Goal: Information Seeking & Learning: Learn about a topic

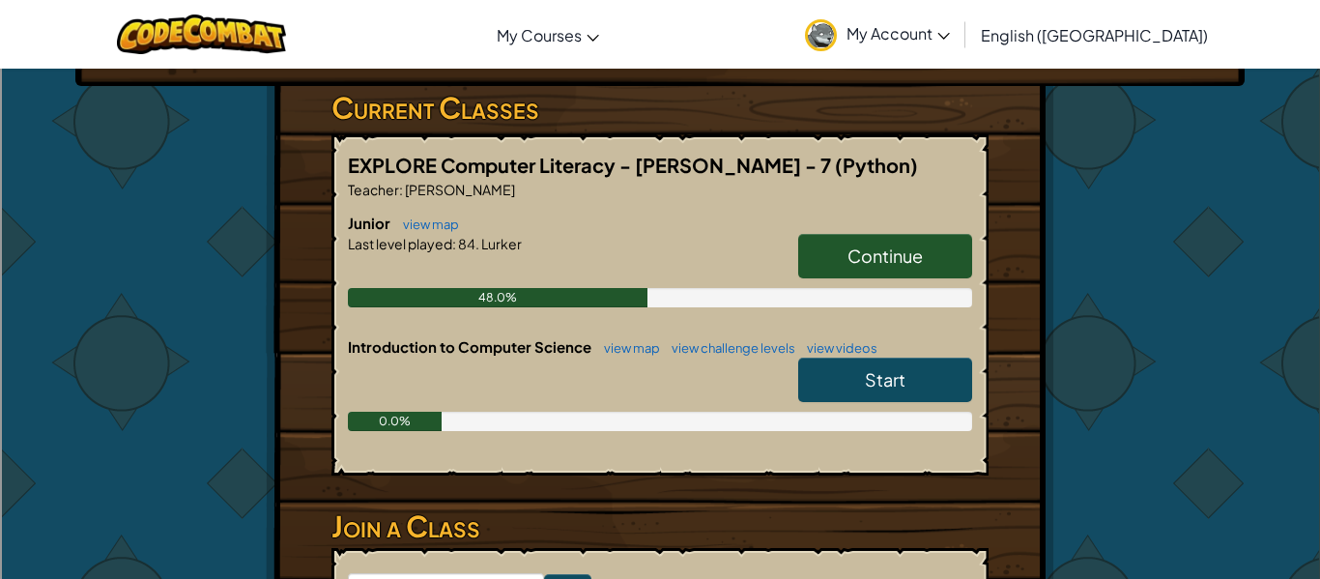
scroll to position [311, 0]
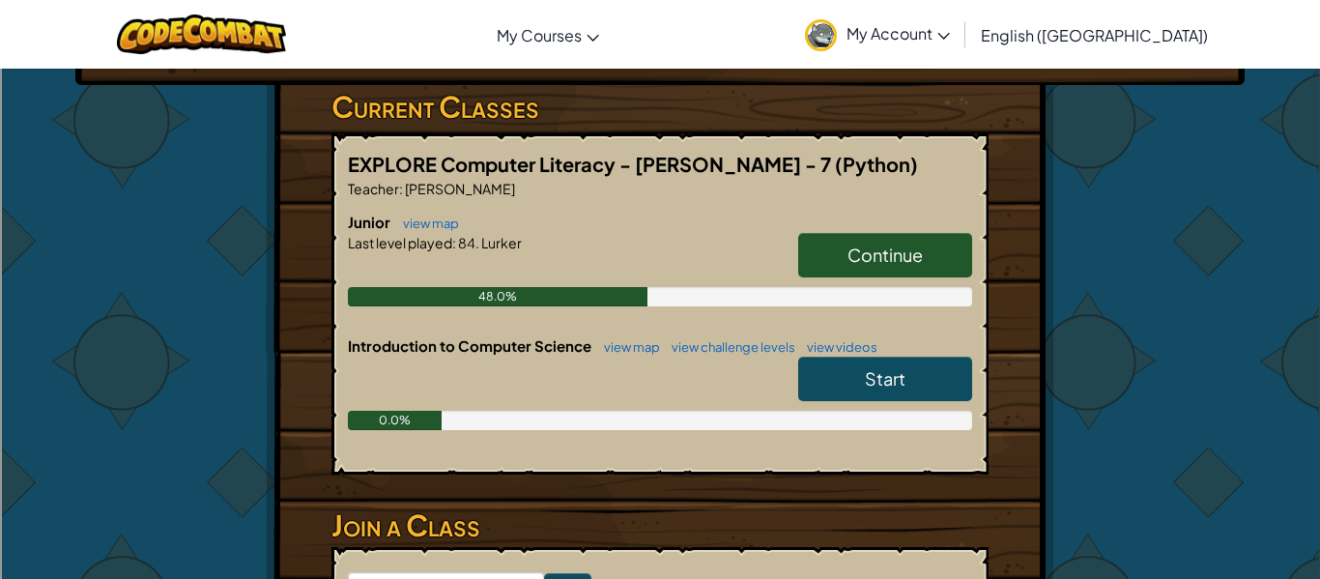
click at [909, 257] on span "Continue" at bounding box center [884, 254] width 75 height 22
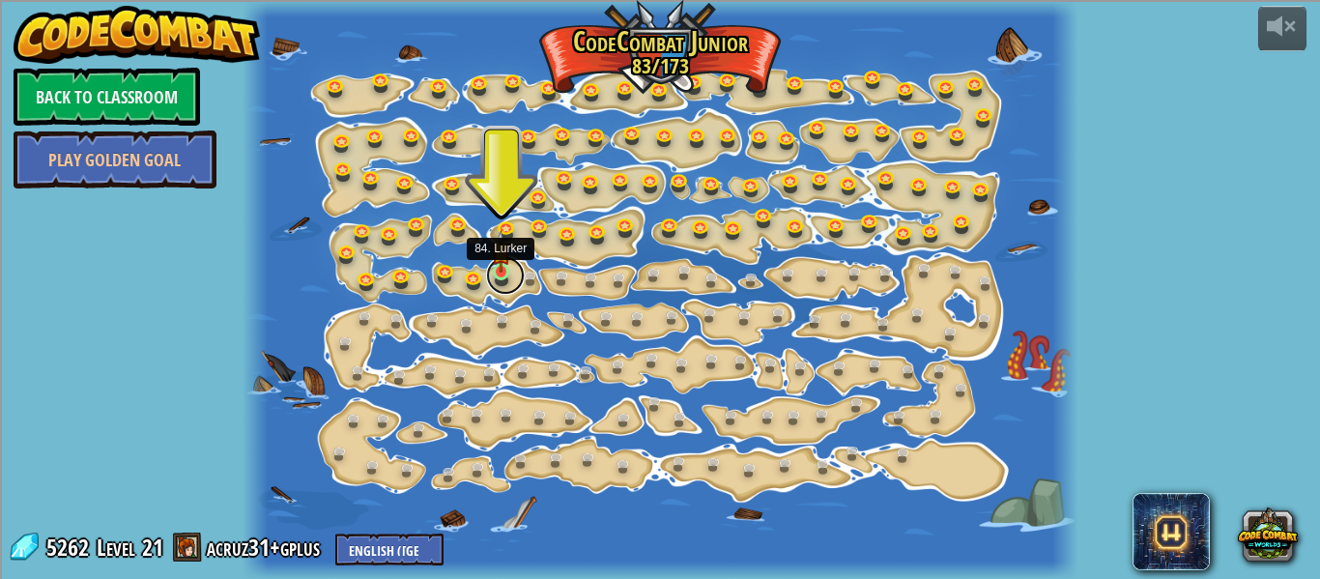
click at [499, 280] on link at bounding box center [505, 275] width 39 height 39
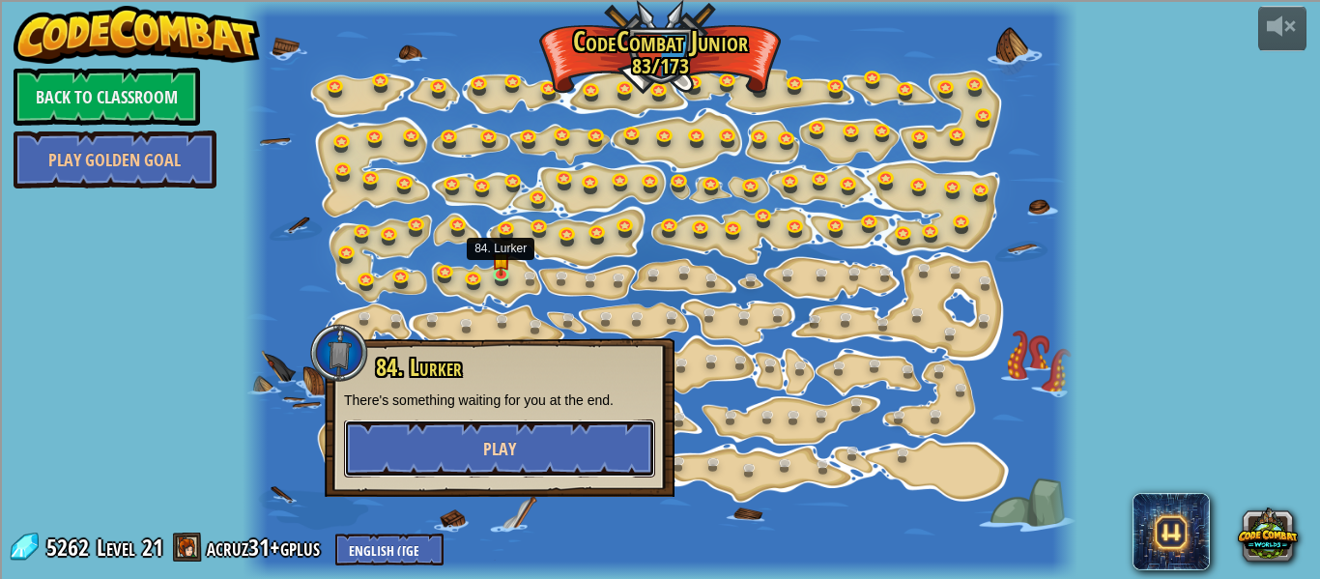
click at [535, 437] on button "Play" at bounding box center [499, 448] width 311 height 58
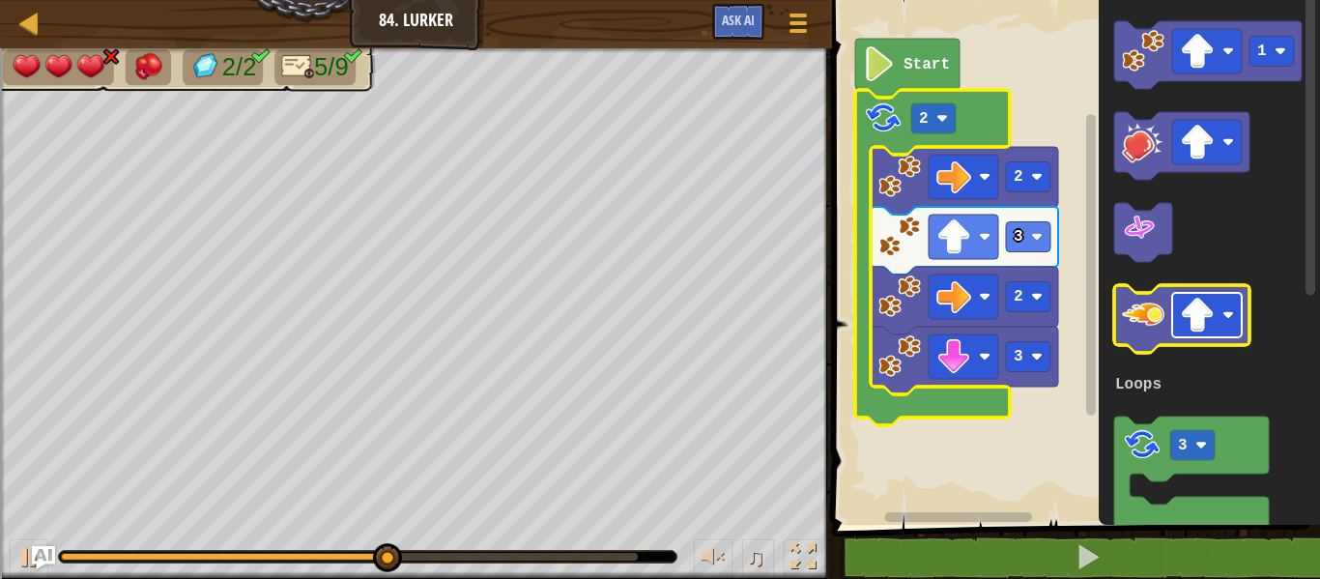
click at [1180, 327] on image "Blockly Workspace" at bounding box center [1197, 315] width 35 height 35
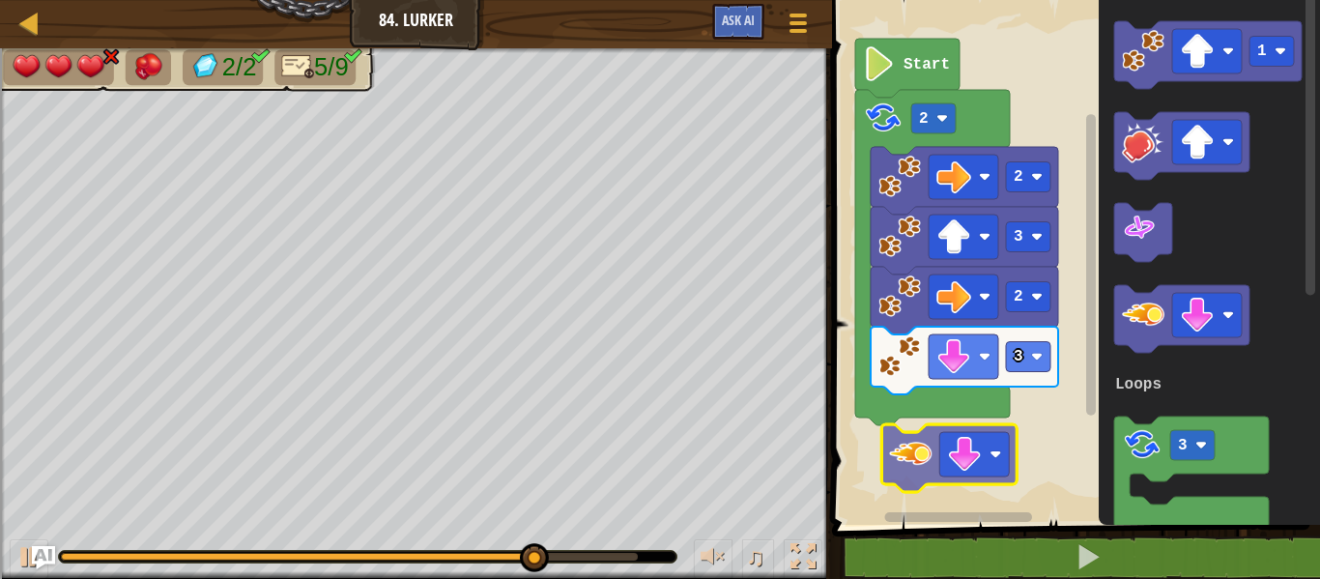
click at [904, 436] on div "Loops Start 3 2 3 2 2 1 3 Loops" at bounding box center [1073, 257] width 494 height 534
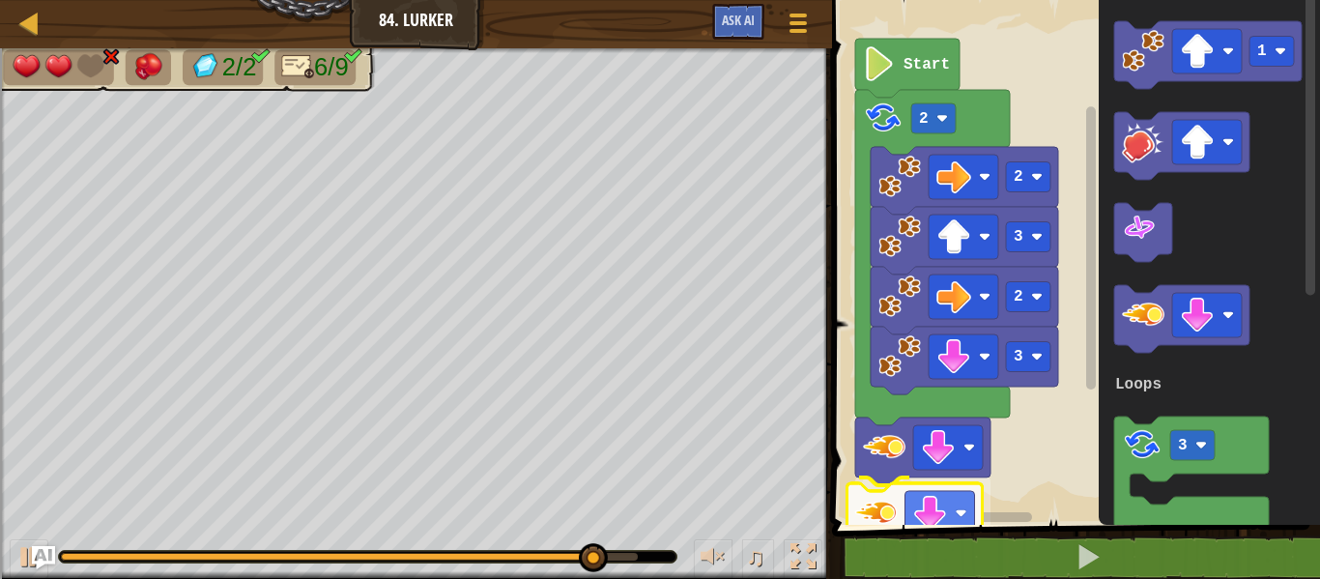
click at [892, 507] on div "Loops Start 3 2 3 2 2 1 3 Loops" at bounding box center [1073, 257] width 494 height 534
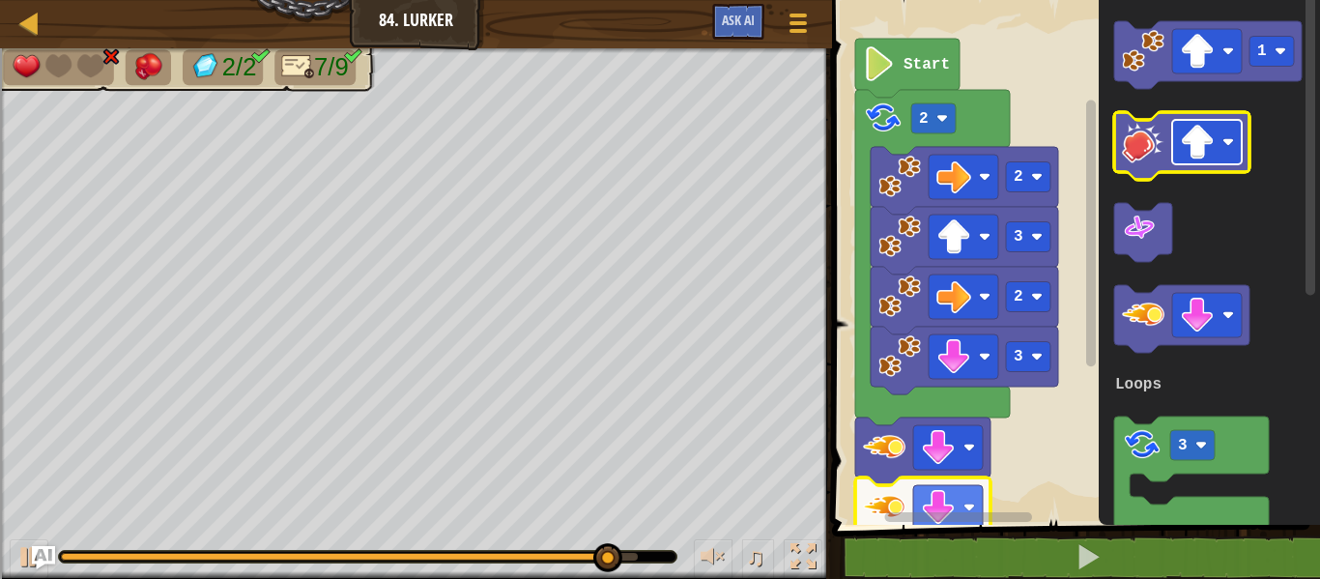
click at [1208, 152] on image "Blockly Workspace" at bounding box center [1197, 142] width 35 height 35
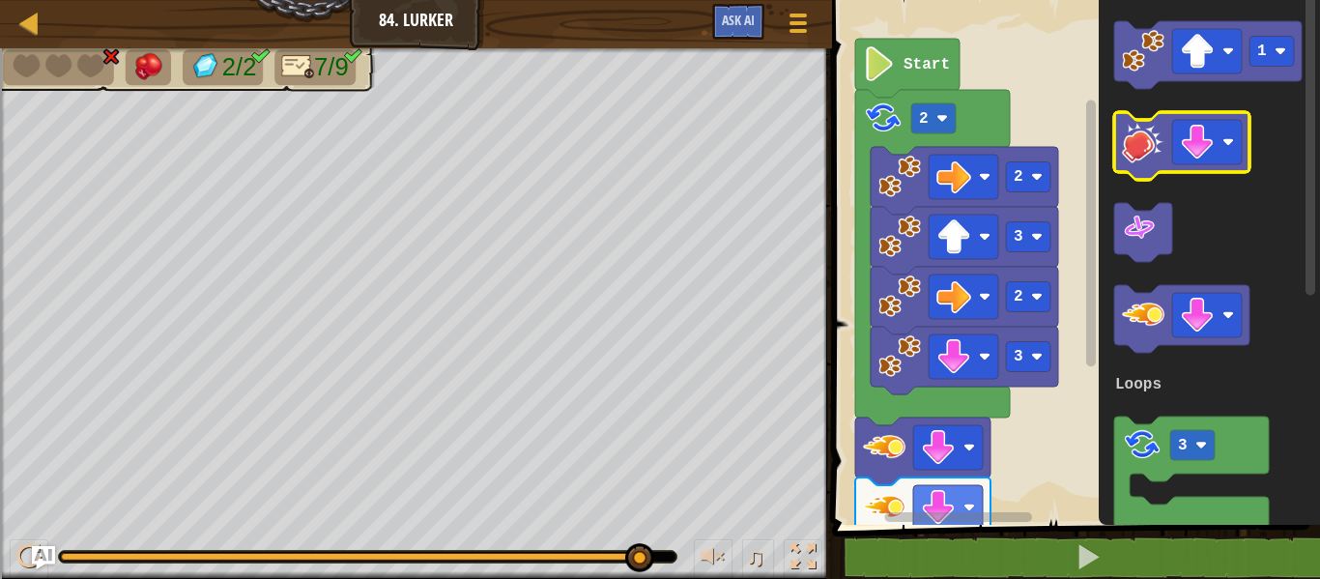
click at [1133, 138] on image "Blockly Workspace" at bounding box center [1143, 142] width 43 height 43
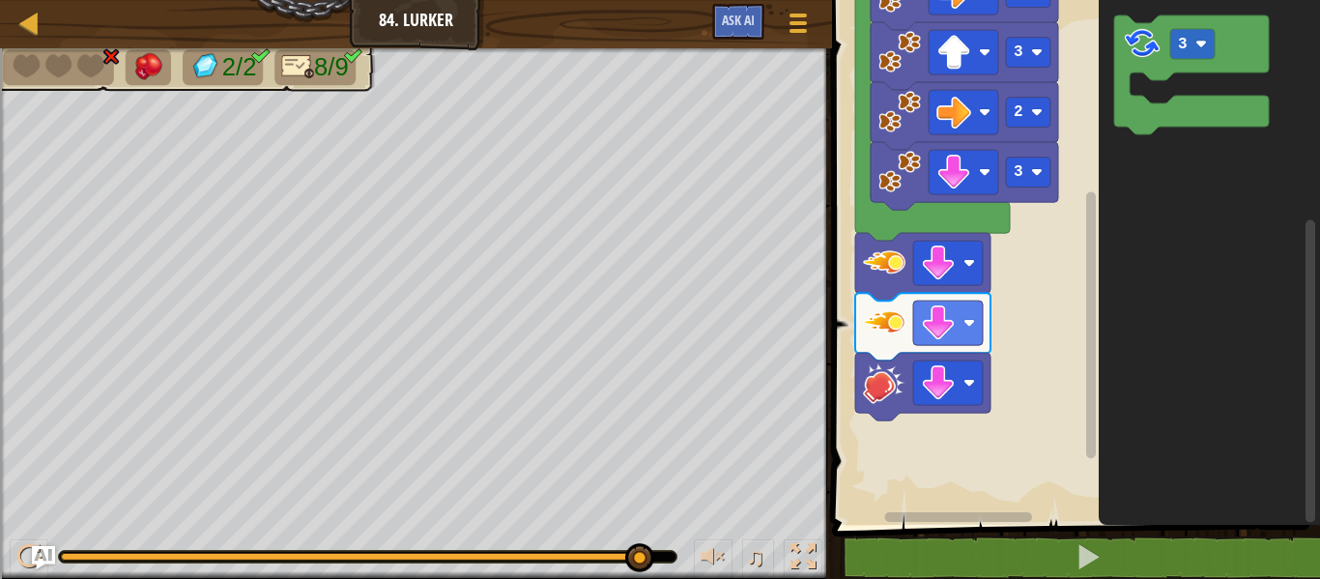
click at [1307, 414] on g "Blockly Workspace" at bounding box center [1310, 257] width 14 height 529
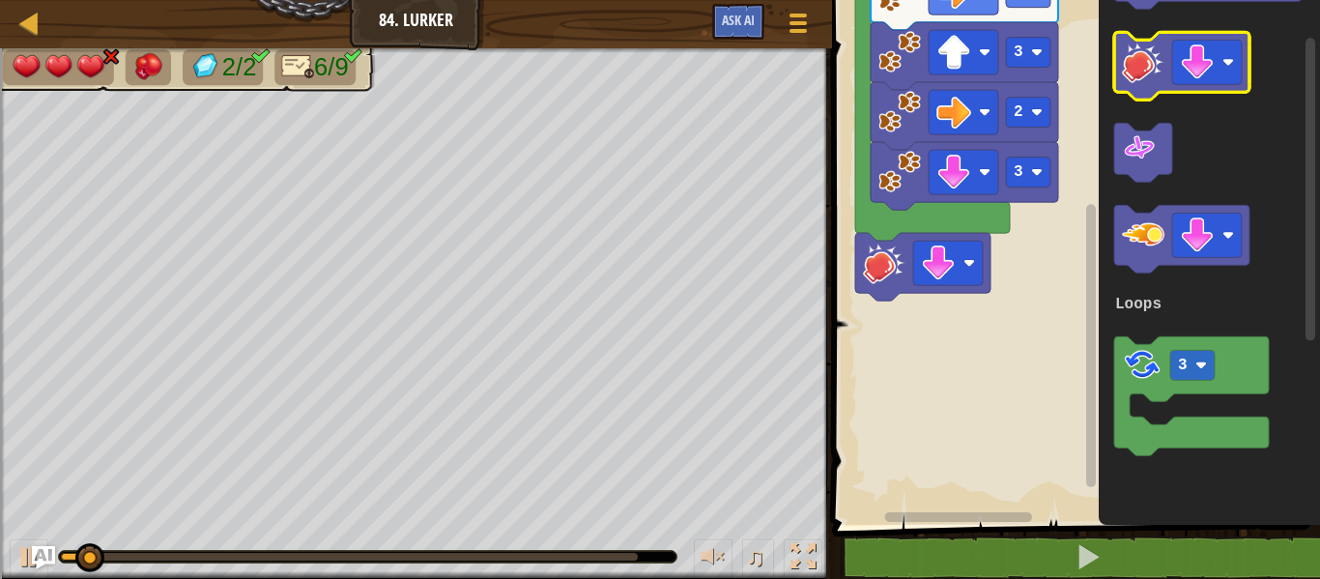
click at [1138, 61] on image "Blockly Workspace" at bounding box center [1143, 62] width 43 height 43
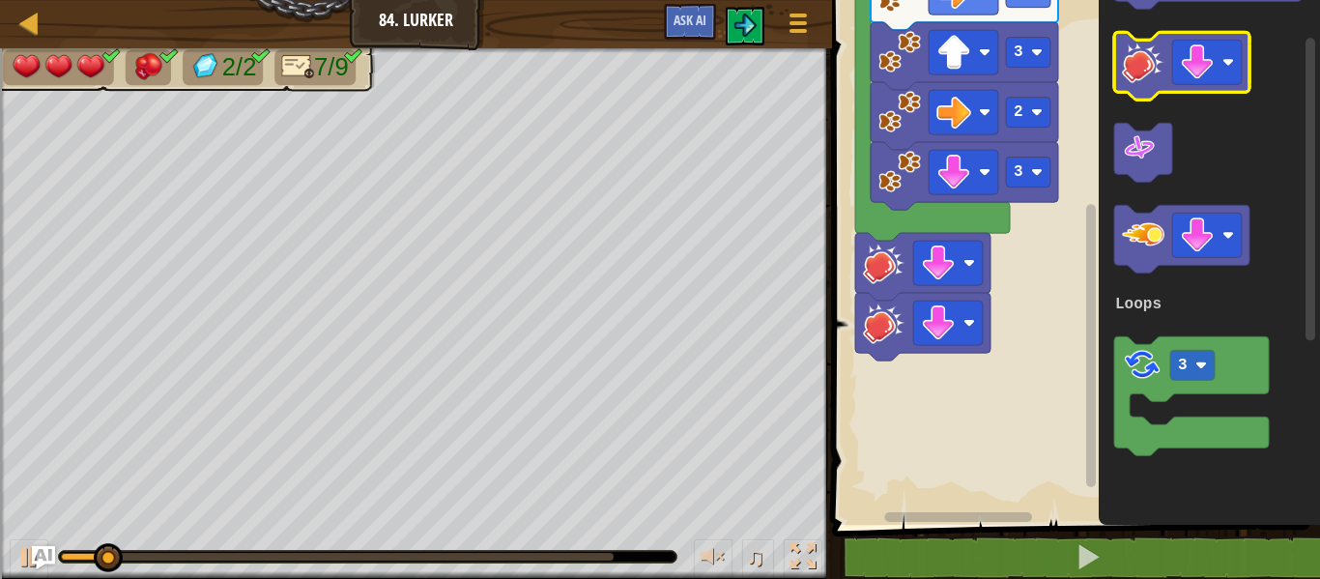
click at [1129, 57] on image "Blockly Workspace" at bounding box center [1143, 62] width 43 height 43
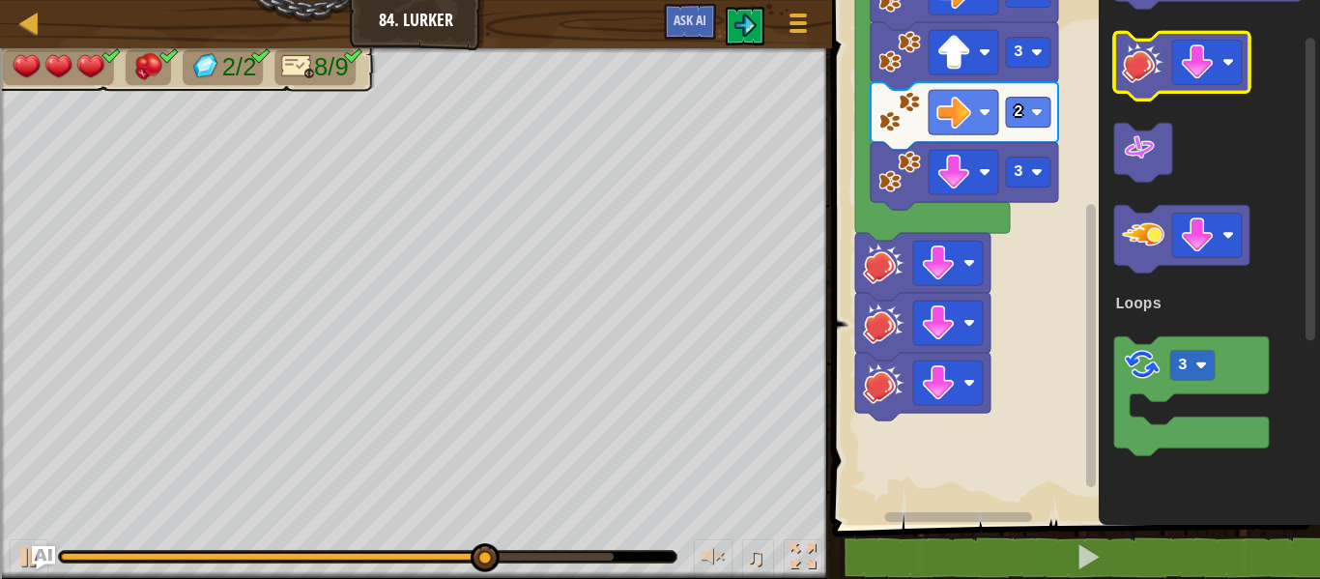
click at [1129, 57] on image "Blockly Workspace" at bounding box center [1143, 62] width 43 height 43
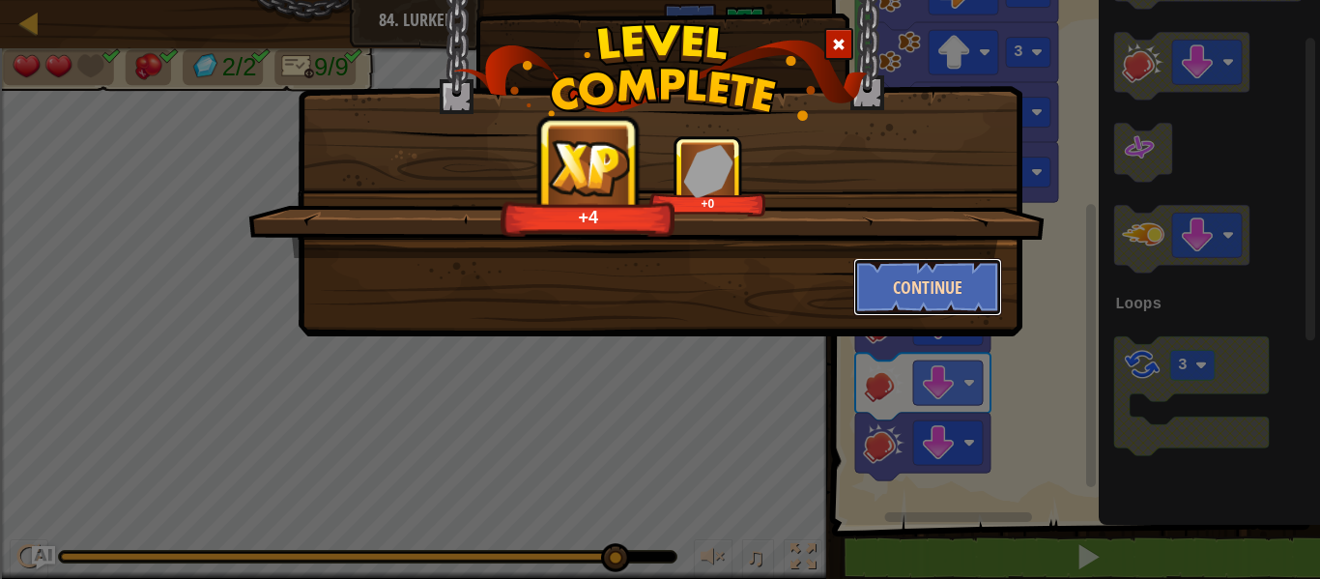
click at [929, 277] on button "Continue" at bounding box center [928, 287] width 150 height 58
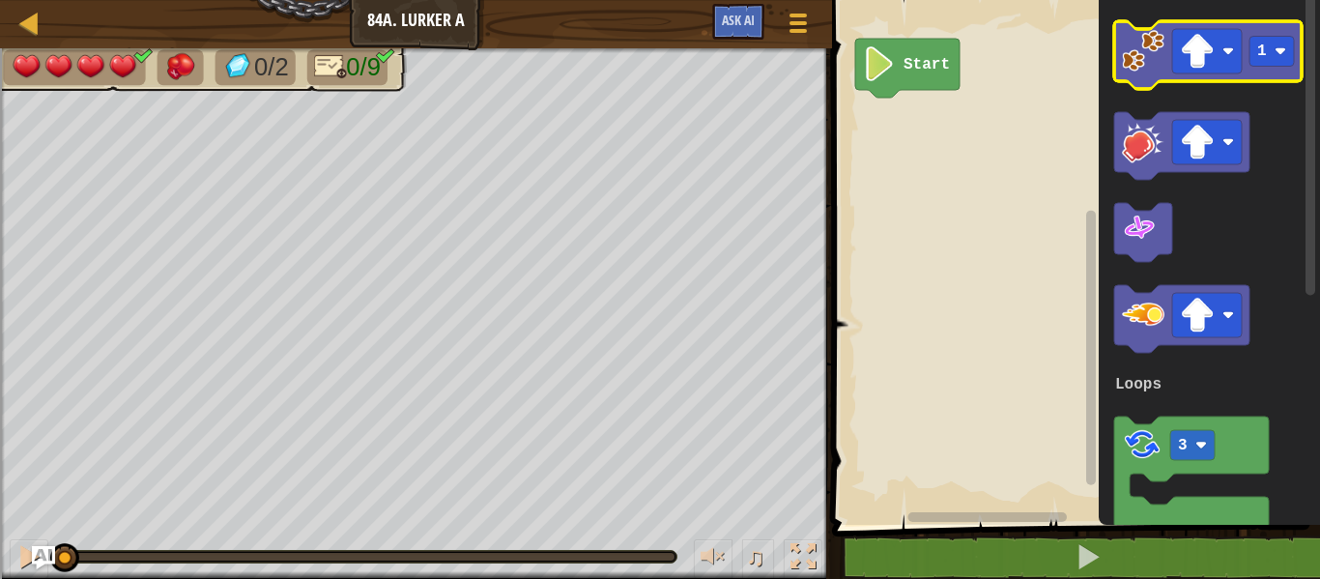
click at [1123, 79] on icon "Blockly Workspace" at bounding box center [1207, 55] width 187 height 68
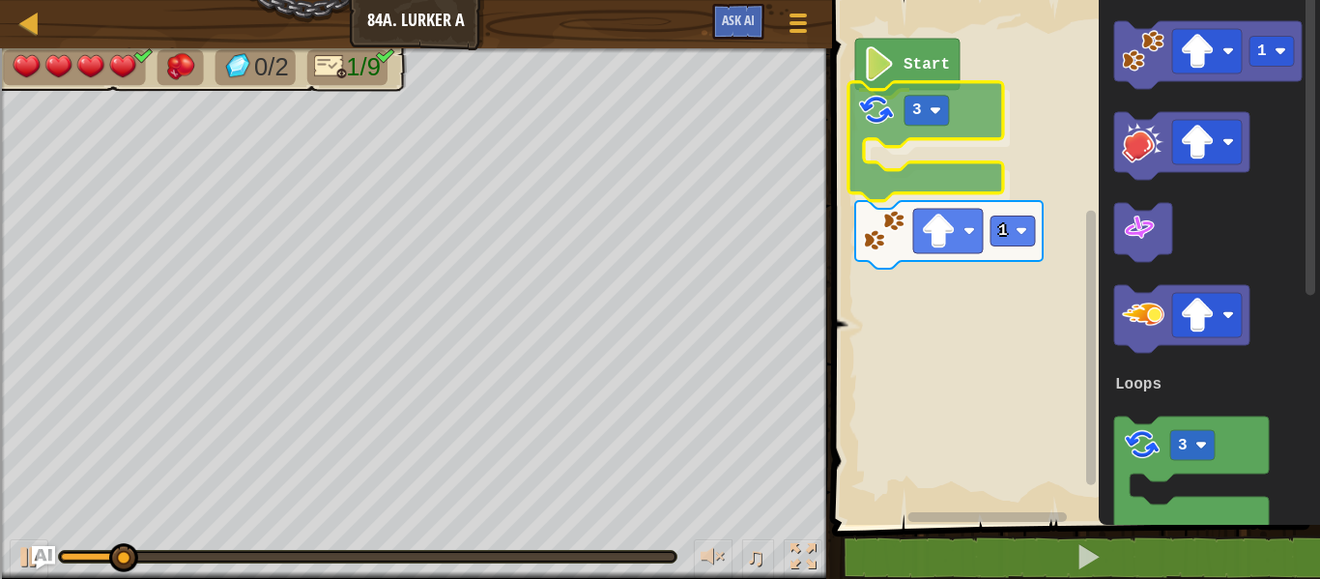
click at [887, 129] on div "Loops Start 3 1 1 3 Loops 3" at bounding box center [1073, 257] width 494 height 534
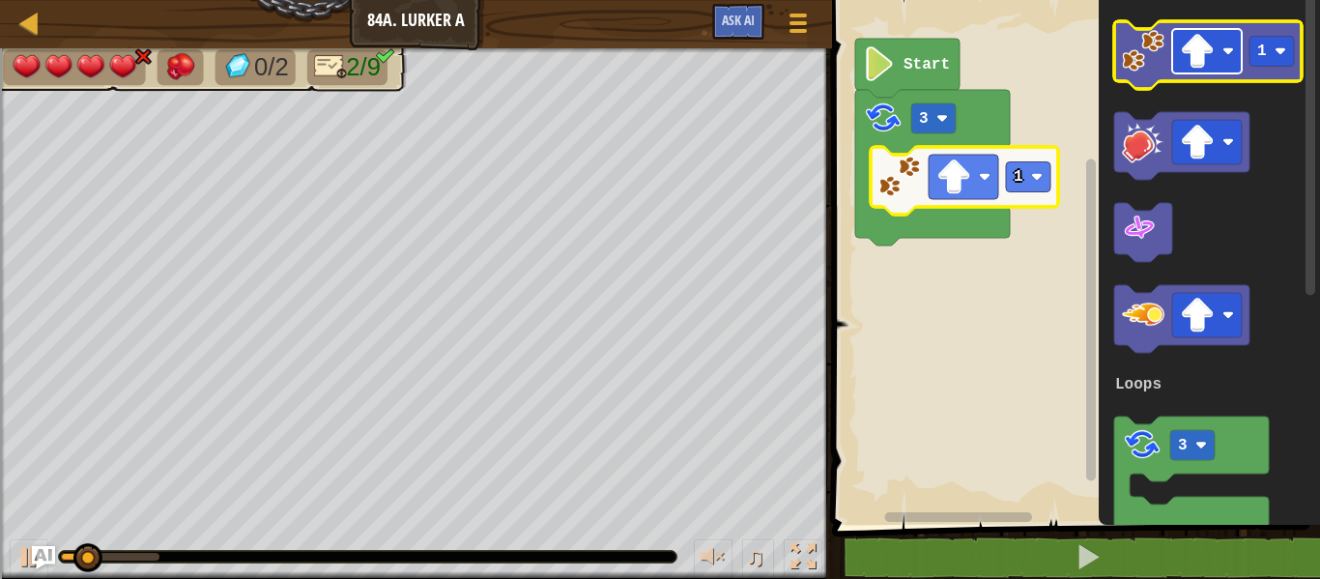
click at [1203, 51] on image "Blockly Workspace" at bounding box center [1197, 51] width 35 height 35
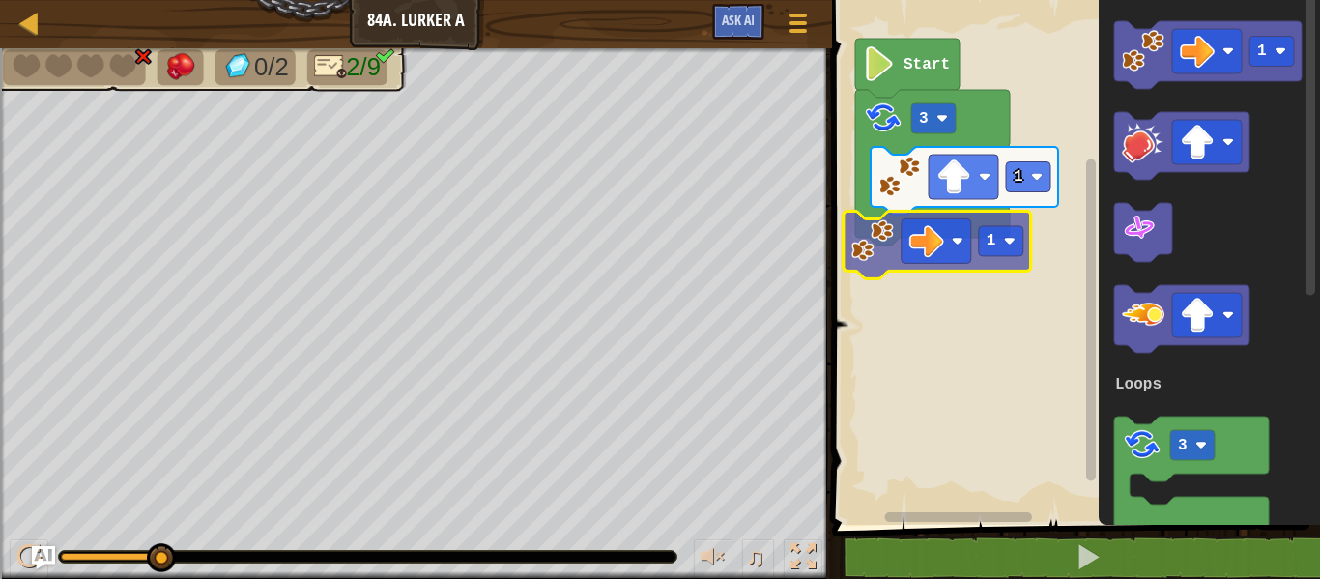
click at [854, 250] on div "Loops Start 3 1 1 1 3 Loops 1" at bounding box center [1073, 257] width 494 height 534
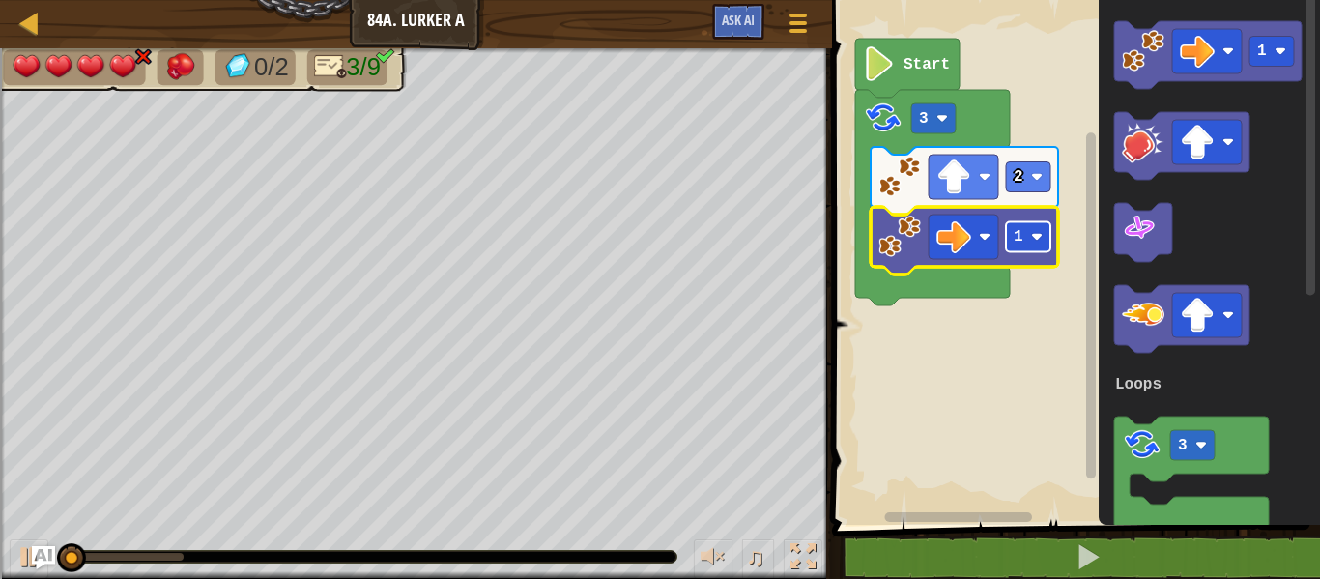
click at [1022, 247] on rect "Blockly Workspace" at bounding box center [1028, 237] width 44 height 30
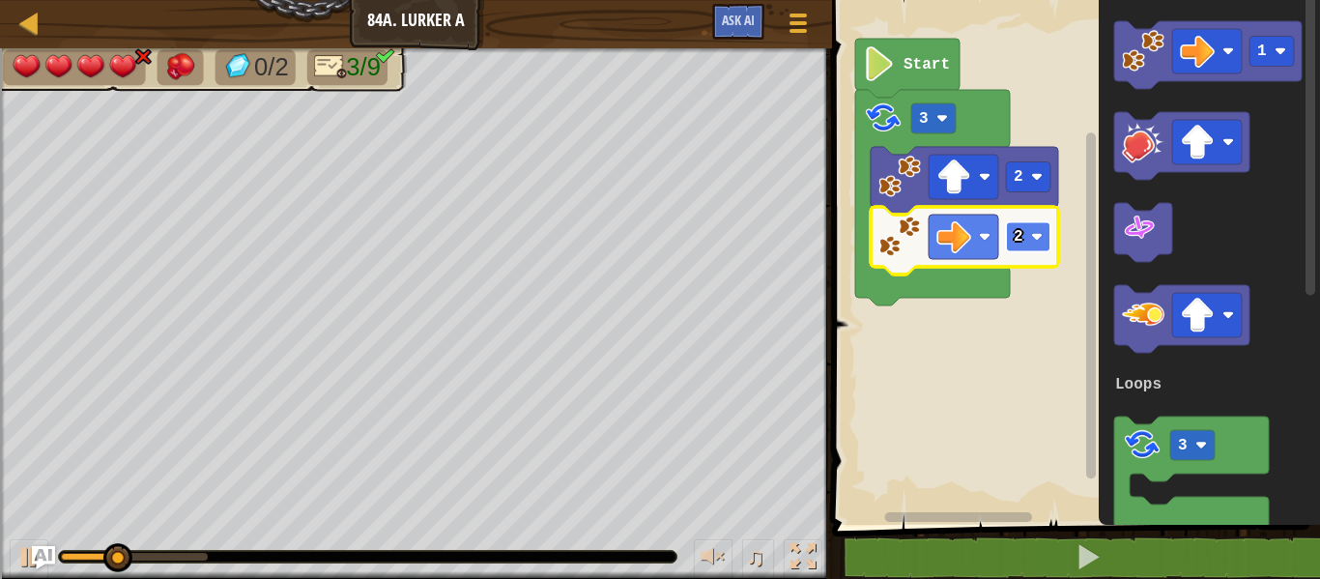
click at [1039, 231] on image "Blockly Workspace" at bounding box center [1037, 237] width 12 height 12
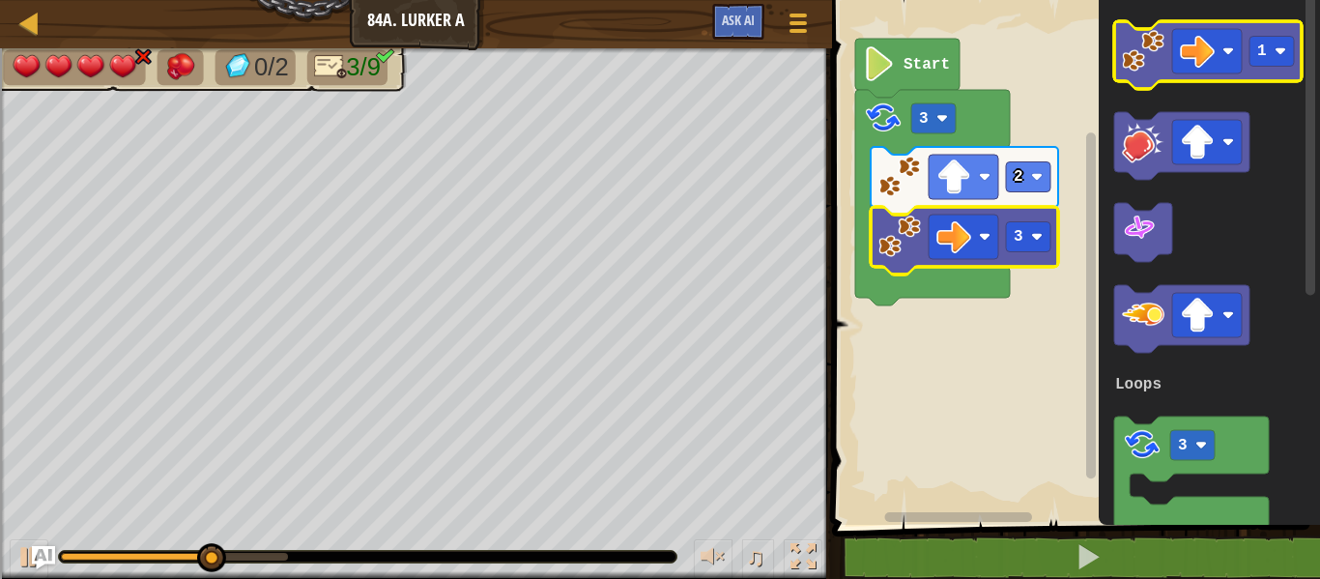
click at [1171, 61] on icon "Blockly Workspace" at bounding box center [1207, 55] width 187 height 68
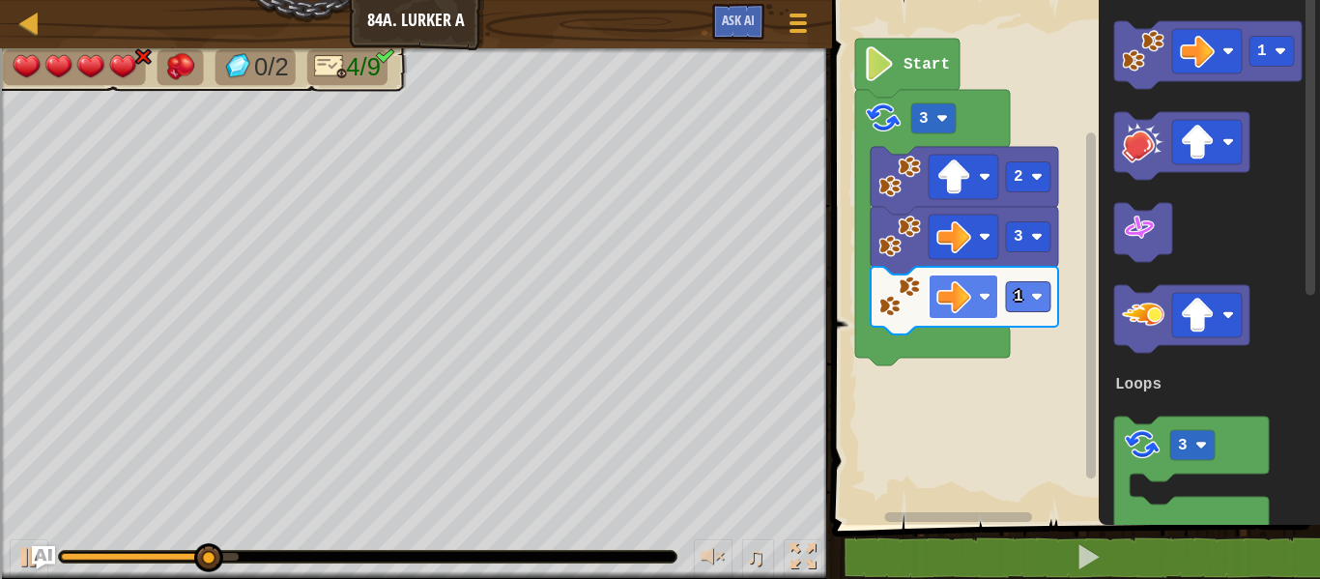
click at [967, 288] on image "Blockly Workspace" at bounding box center [953, 296] width 35 height 35
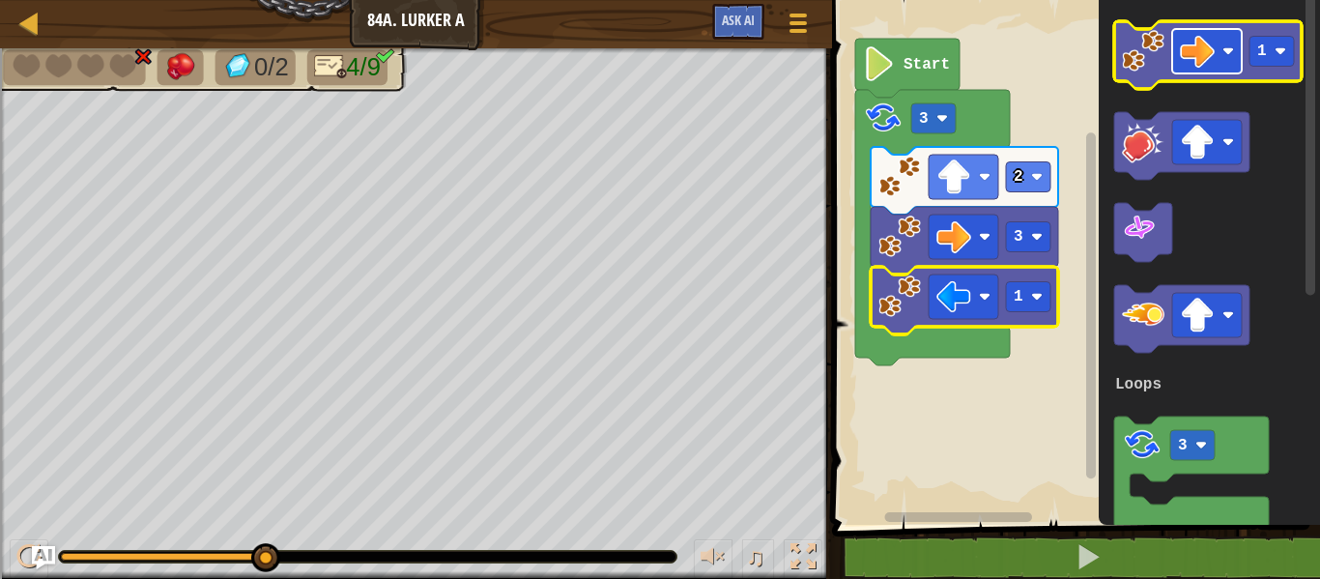
click at [1183, 58] on image "Blockly Workspace" at bounding box center [1197, 51] width 35 height 35
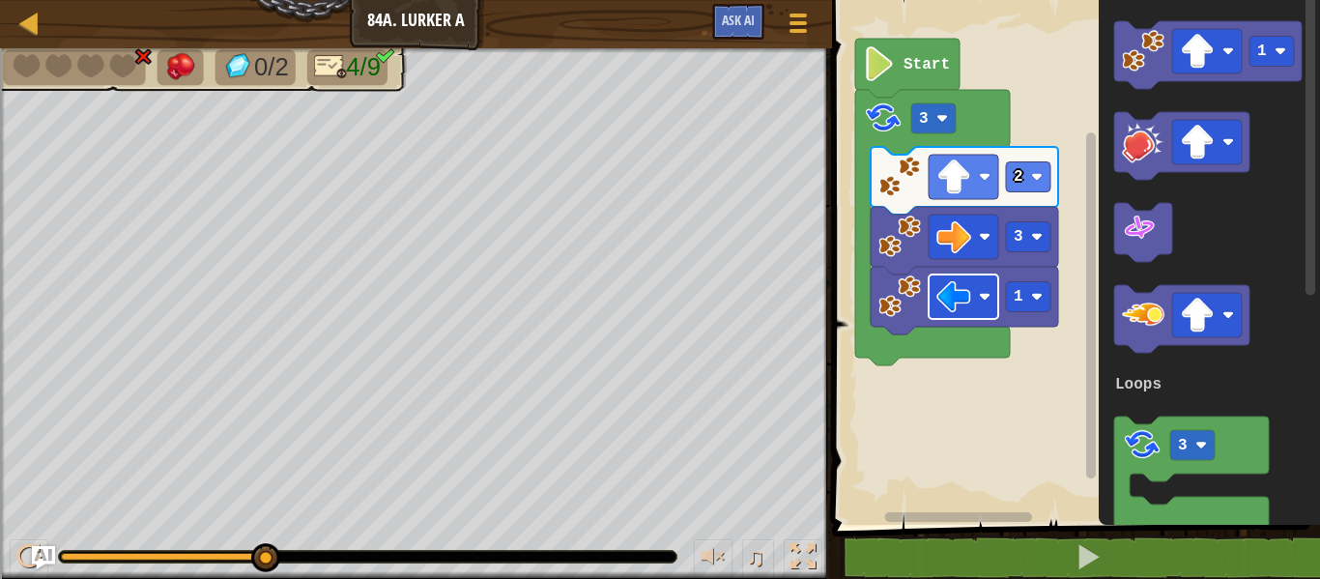
click at [984, 286] on rect "Blockly Workspace" at bounding box center [963, 296] width 70 height 44
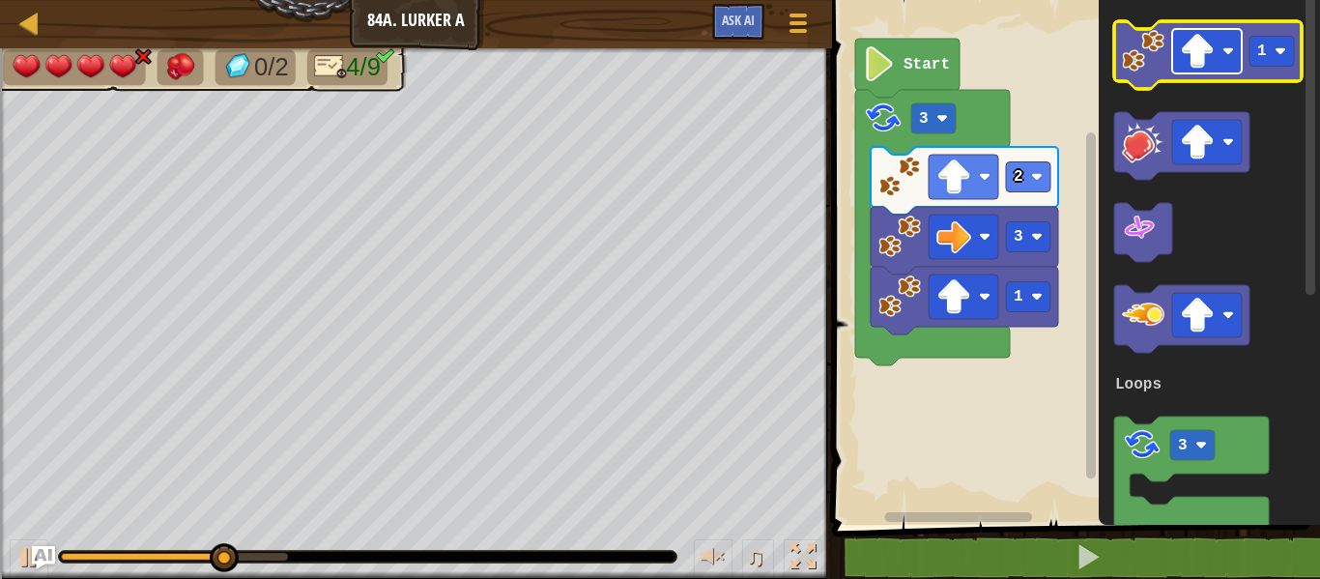
click at [1175, 41] on rect "Blockly Workspace" at bounding box center [1207, 51] width 70 height 44
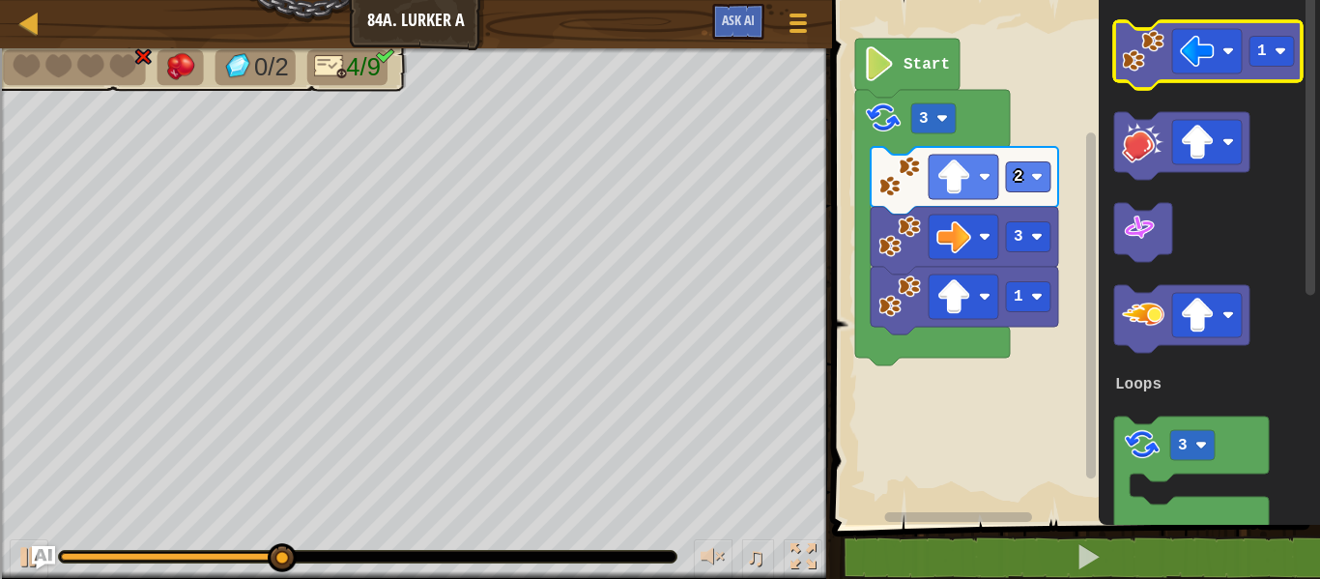
click at [1140, 69] on image "Blockly Workspace" at bounding box center [1143, 51] width 43 height 43
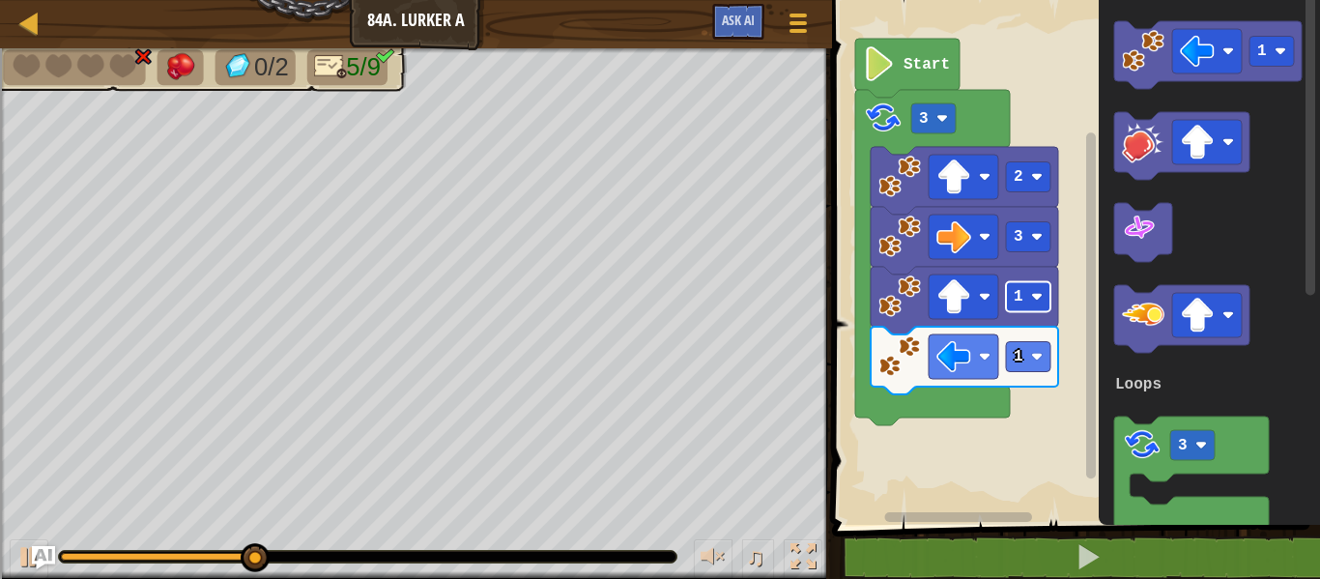
click at [1031, 289] on rect "Blockly Workspace" at bounding box center [1028, 297] width 44 height 30
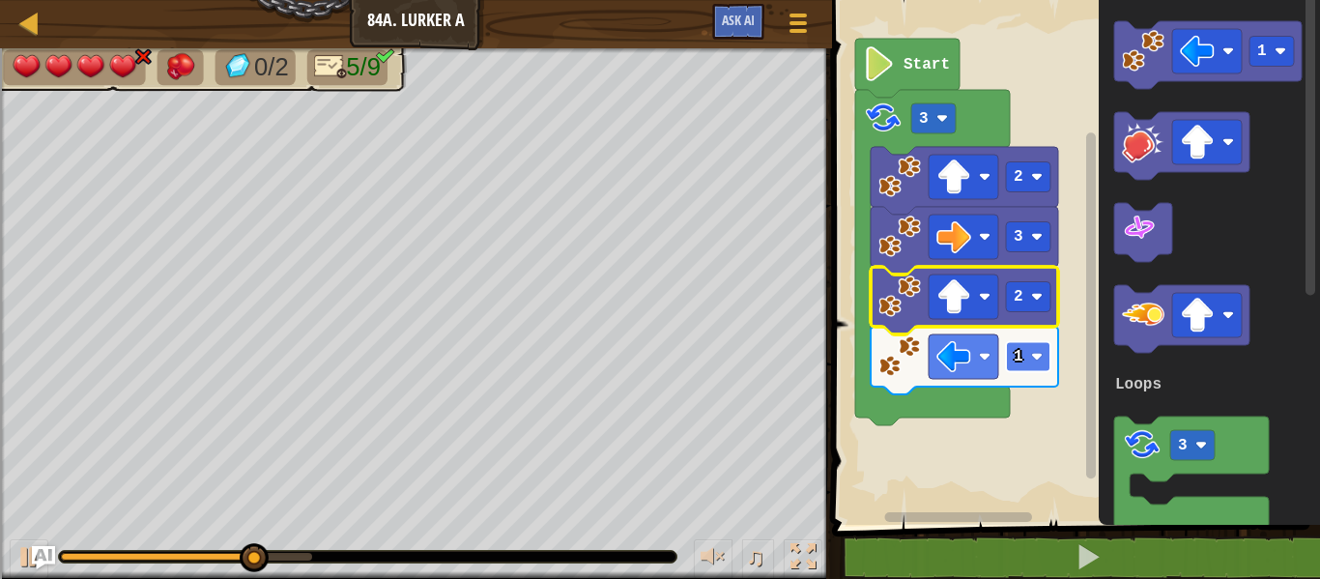
click at [1032, 352] on image "Blockly Workspace" at bounding box center [1037, 357] width 12 height 12
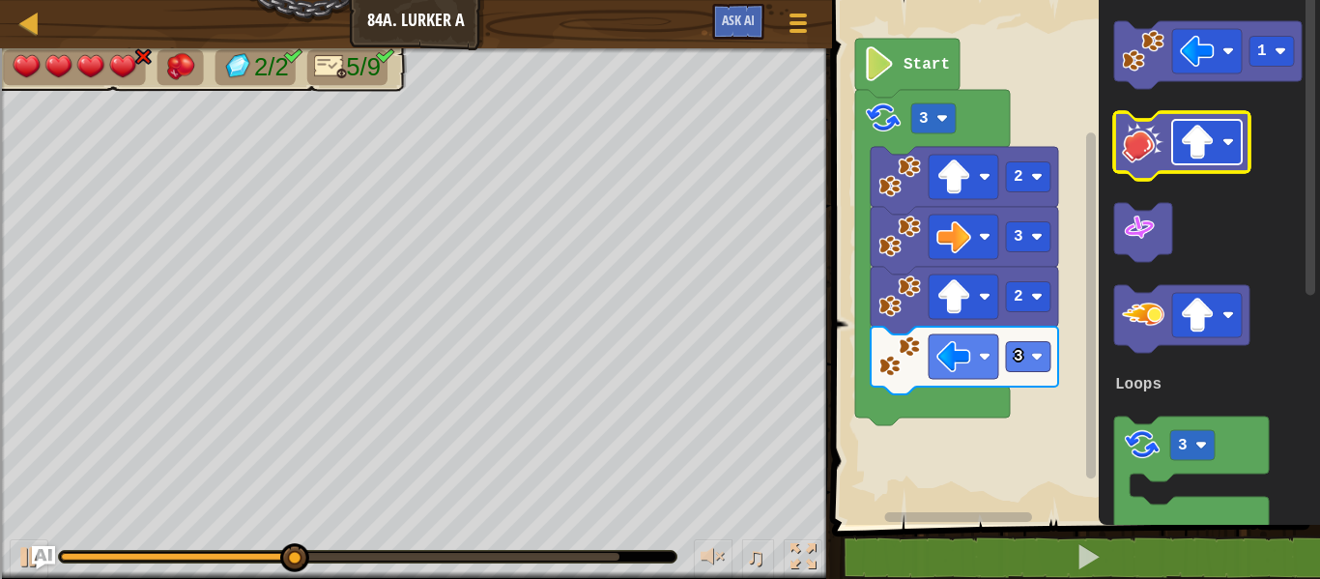
click at [1177, 141] on rect "Blockly Workspace" at bounding box center [1207, 142] width 70 height 44
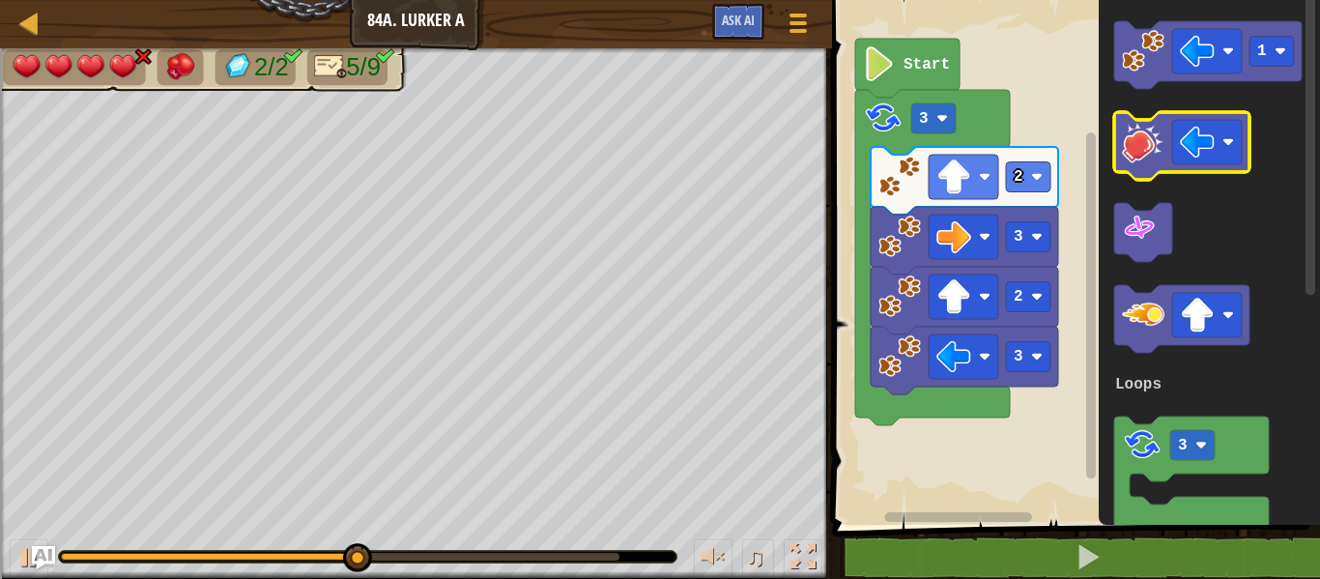
click at [1148, 145] on image "Blockly Workspace" at bounding box center [1143, 142] width 43 height 43
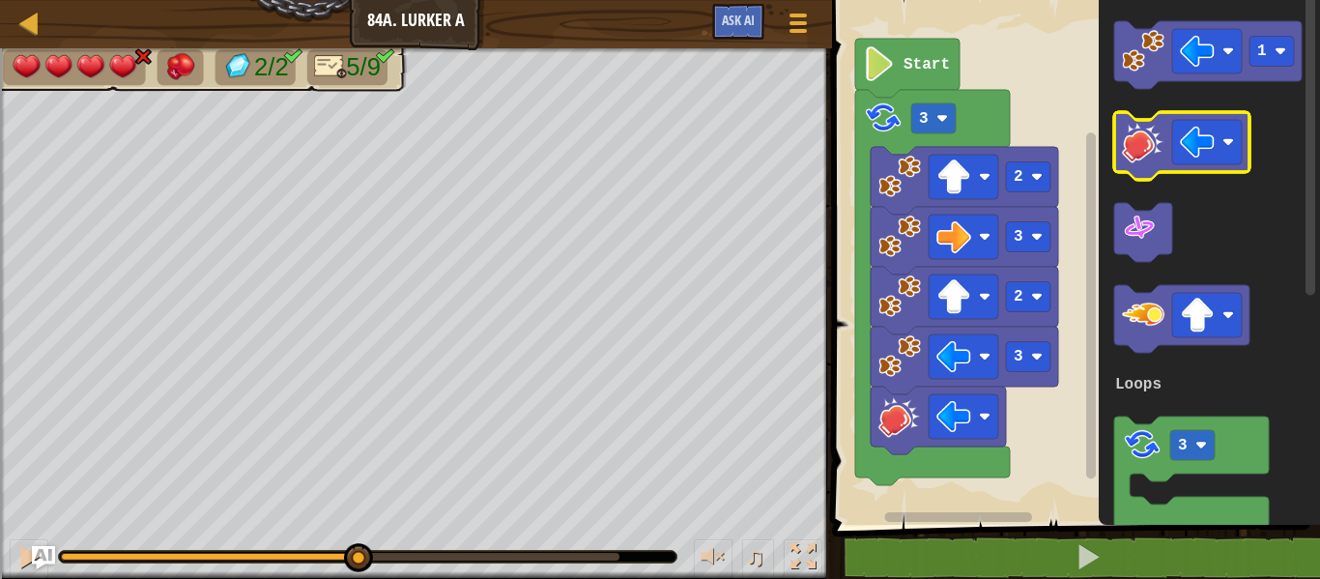
click at [1148, 145] on image "Blockly Workspace" at bounding box center [1143, 142] width 43 height 43
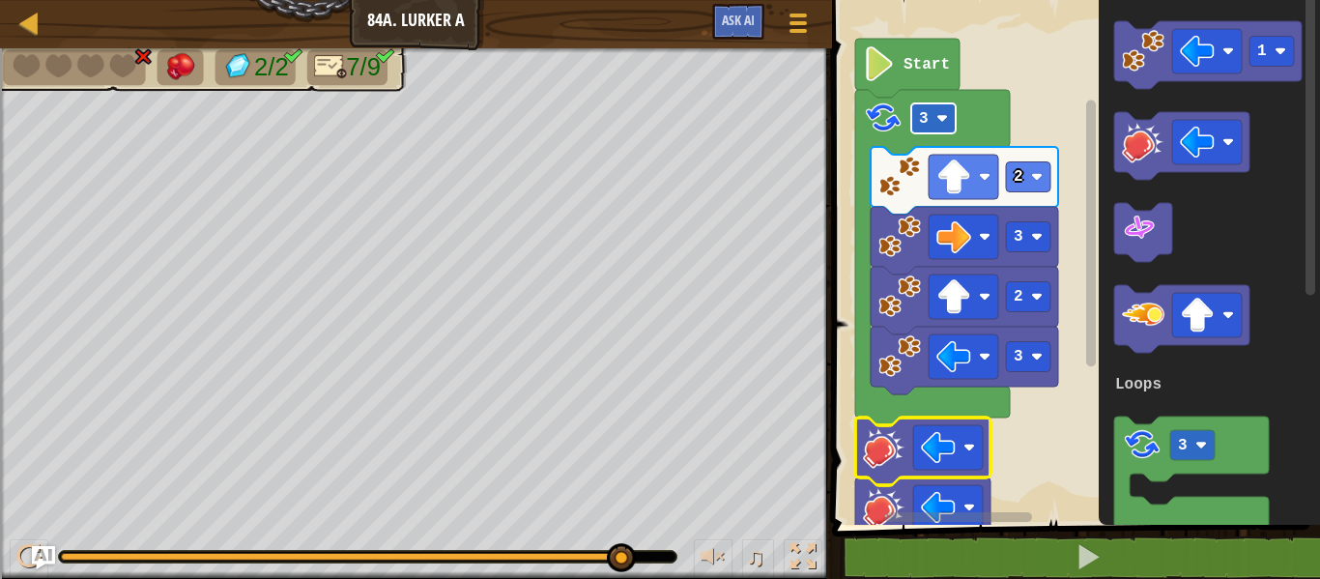
click at [926, 120] on text "3" at bounding box center [924, 118] width 10 height 17
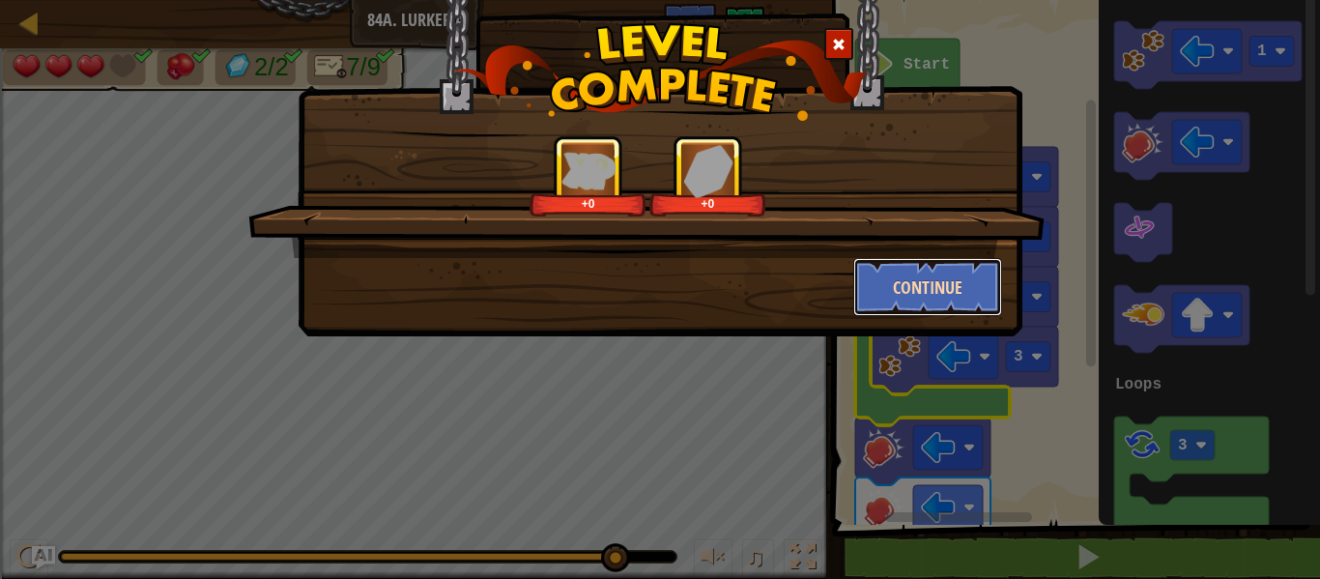
click at [964, 295] on button "Continue" at bounding box center [928, 287] width 150 height 58
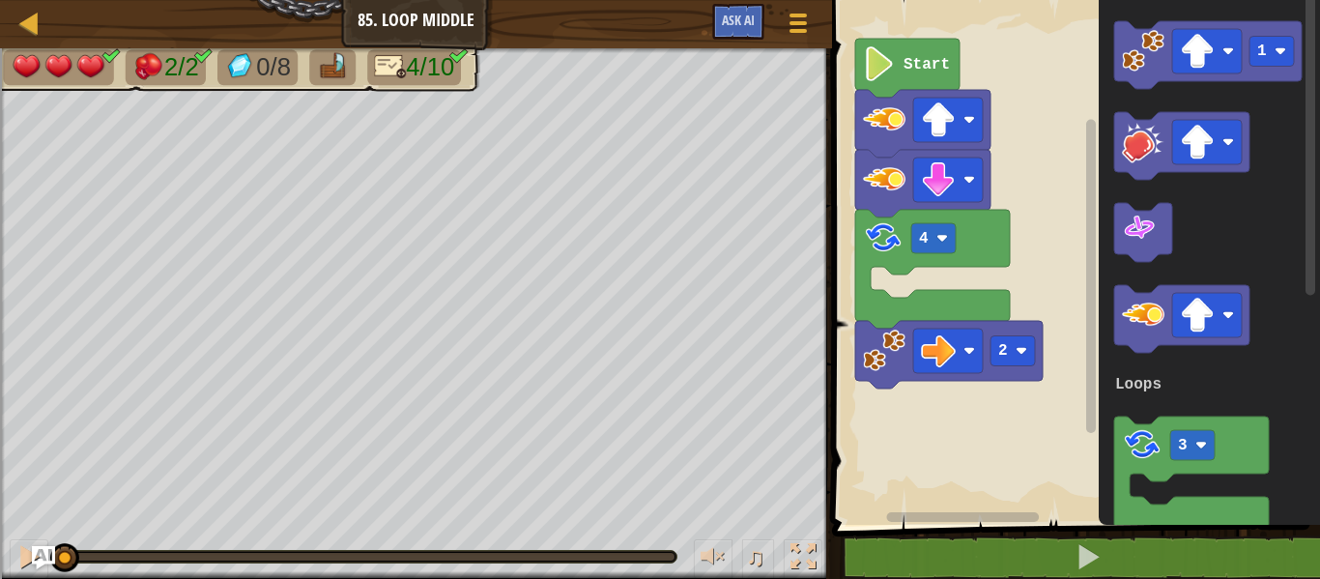
click at [898, 70] on icon "Blockly Workspace" at bounding box center [907, 68] width 104 height 59
click at [896, 68] on image "Blockly Workspace" at bounding box center [879, 63] width 33 height 35
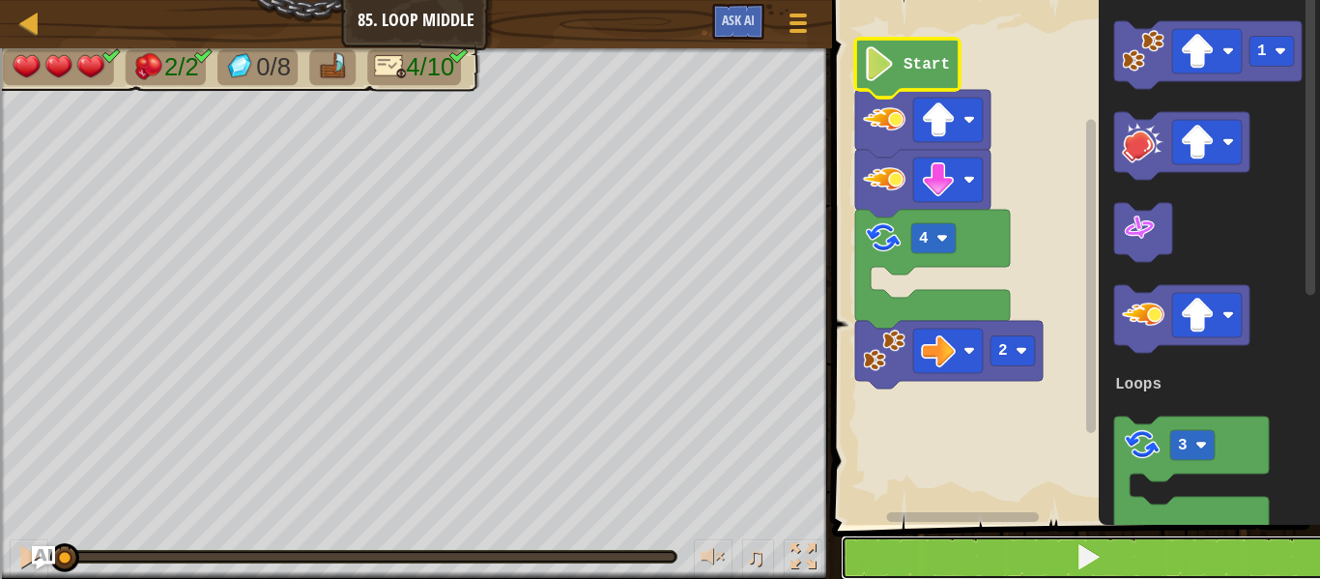
click at [1007, 559] on button at bounding box center [1088, 557] width 494 height 44
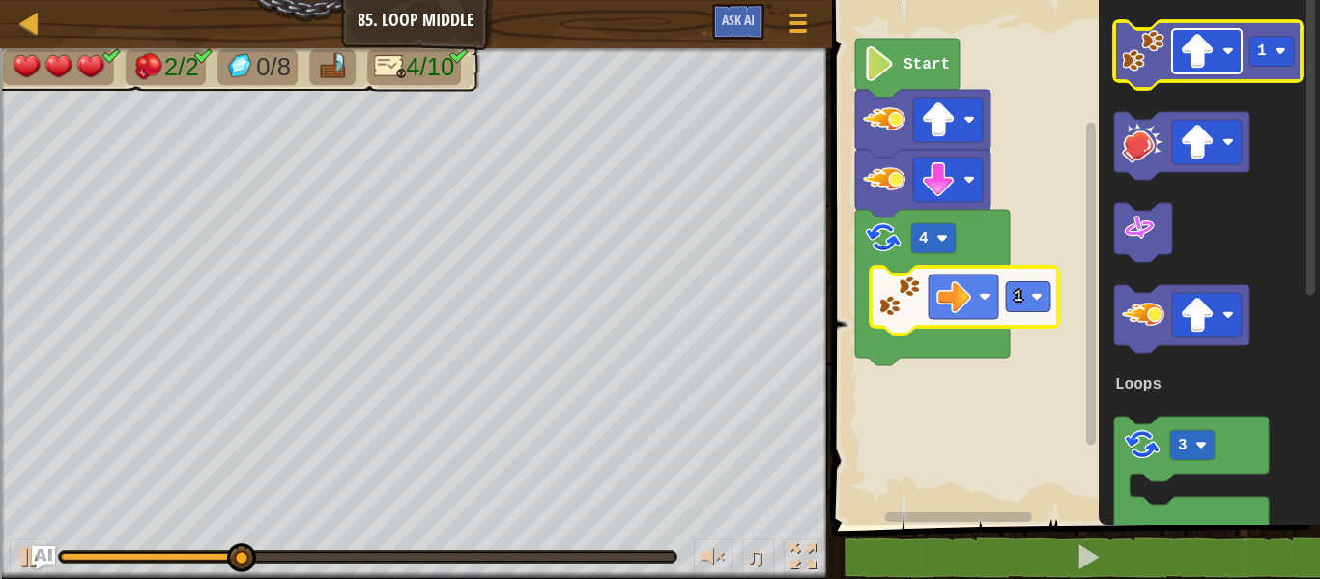
click at [1198, 48] on image "Blockly Workspace" at bounding box center [1197, 51] width 35 height 35
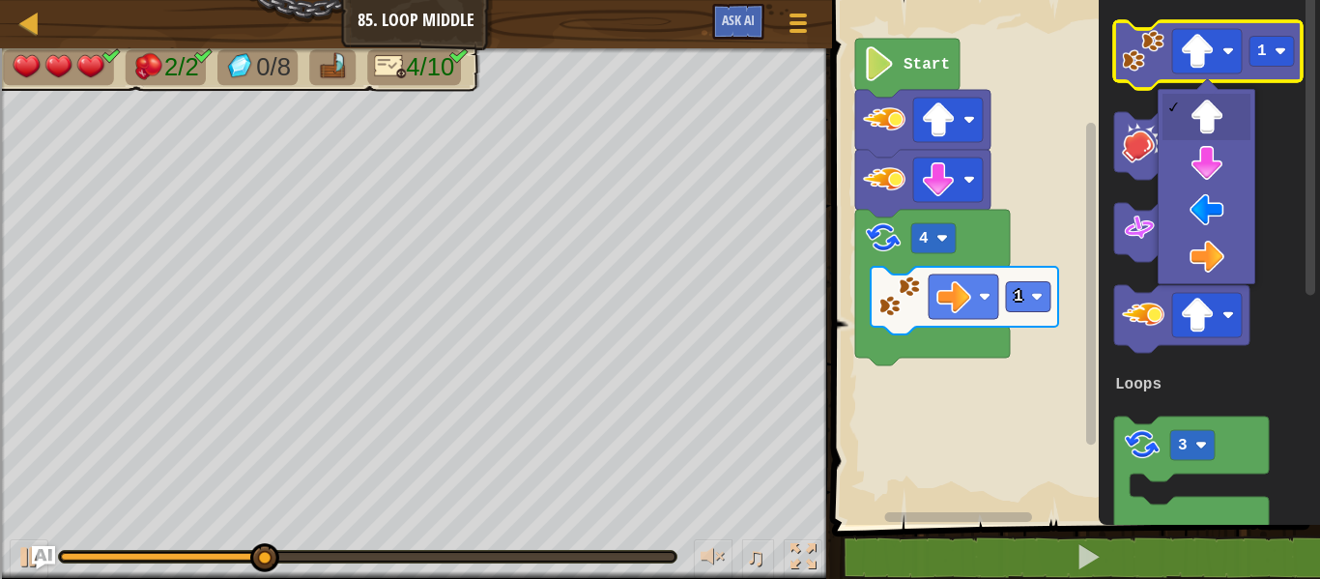
click at [1128, 48] on image "Blockly Workspace" at bounding box center [1143, 51] width 43 height 43
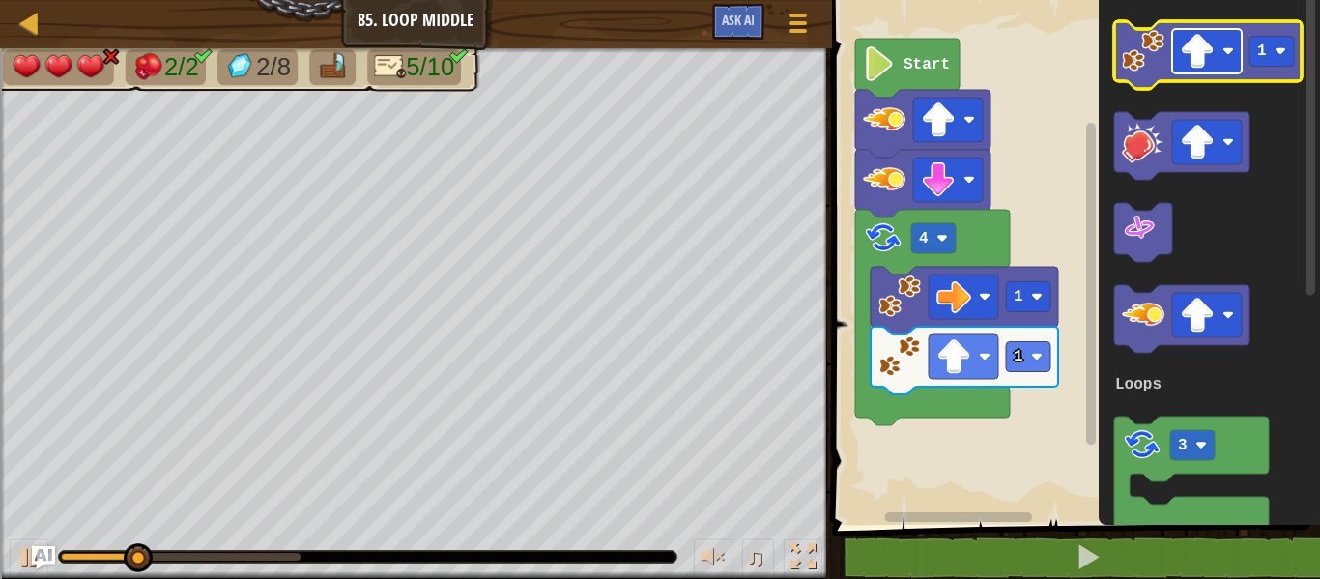
click at [1206, 56] on image "Blockly Workspace" at bounding box center [1197, 51] width 35 height 35
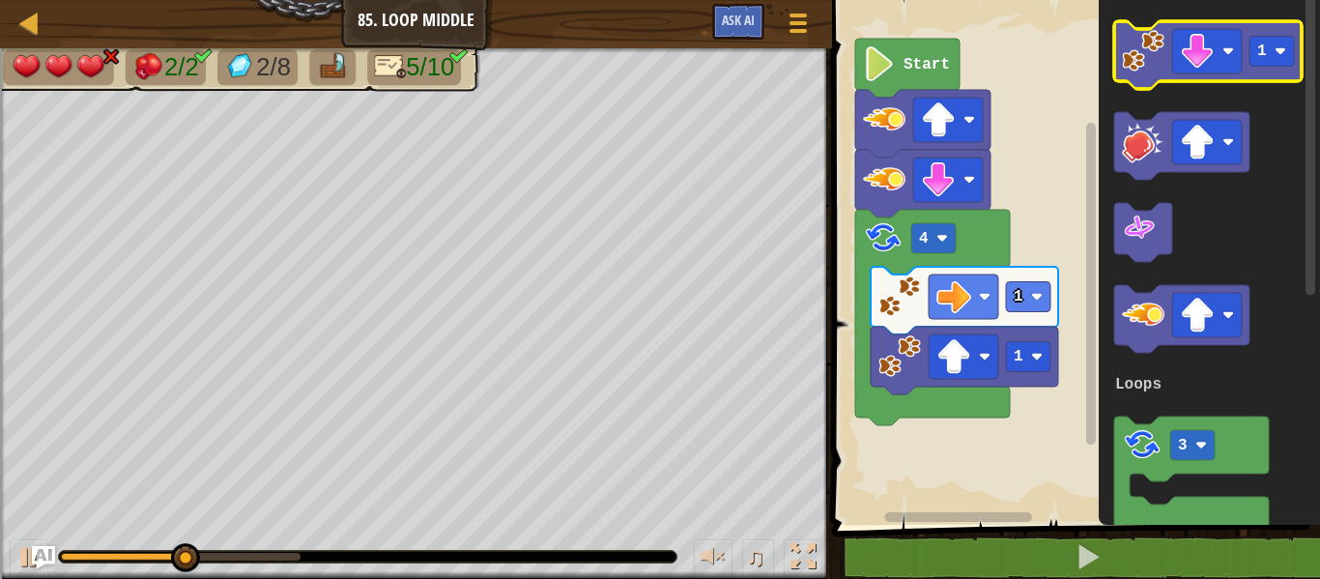
click at [1132, 52] on image "Blockly Workspace" at bounding box center [1143, 51] width 43 height 43
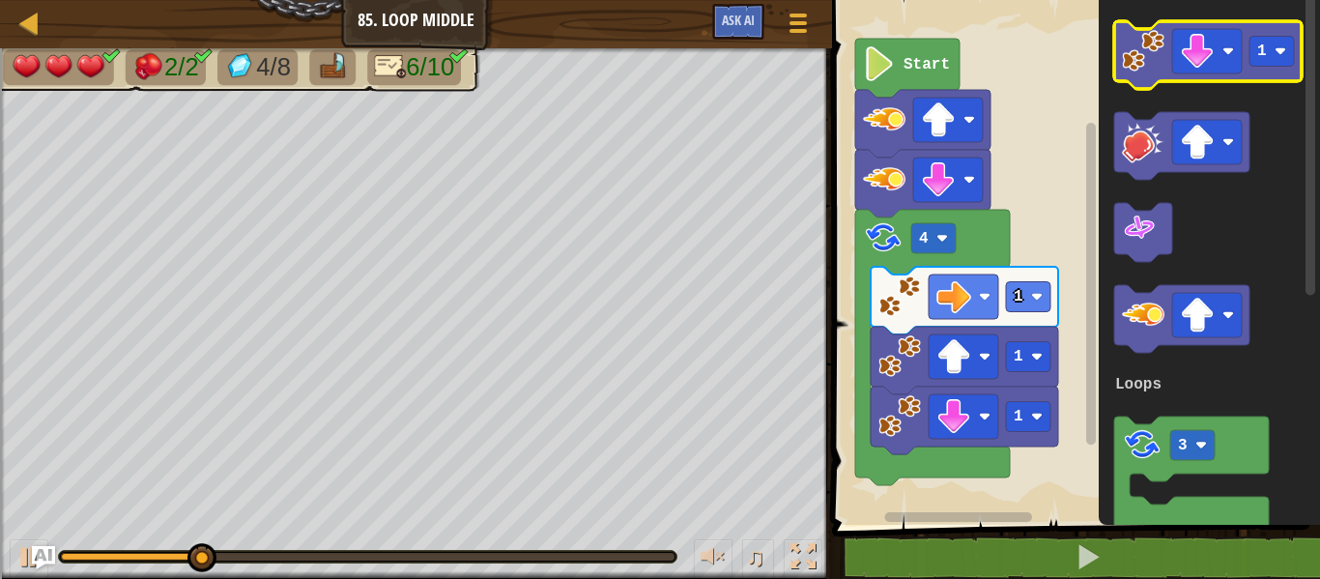
click at [1137, 50] on image "Blockly Workspace" at bounding box center [1143, 51] width 43 height 43
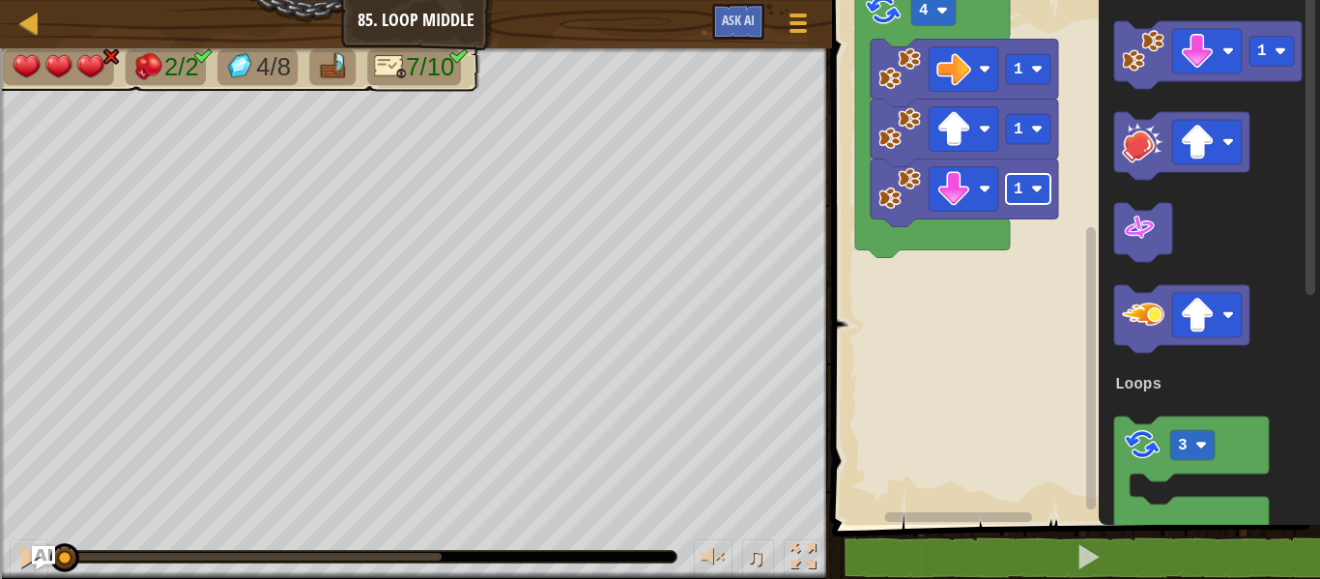
click at [1023, 195] on rect "Blockly Workspace" at bounding box center [1028, 189] width 44 height 30
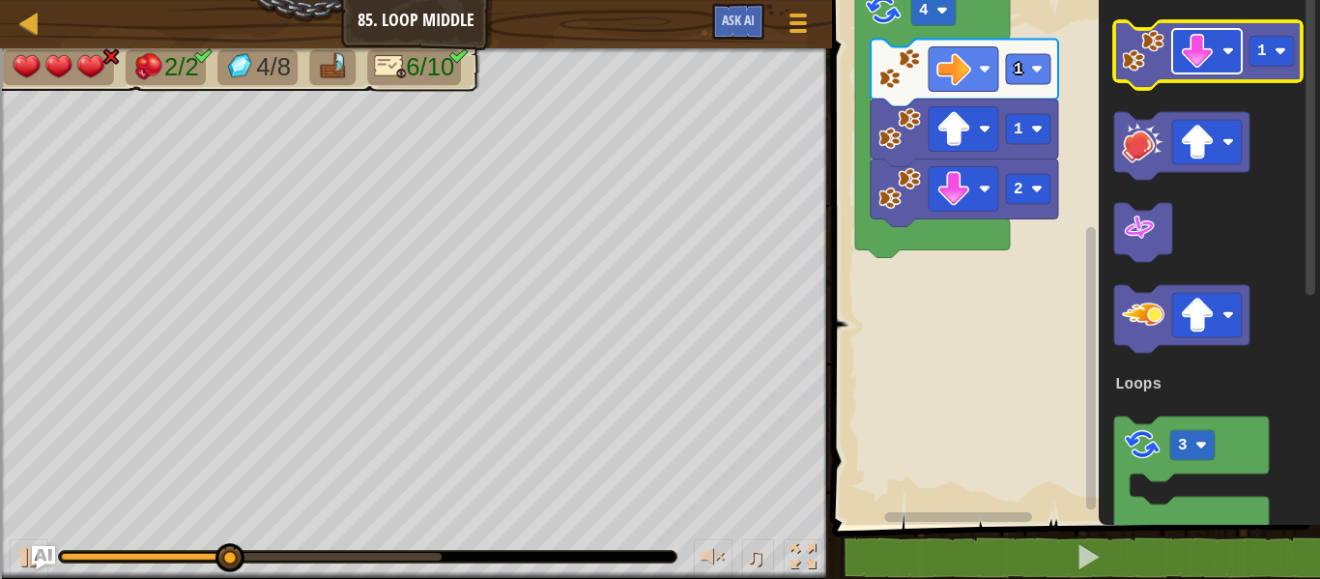
click at [1199, 52] on image "Blockly Workspace" at bounding box center [1197, 51] width 35 height 35
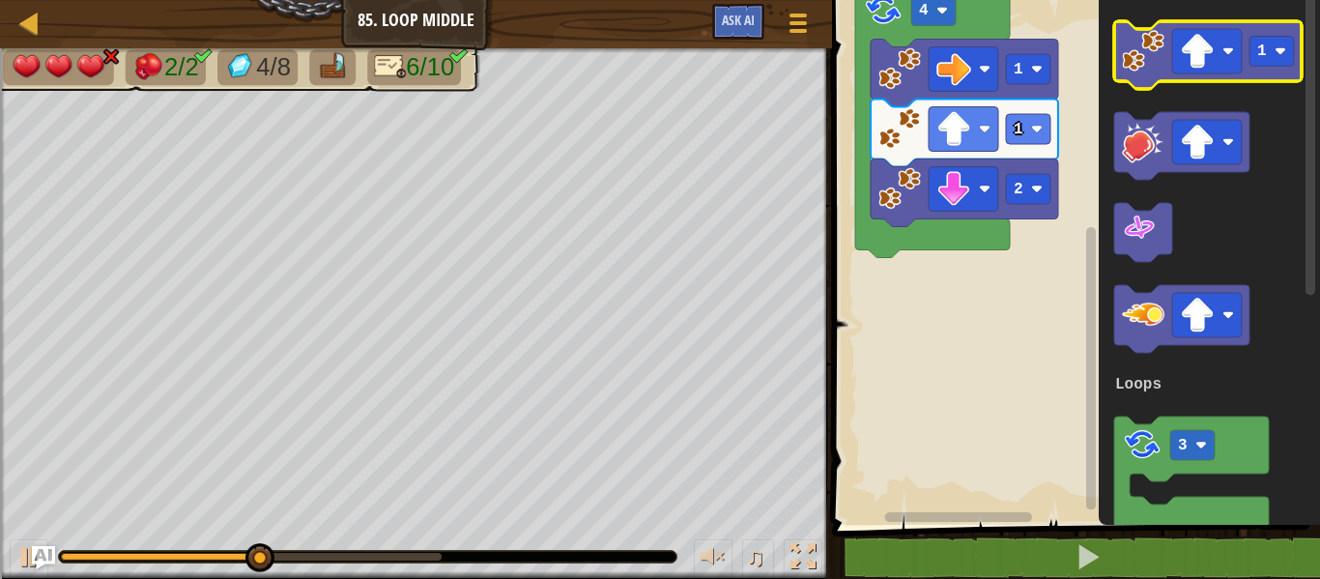
click at [1157, 75] on icon "Blockly Workspace" at bounding box center [1207, 55] width 187 height 68
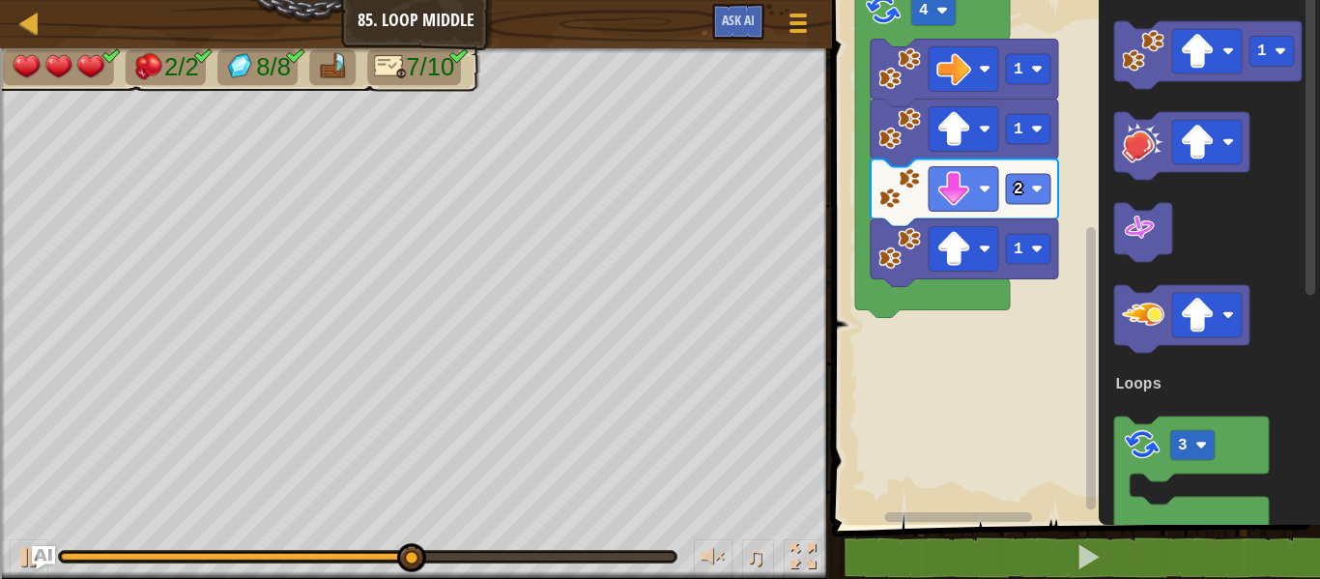
click at [1020, 328] on rect "Blockly Workspace" at bounding box center [1073, 257] width 494 height 534
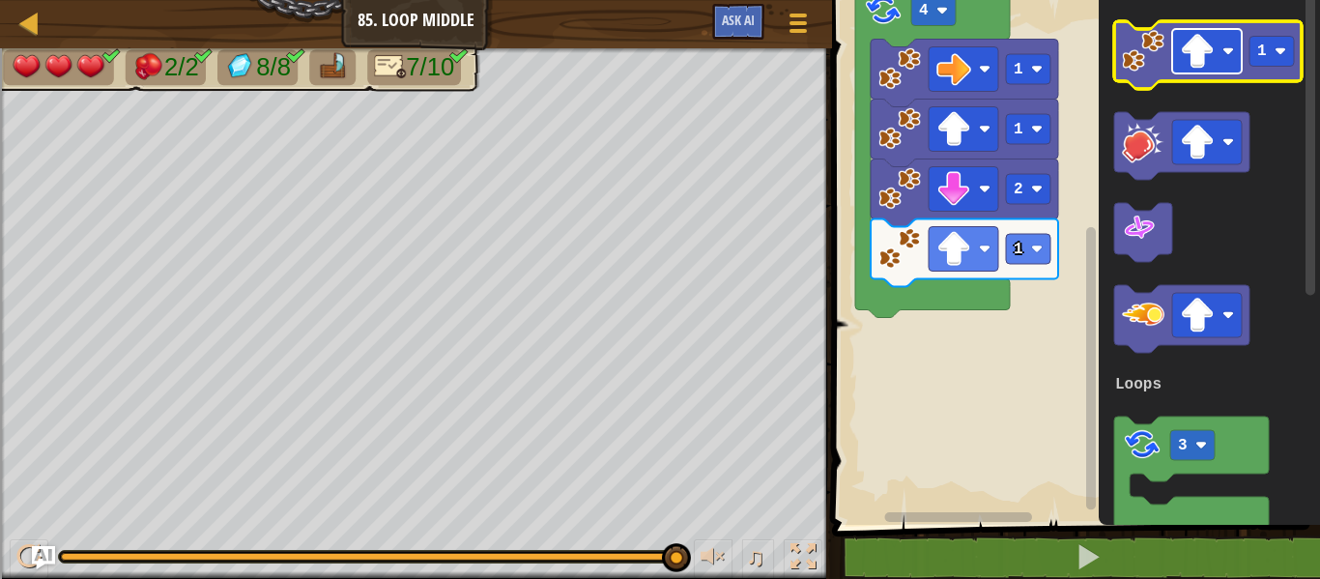
click at [1207, 43] on image "Blockly Workspace" at bounding box center [1197, 51] width 35 height 35
click at [1148, 49] on image "Blockly Workspace" at bounding box center [1143, 51] width 43 height 43
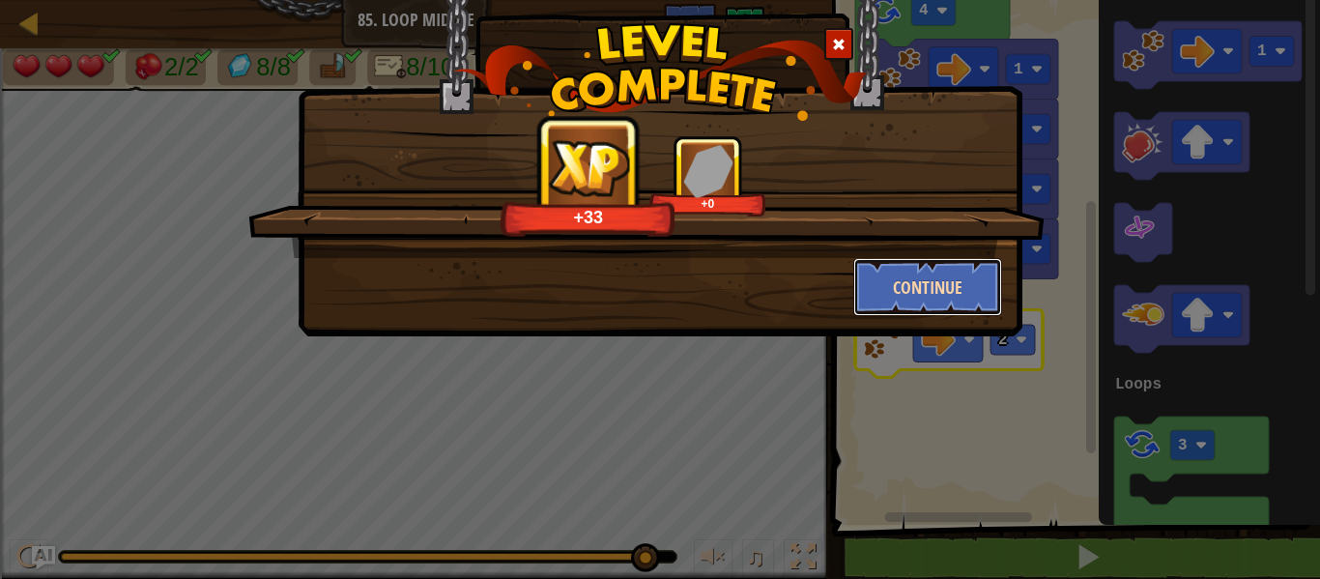
click at [969, 298] on button "Continue" at bounding box center [928, 287] width 150 height 58
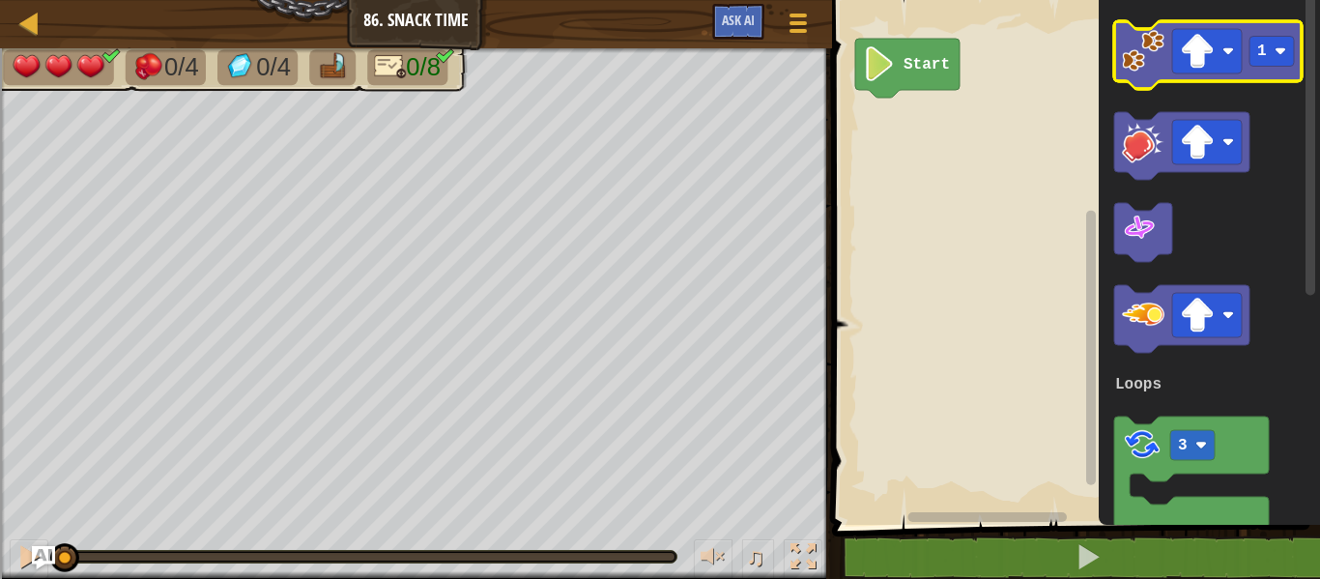
click at [1145, 59] on image "Blockly Workspace" at bounding box center [1143, 51] width 43 height 43
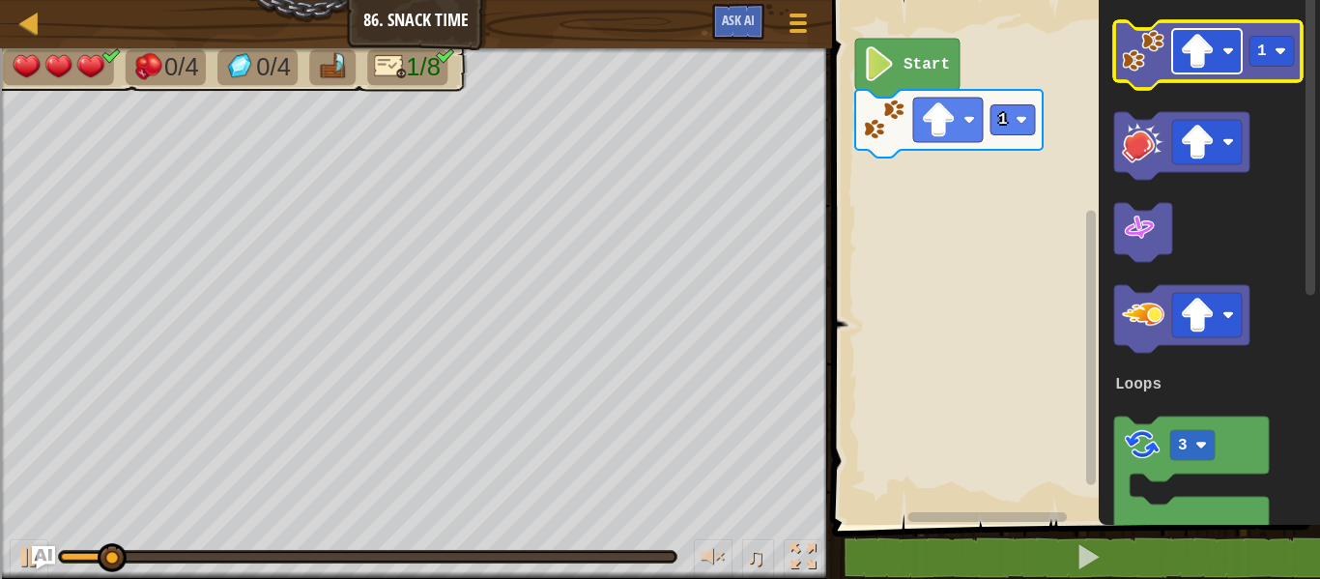
click at [1185, 65] on image "Blockly Workspace" at bounding box center [1197, 51] width 35 height 35
click at [1270, 64] on rect "Blockly Workspace" at bounding box center [1271, 52] width 44 height 30
click at [1147, 71] on image "Blockly Workspace" at bounding box center [1143, 51] width 43 height 43
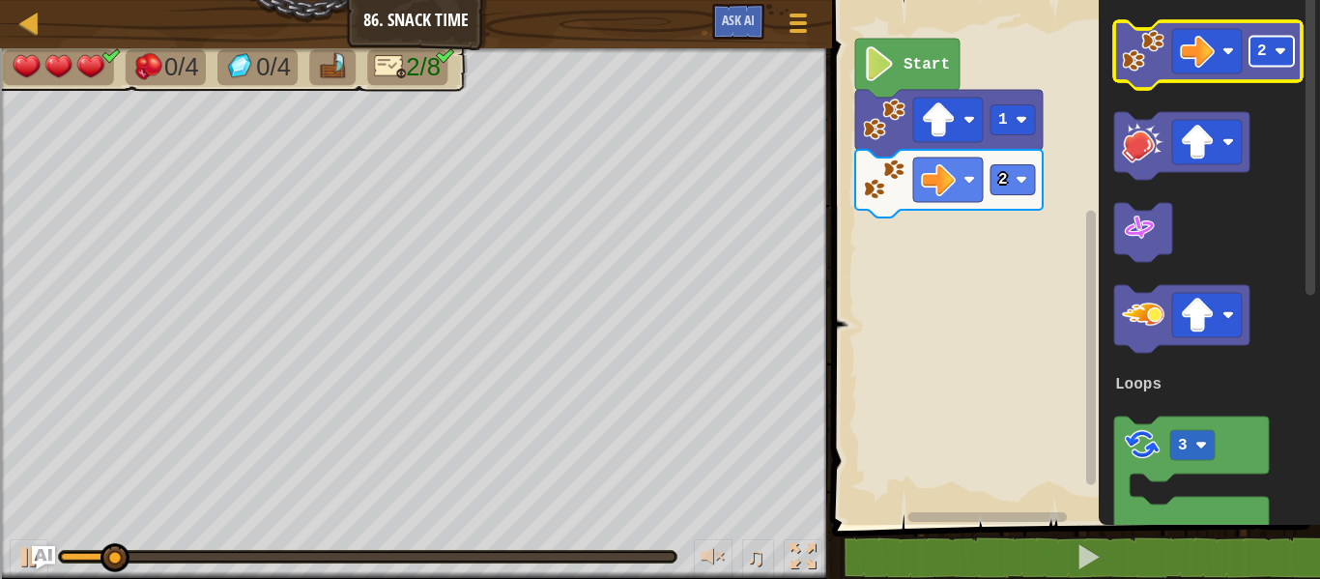
click at [1282, 44] on rect "Blockly Workspace" at bounding box center [1271, 52] width 44 height 30
click at [1219, 48] on rect "Blockly Workspace" at bounding box center [1207, 51] width 70 height 44
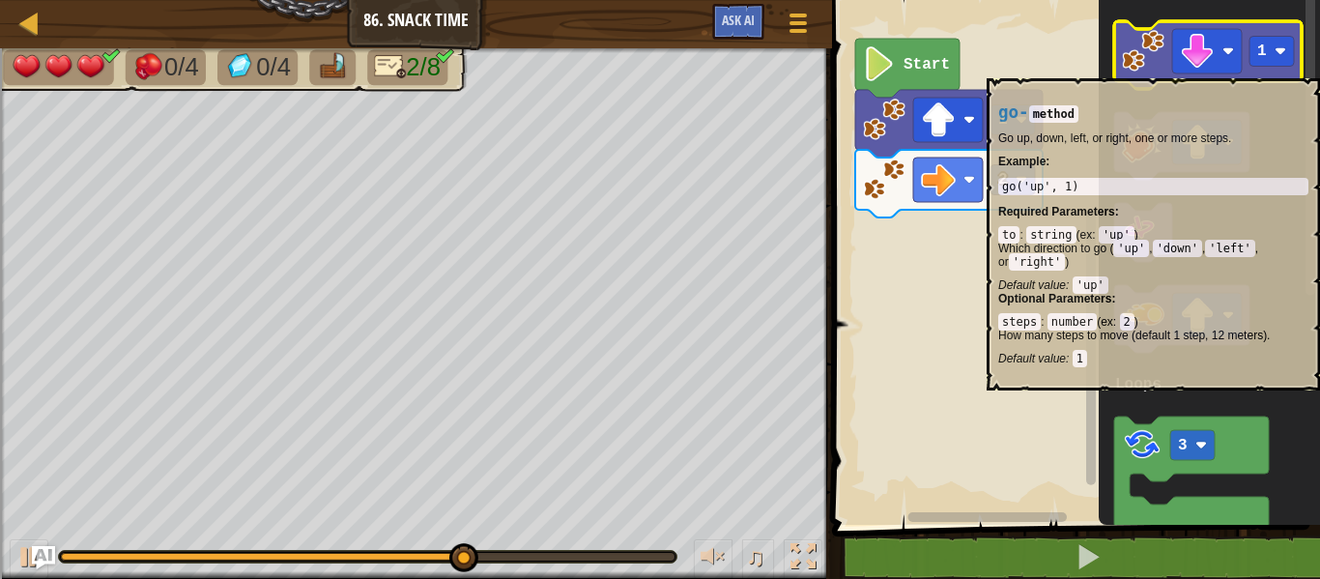
click at [1144, 69] on image "Blockly Workspace" at bounding box center [1143, 51] width 43 height 43
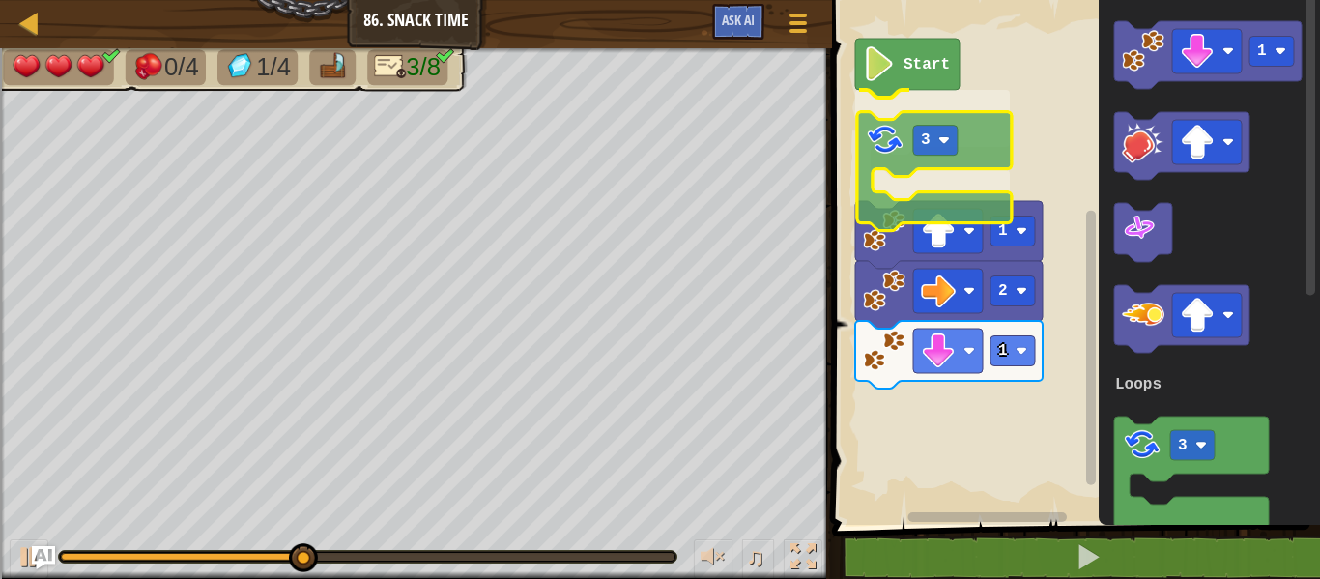
click at [893, 129] on div "Loops Start 3 1 2 1 1 3 Loops 3" at bounding box center [1073, 257] width 494 height 534
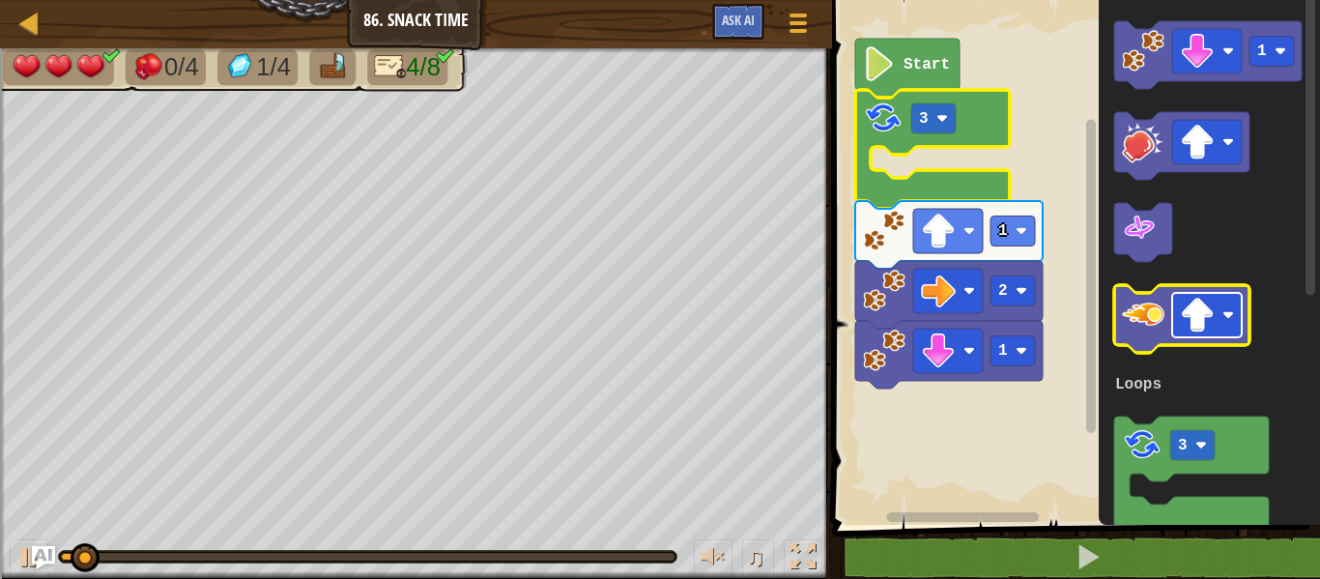
click at [1199, 326] on image "Blockly Workspace" at bounding box center [1197, 315] width 35 height 35
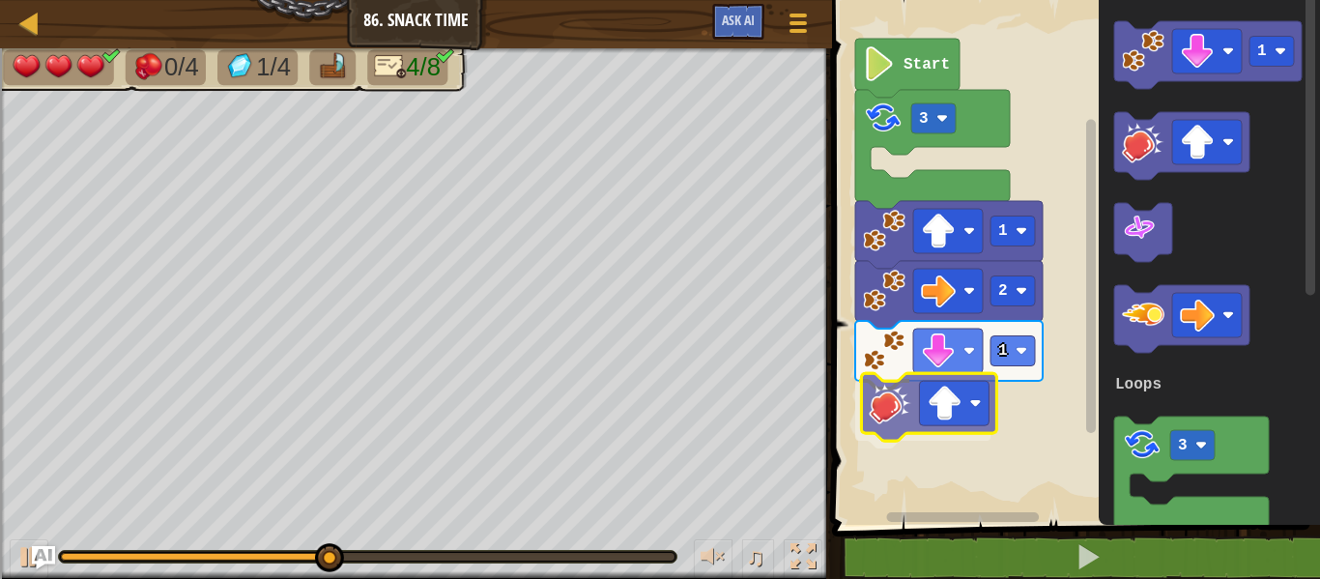
click at [889, 423] on div "Loops Start 3 1 2 1 1 3 Loops" at bounding box center [1073, 257] width 494 height 534
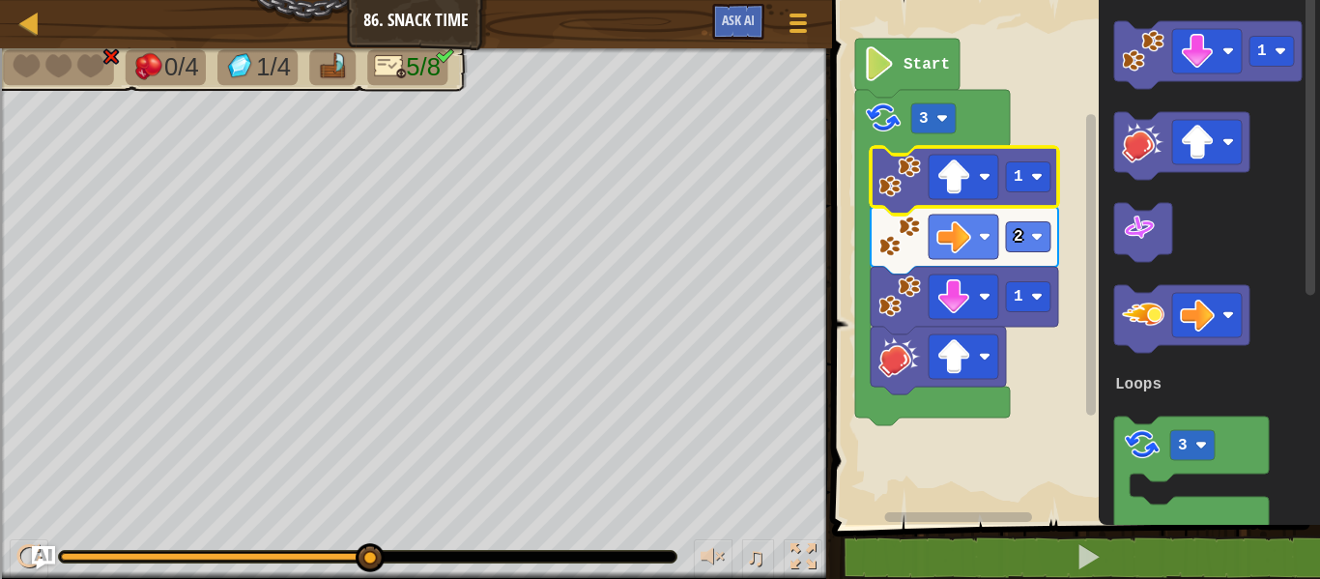
click at [899, 78] on icon "Blockly Workspace" at bounding box center [907, 68] width 104 height 59
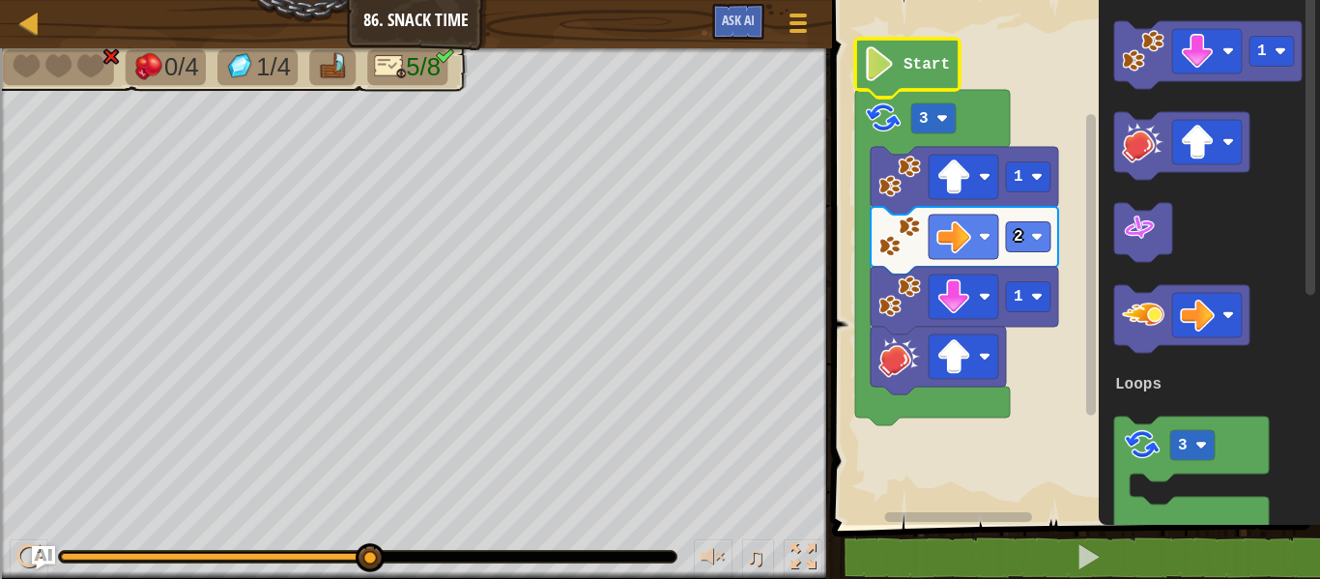
click at [899, 78] on icon "Blockly Workspace" at bounding box center [907, 68] width 104 height 59
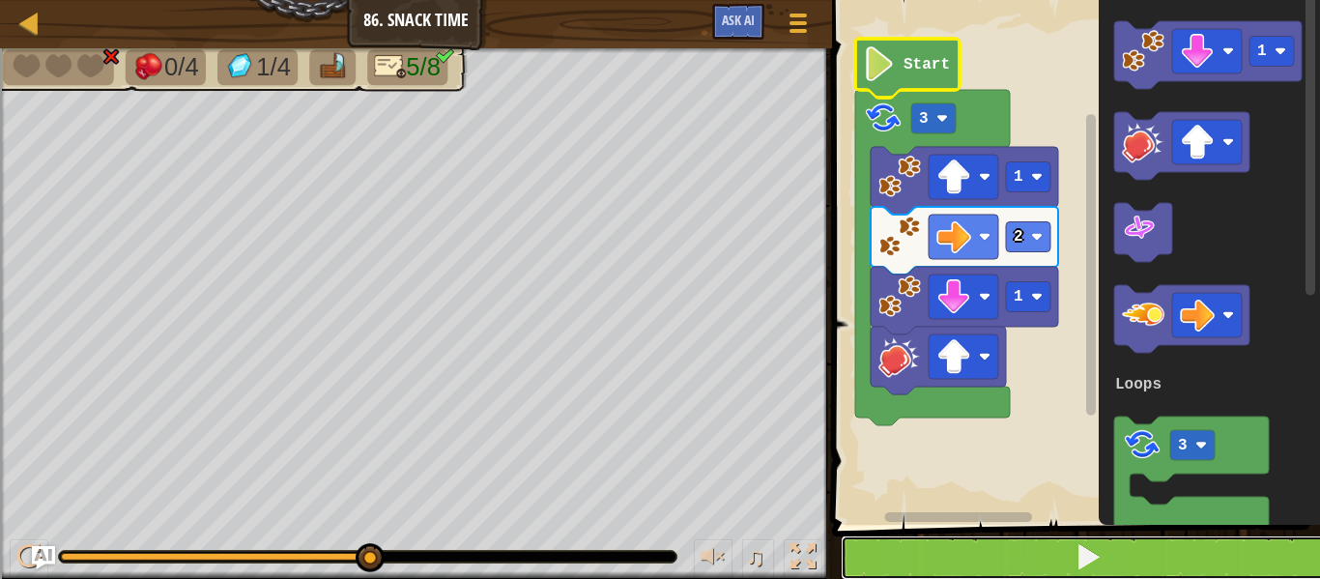
click at [950, 547] on button at bounding box center [1088, 557] width 494 height 44
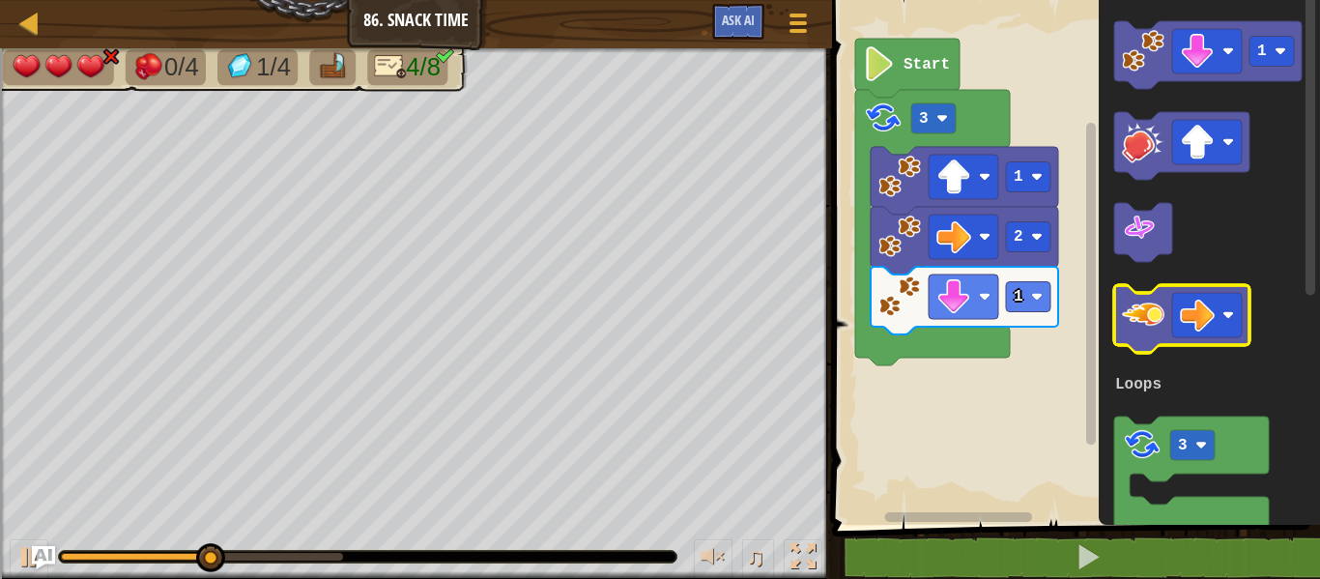
click at [1142, 327] on image "Blockly Workspace" at bounding box center [1143, 315] width 43 height 43
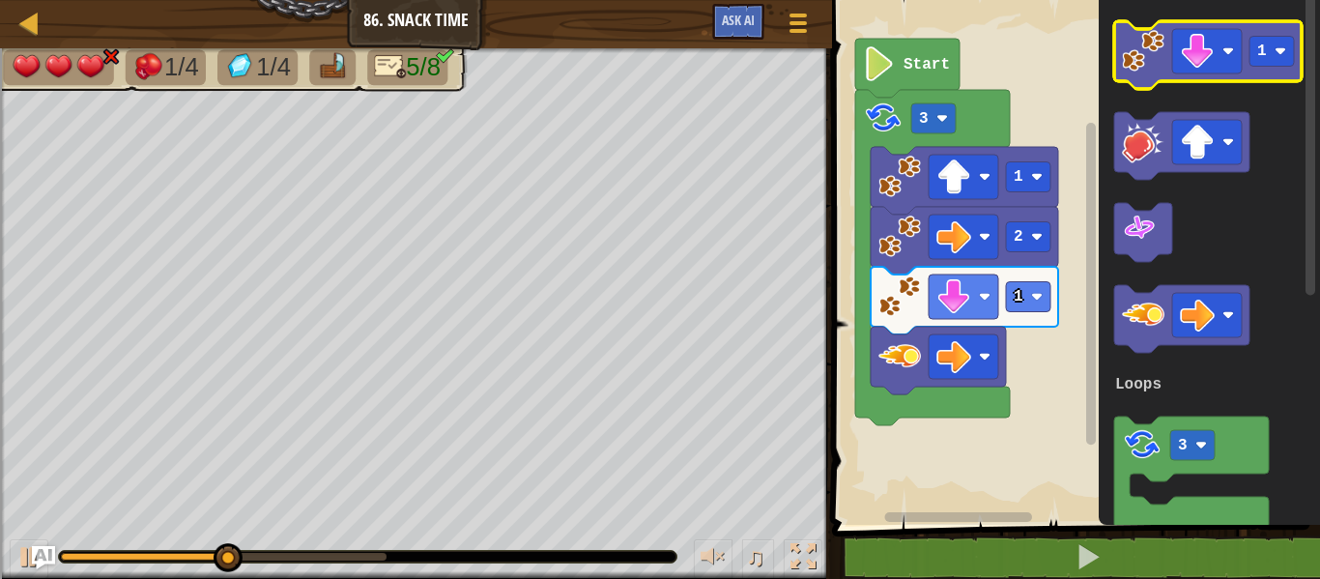
click at [1139, 64] on image "Blockly Workspace" at bounding box center [1143, 51] width 43 height 43
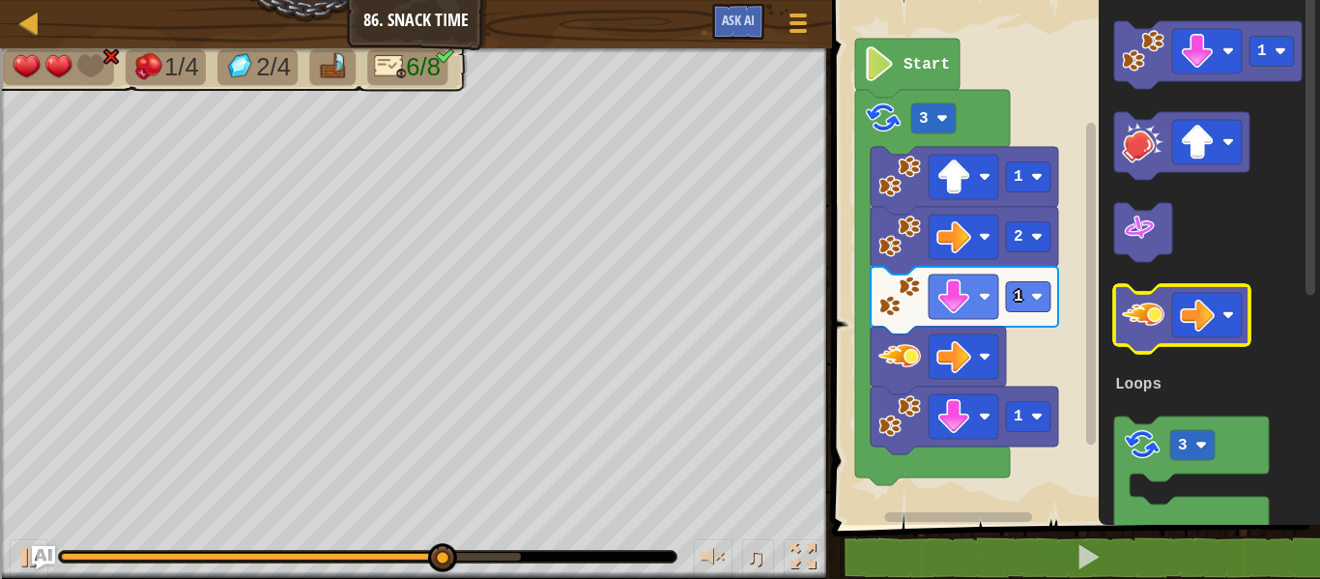
click at [1155, 327] on image "Blockly Workspace" at bounding box center [1143, 315] width 43 height 43
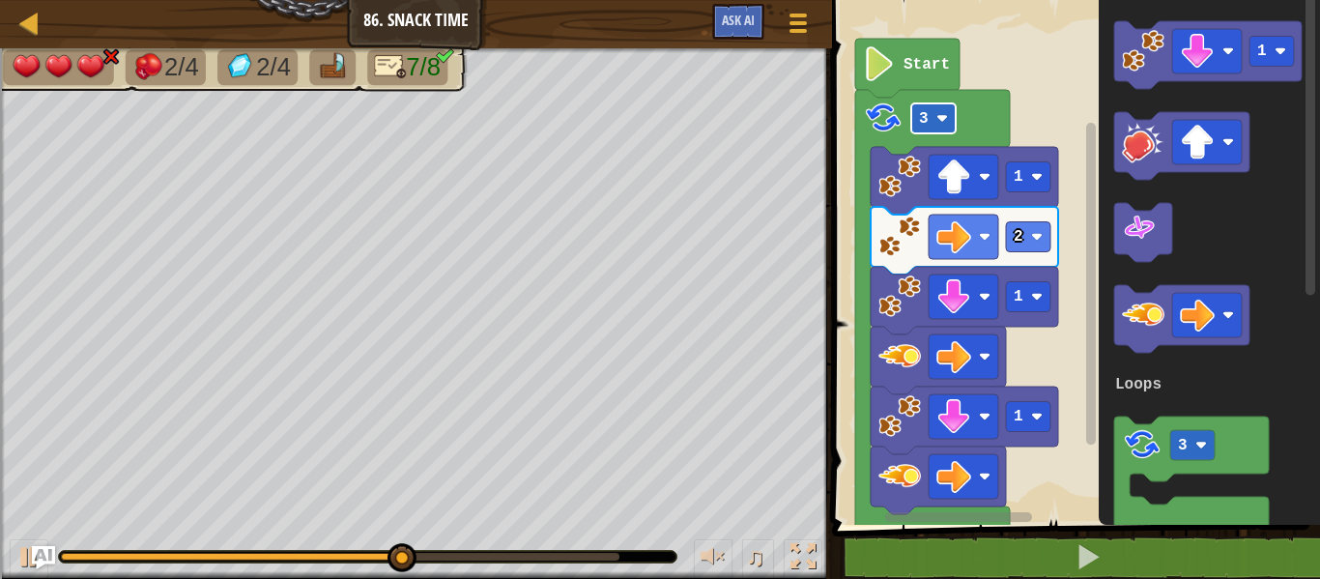
click at [937, 125] on rect "Blockly Workspace" at bounding box center [933, 118] width 44 height 30
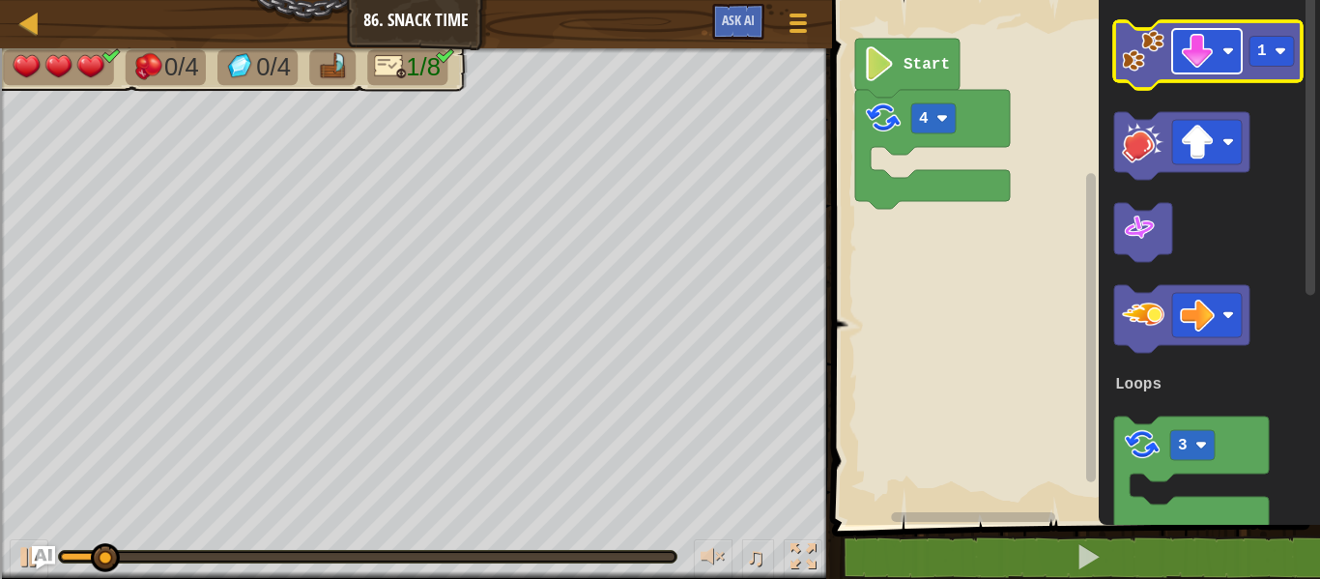
click at [1209, 62] on image "Blockly Workspace" at bounding box center [1197, 51] width 35 height 35
click at [1145, 35] on image "Blockly Workspace" at bounding box center [1143, 51] width 43 height 43
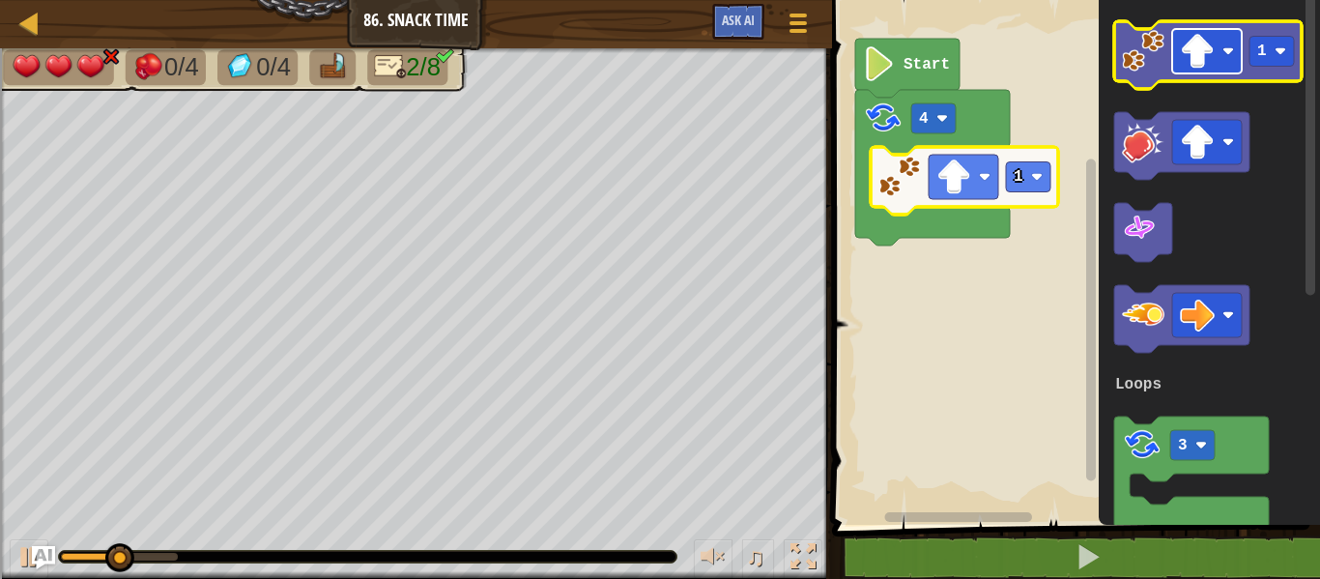
click at [1212, 44] on image "Blockly Workspace" at bounding box center [1197, 51] width 35 height 35
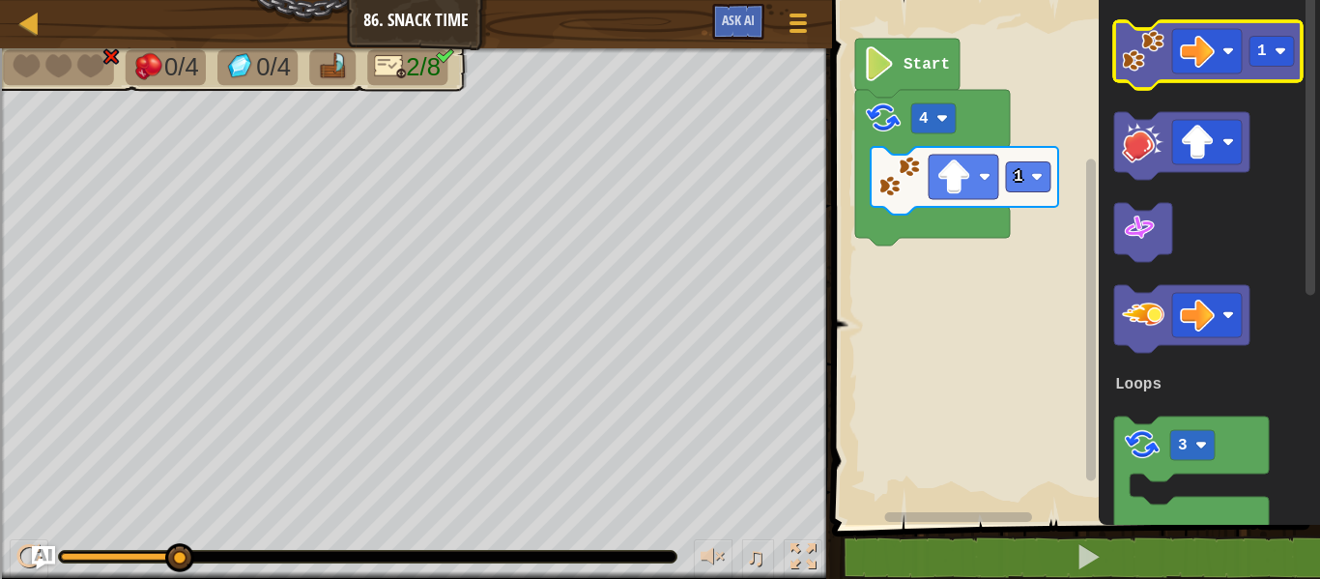
click at [1137, 63] on image "Blockly Workspace" at bounding box center [1143, 51] width 43 height 43
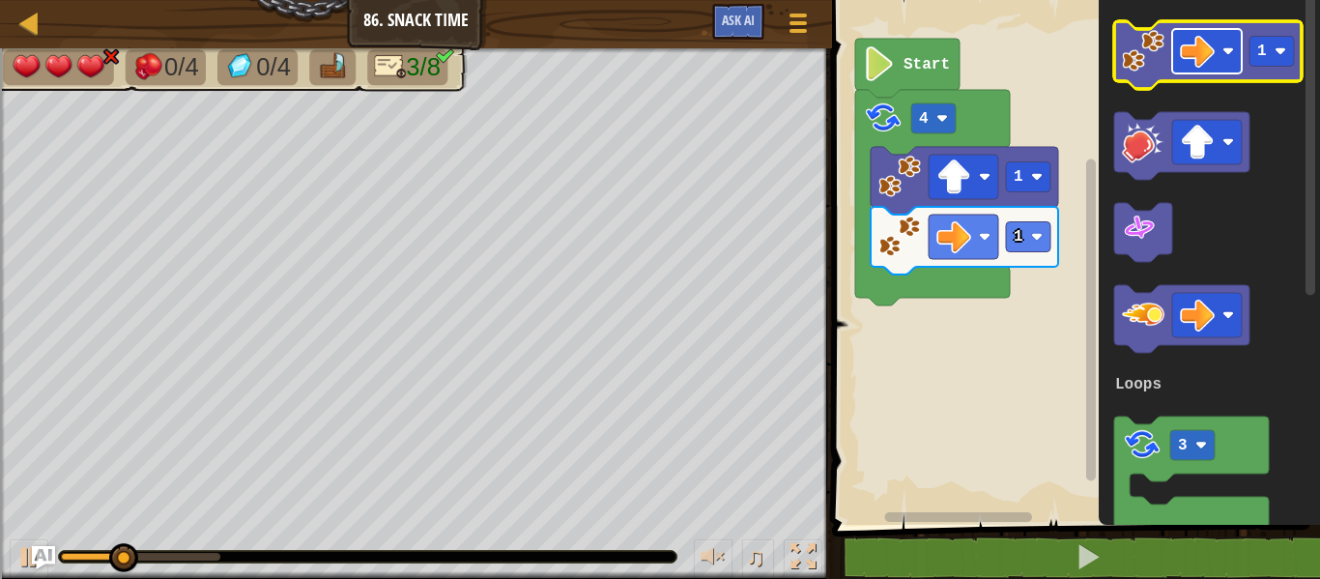
click at [1213, 64] on image "Blockly Workspace" at bounding box center [1197, 51] width 35 height 35
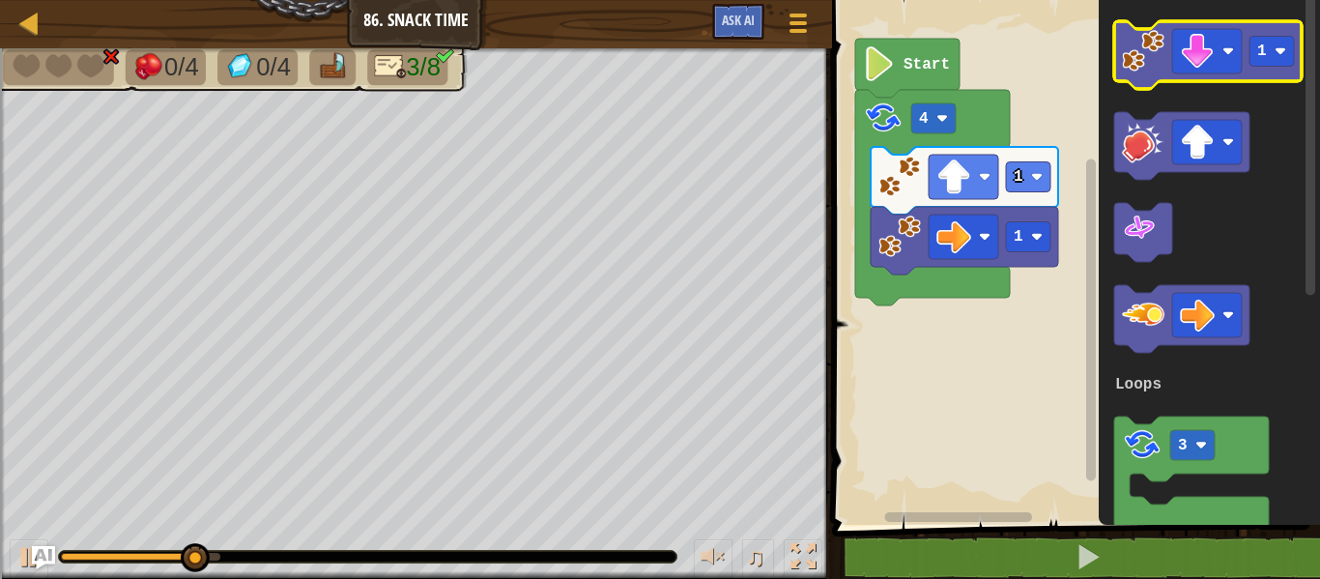
click at [1127, 56] on image "Blockly Workspace" at bounding box center [1143, 51] width 43 height 43
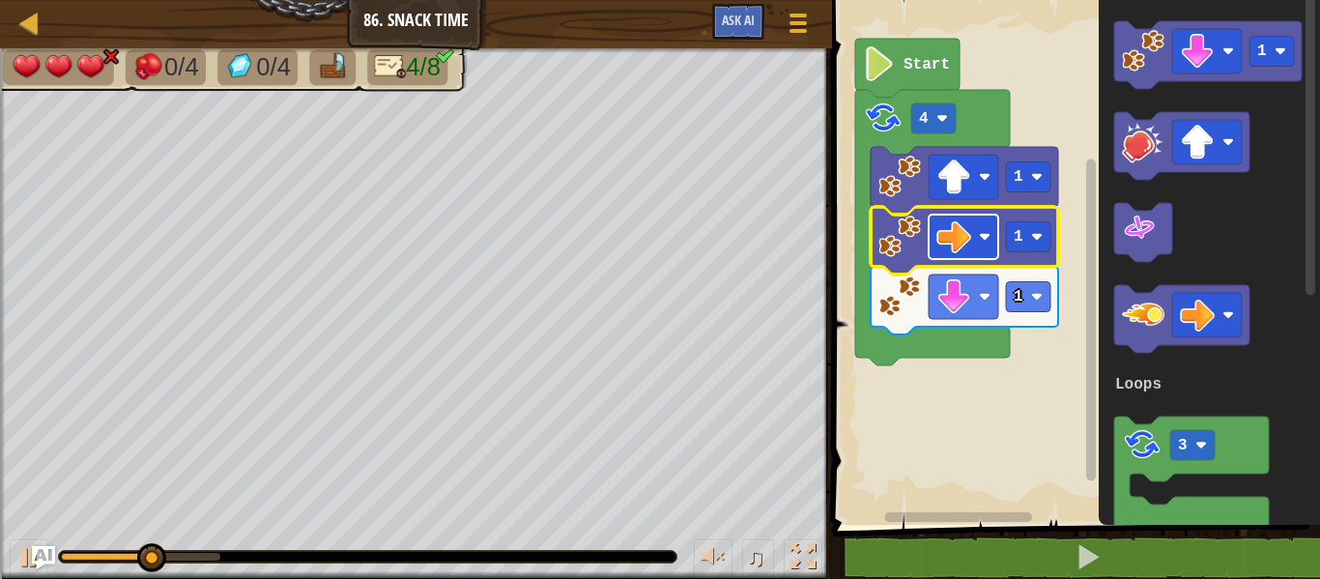
click at [957, 248] on image "Blockly Workspace" at bounding box center [953, 236] width 35 height 35
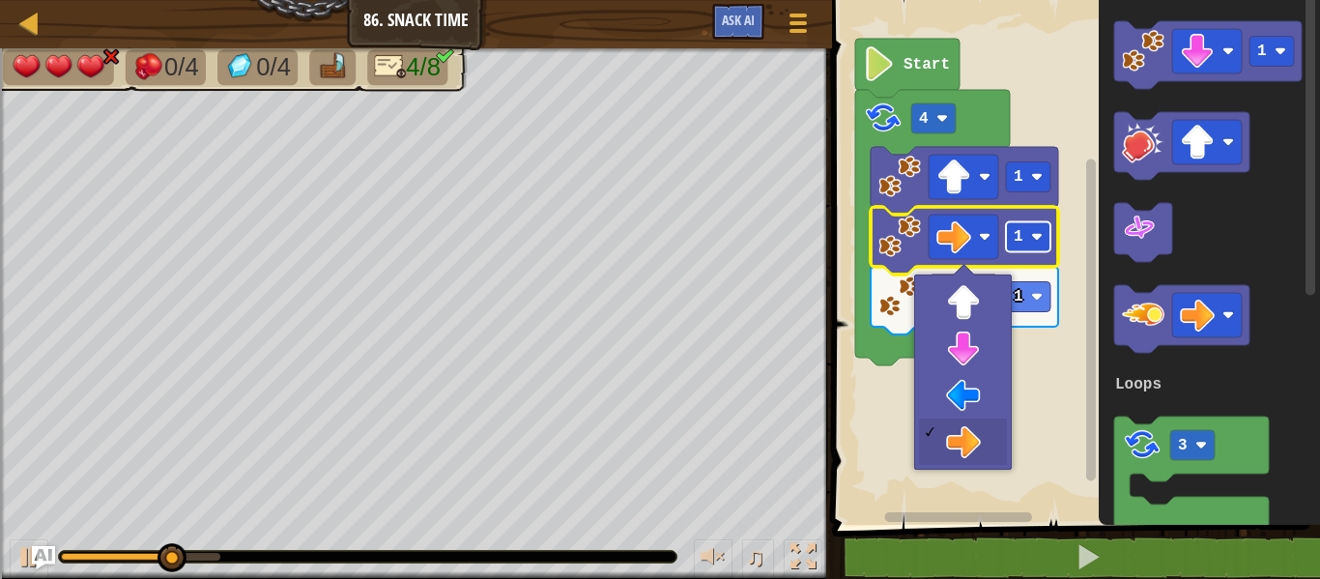
click at [1027, 236] on rect "Blockly Workspace" at bounding box center [1028, 237] width 44 height 30
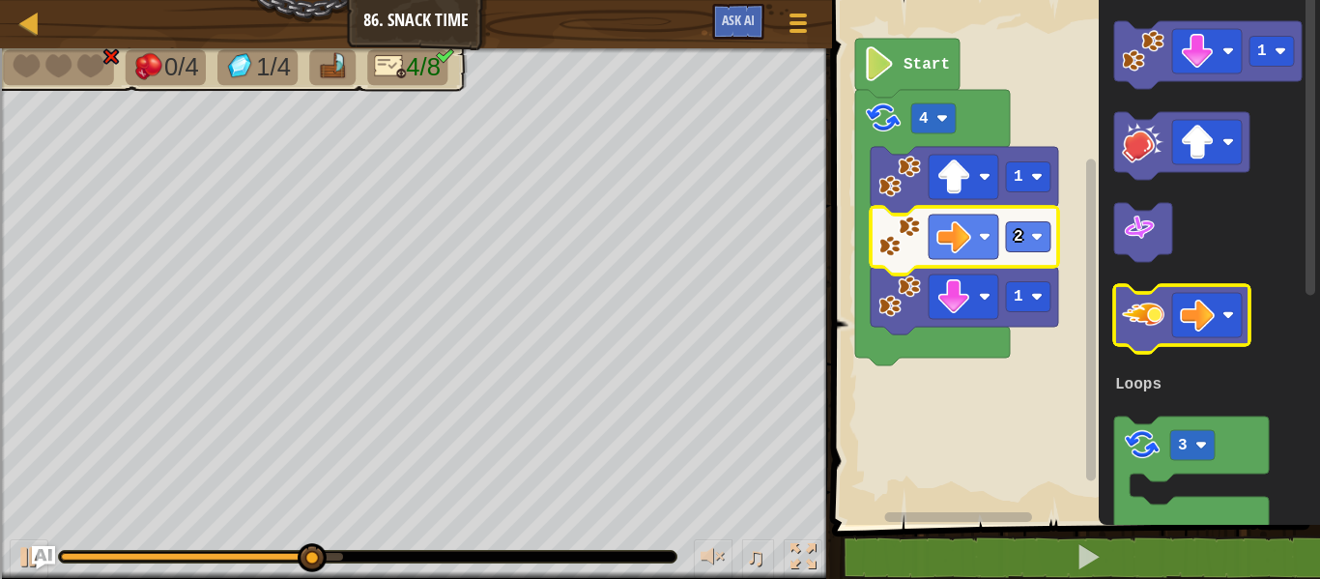
click at [1156, 317] on image "Blockly Workspace" at bounding box center [1143, 315] width 43 height 43
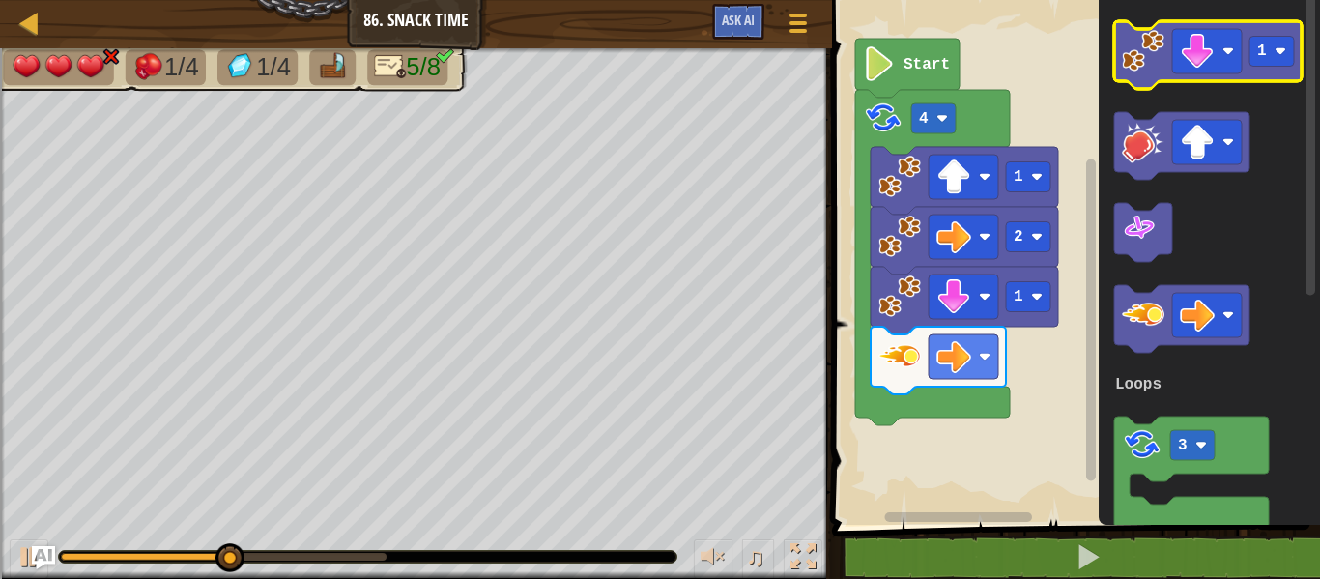
click at [1141, 59] on image "Blockly Workspace" at bounding box center [1143, 51] width 43 height 43
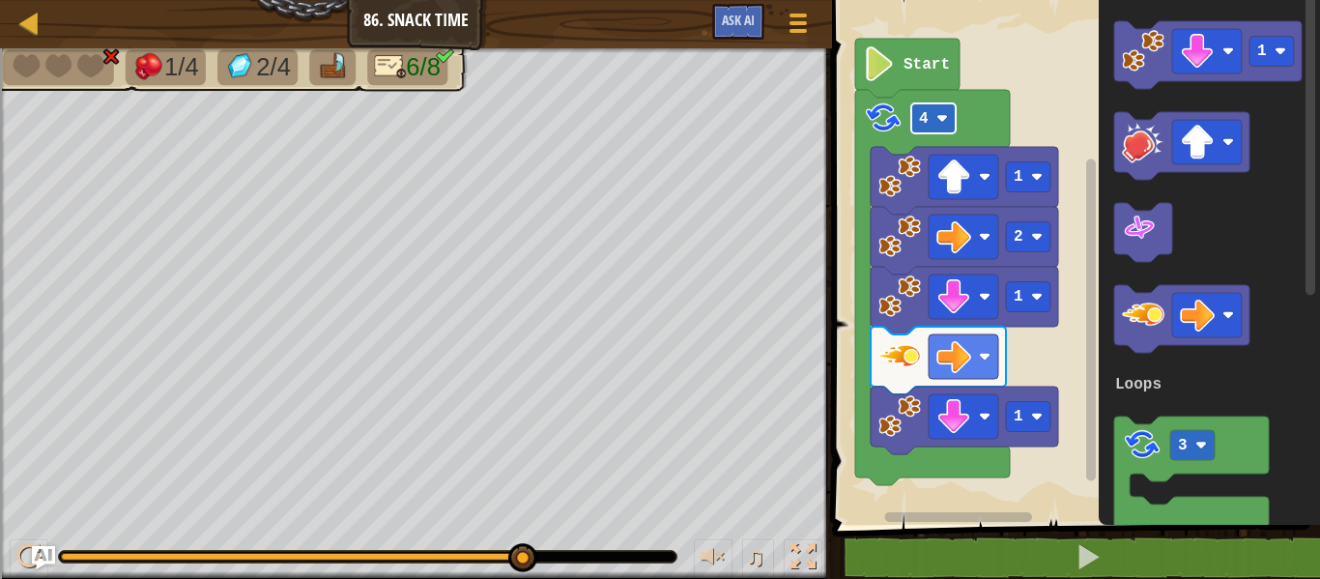
click at [928, 108] on rect "Blockly Workspace" at bounding box center [933, 118] width 44 height 30
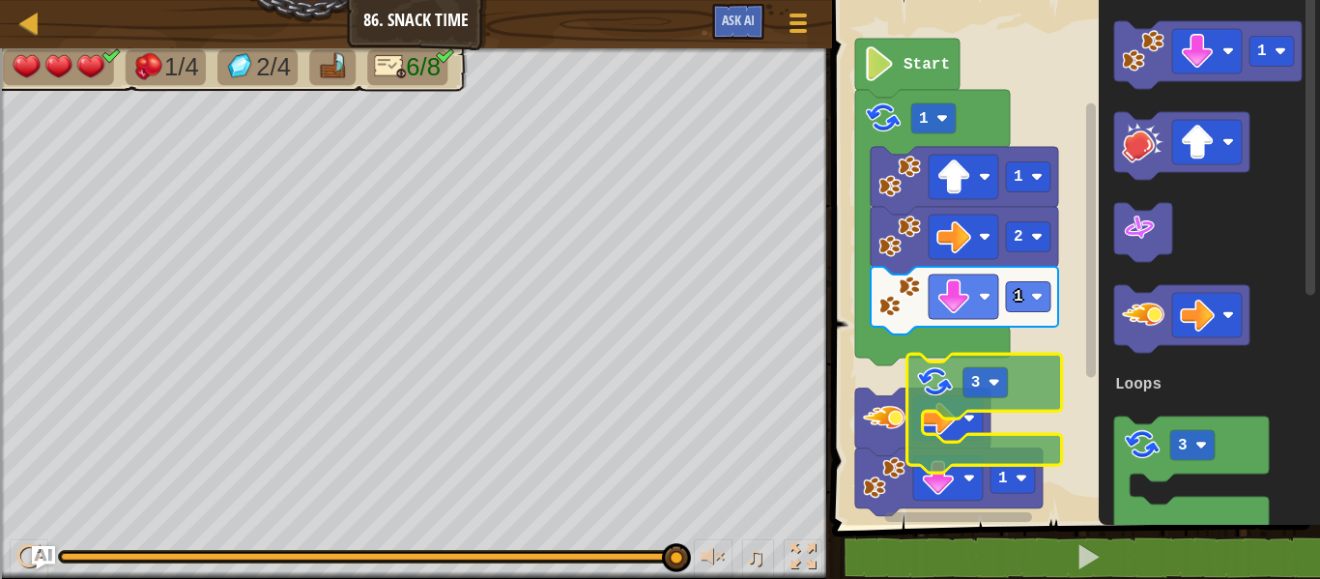
click at [858, 411] on div "Loops Start 1 1 2 1 1 1 3 Loops 3" at bounding box center [1073, 257] width 494 height 534
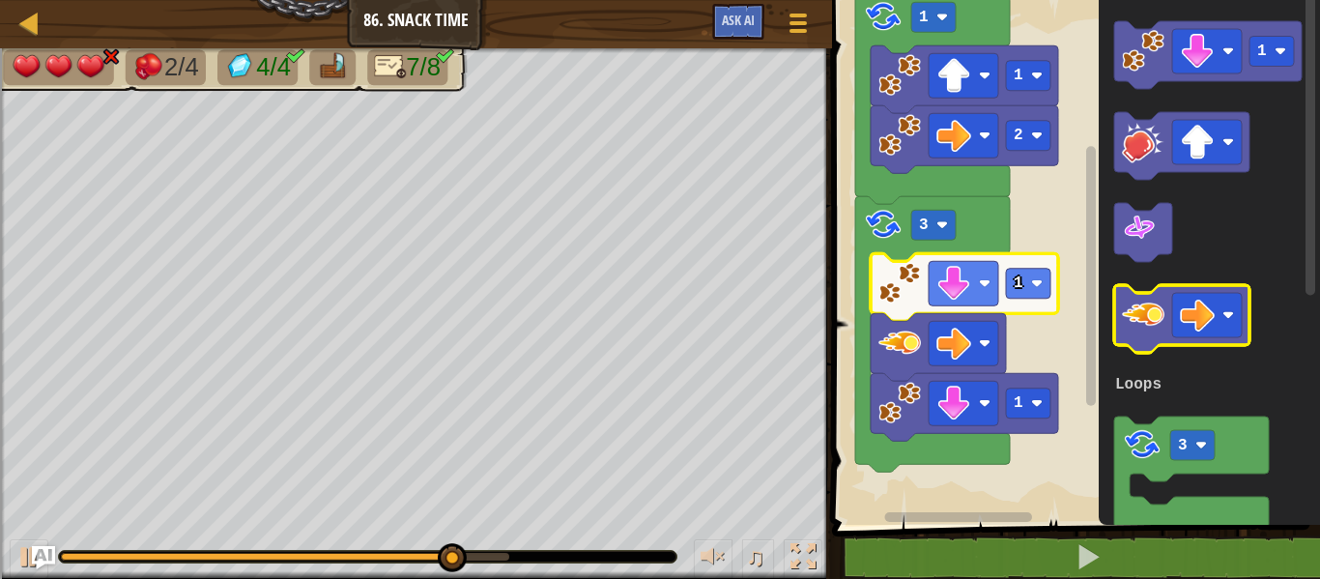
click at [1143, 327] on image "Blockly Workspace" at bounding box center [1143, 315] width 43 height 43
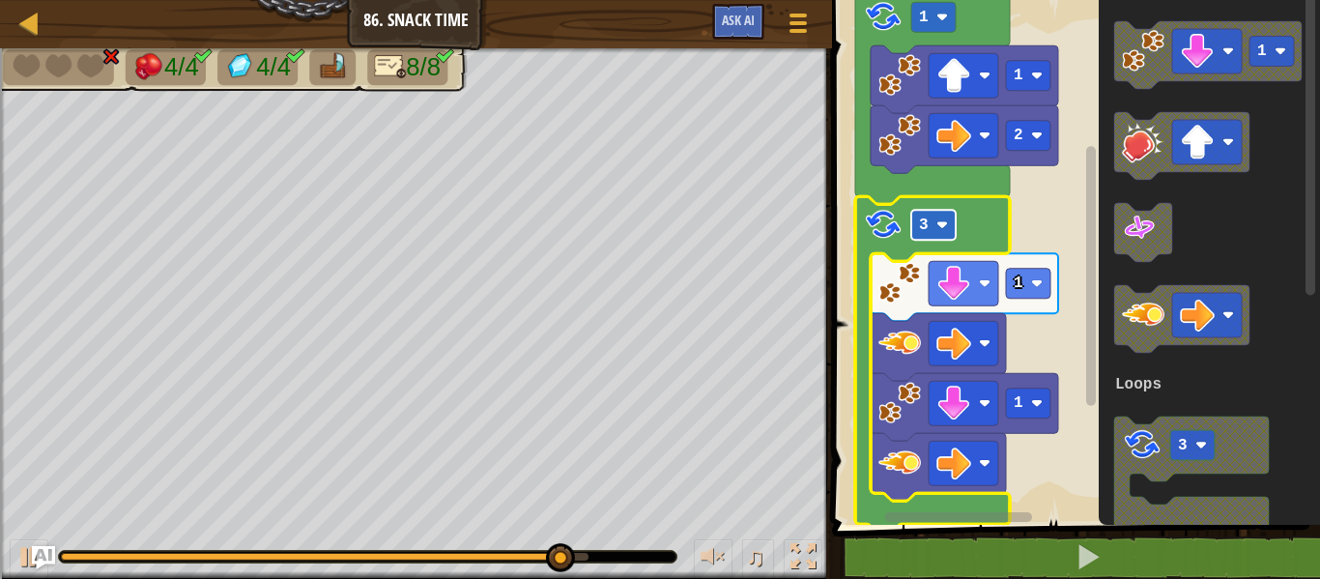
click at [928, 219] on text "3" at bounding box center [924, 224] width 10 height 17
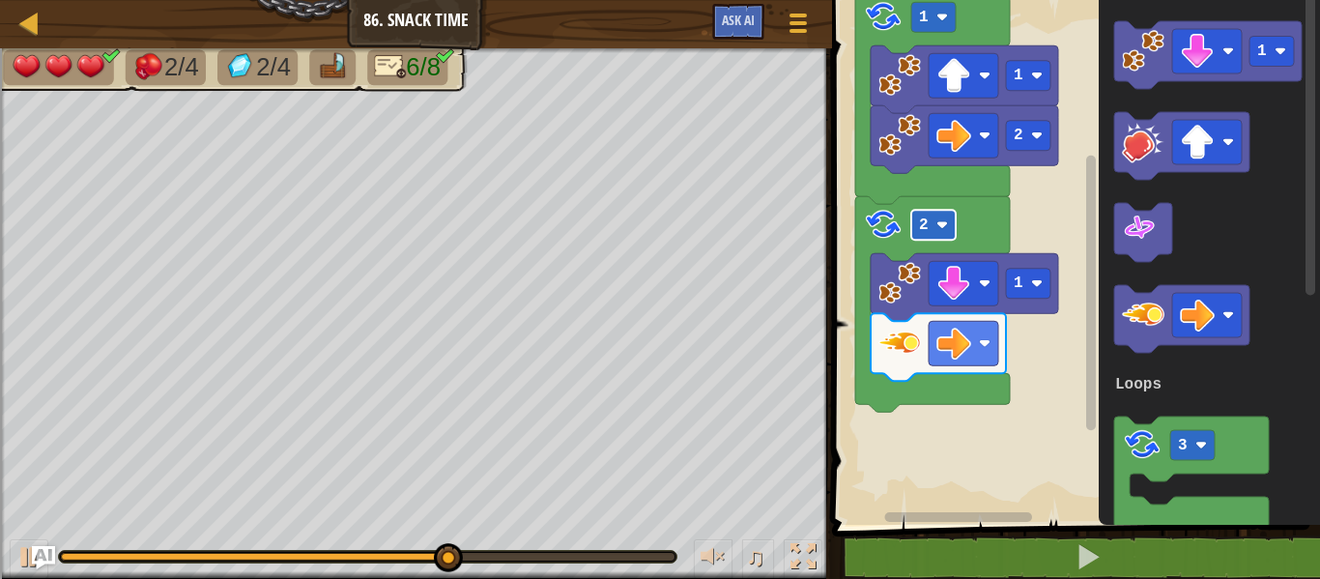
click at [927, 218] on text "2" at bounding box center [924, 224] width 10 height 17
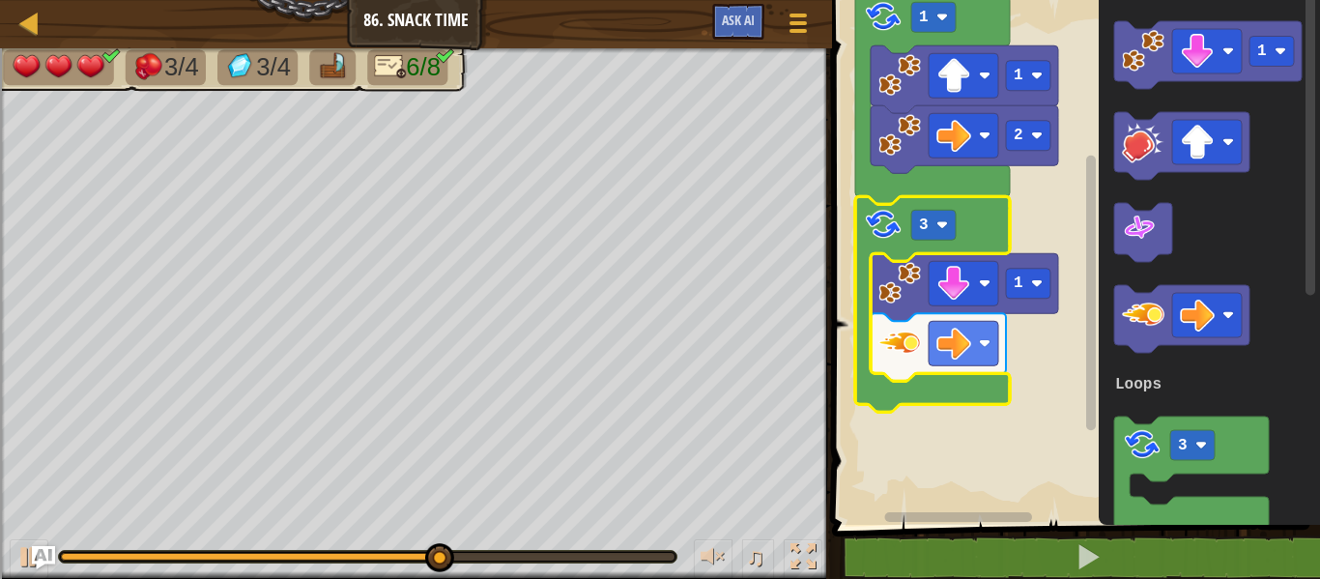
click at [908, 223] on icon "Blockly Workspace" at bounding box center [932, 303] width 155 height 215
click at [922, 231] on text "3" at bounding box center [924, 224] width 10 height 17
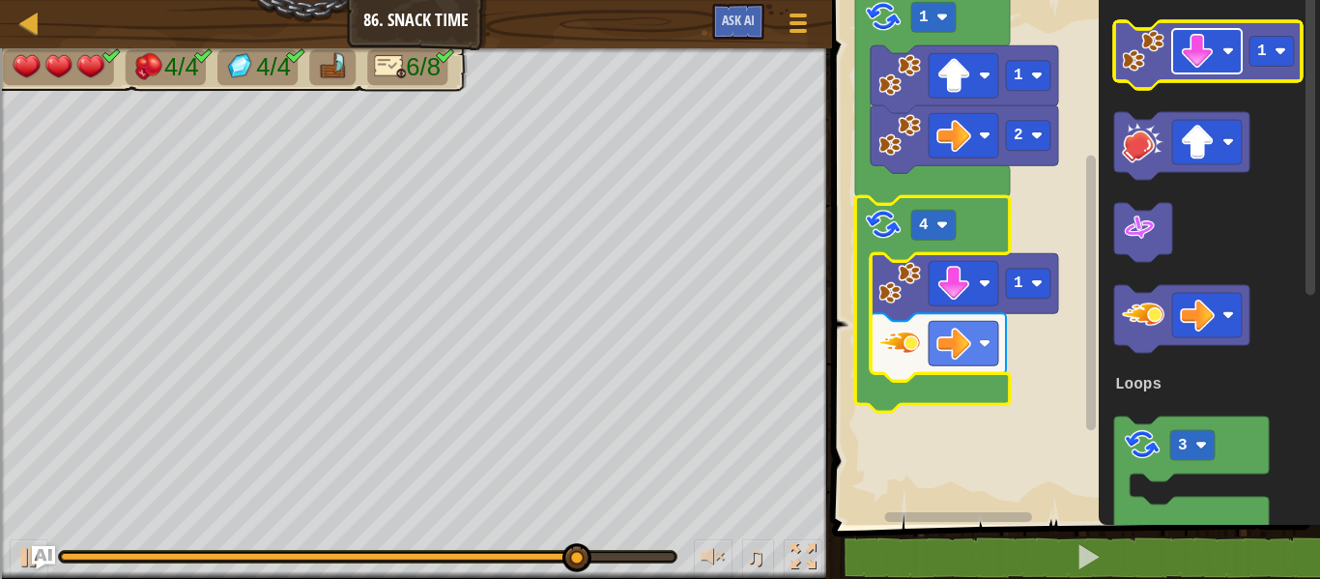
click at [1182, 38] on image "Blockly Workspace" at bounding box center [1197, 51] width 35 height 35
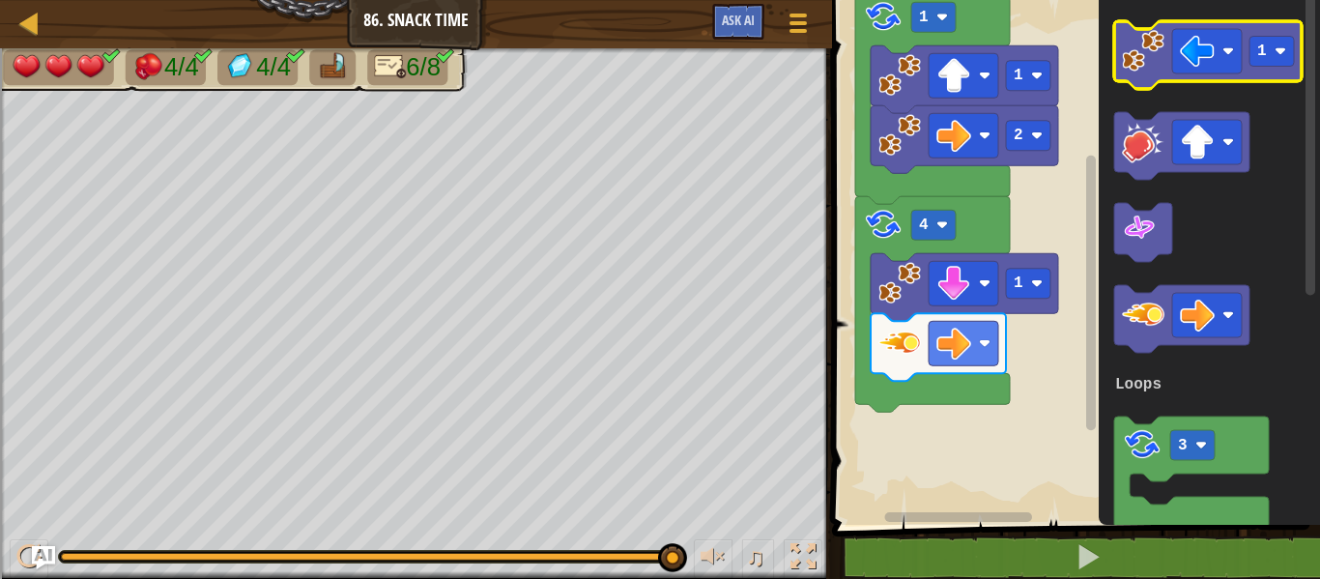
click at [1144, 84] on icon "Blockly Workspace" at bounding box center [1207, 55] width 187 height 68
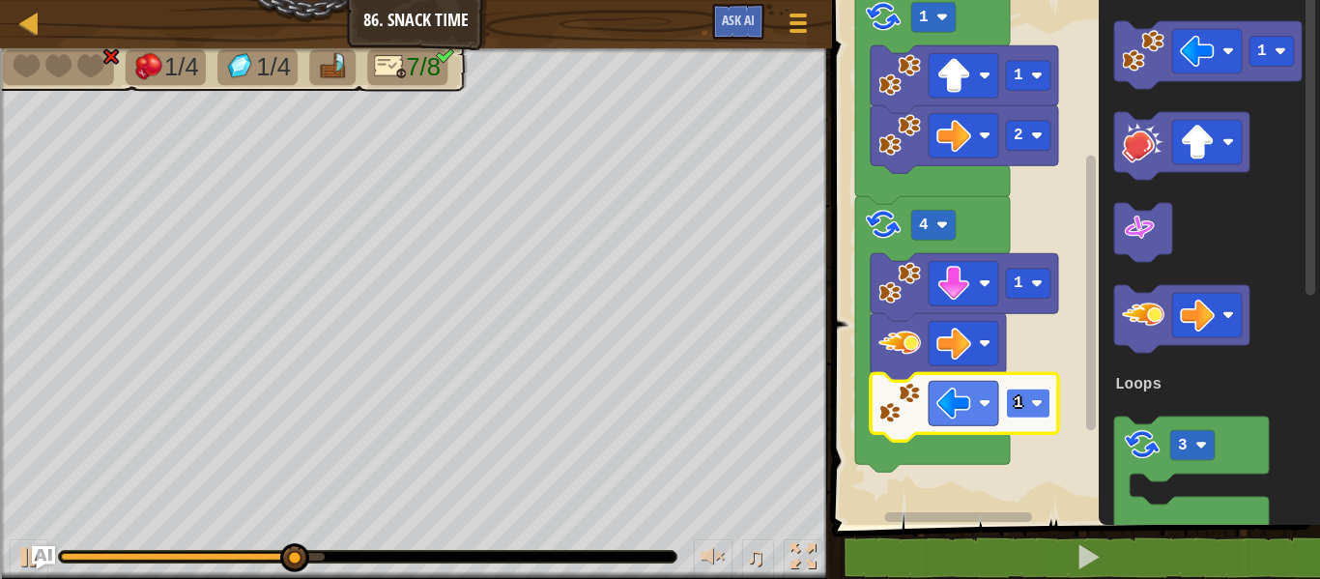
click at [1011, 405] on rect "Blockly Workspace" at bounding box center [1028, 403] width 44 height 30
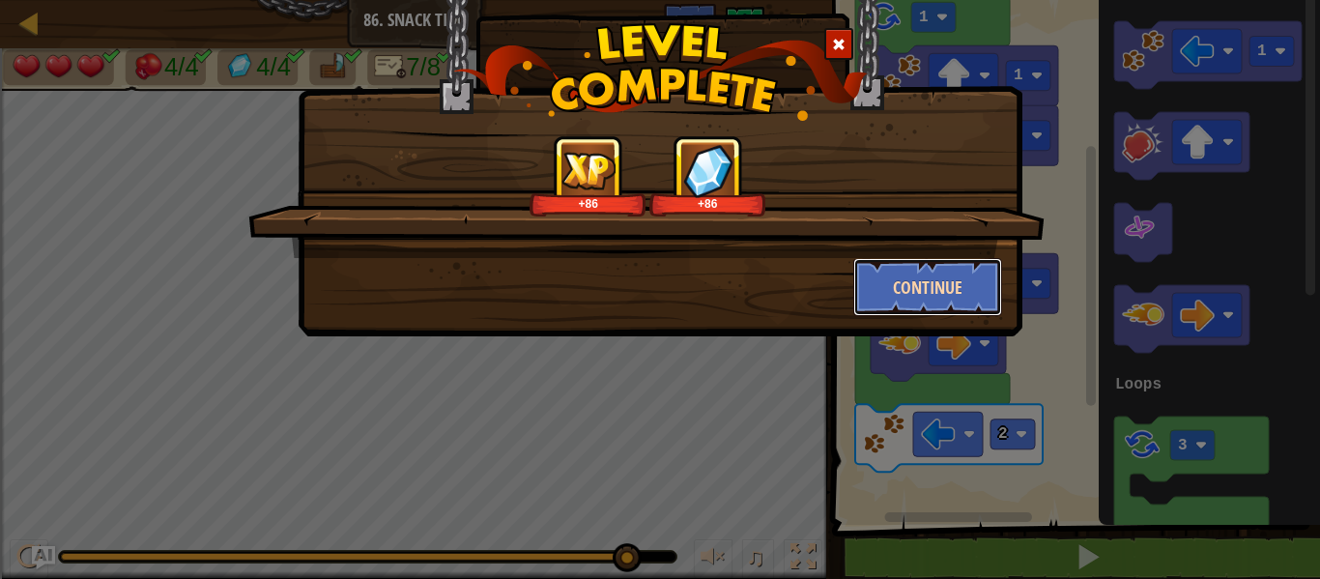
click at [957, 293] on button "Continue" at bounding box center [928, 287] width 150 height 58
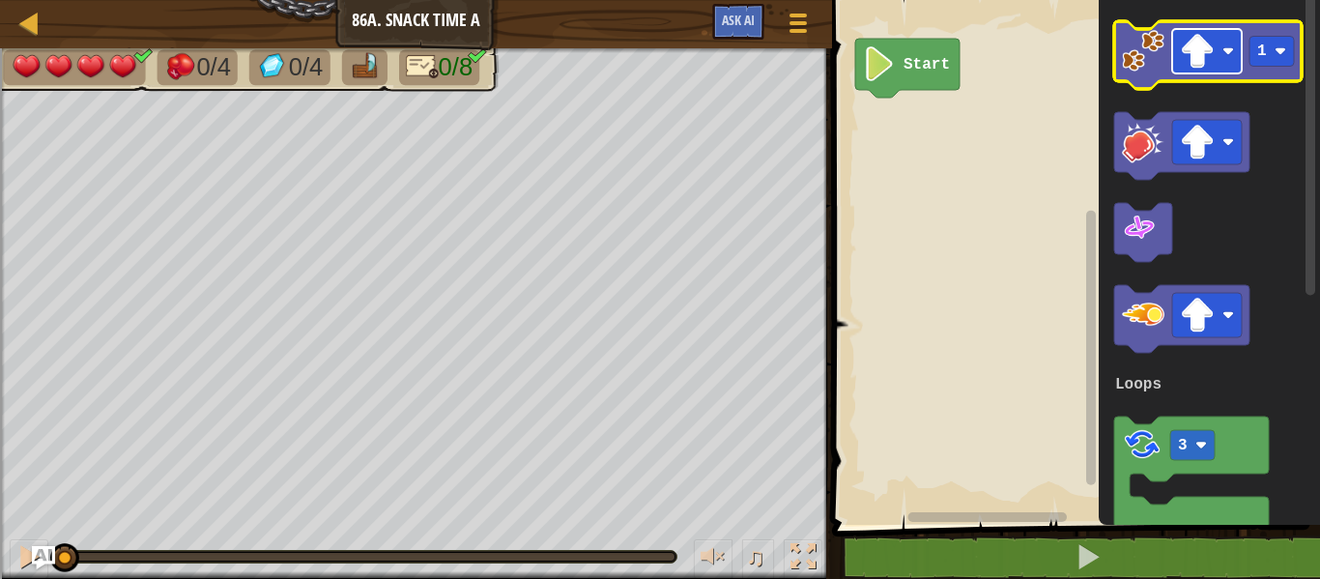
click at [1221, 72] on rect "Blockly Workspace" at bounding box center [1207, 51] width 70 height 44
click at [1139, 59] on image "Blockly Workspace" at bounding box center [1143, 51] width 43 height 43
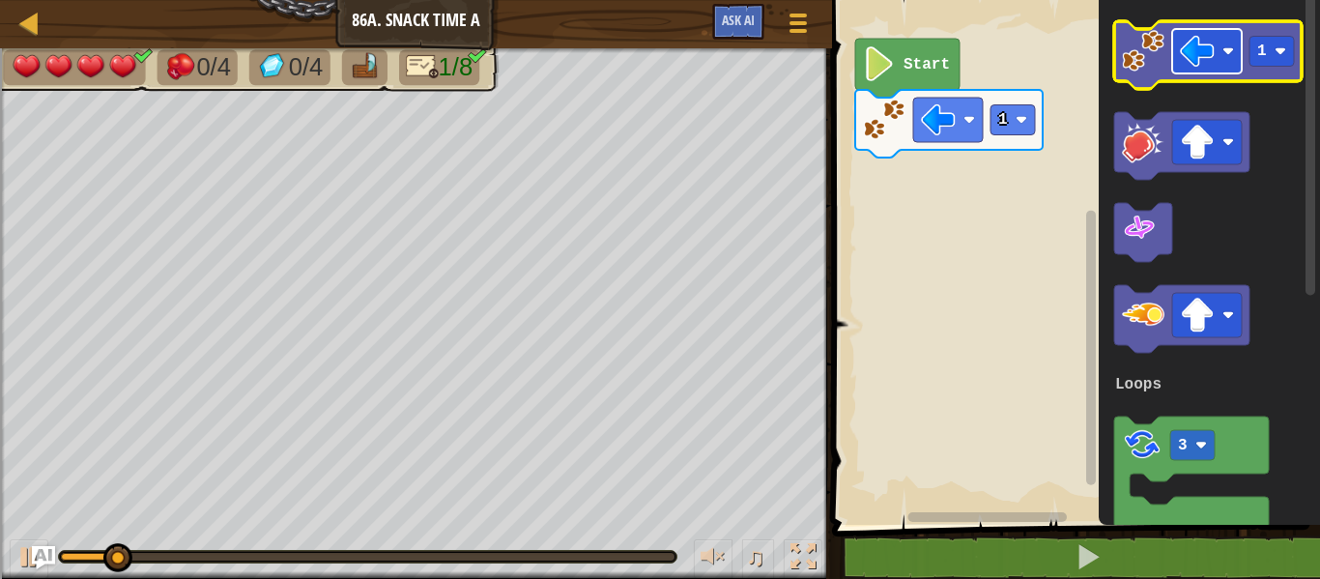
click at [1205, 62] on image "Blockly Workspace" at bounding box center [1197, 51] width 35 height 35
click at [1139, 47] on image "Blockly Workspace" at bounding box center [1143, 51] width 43 height 43
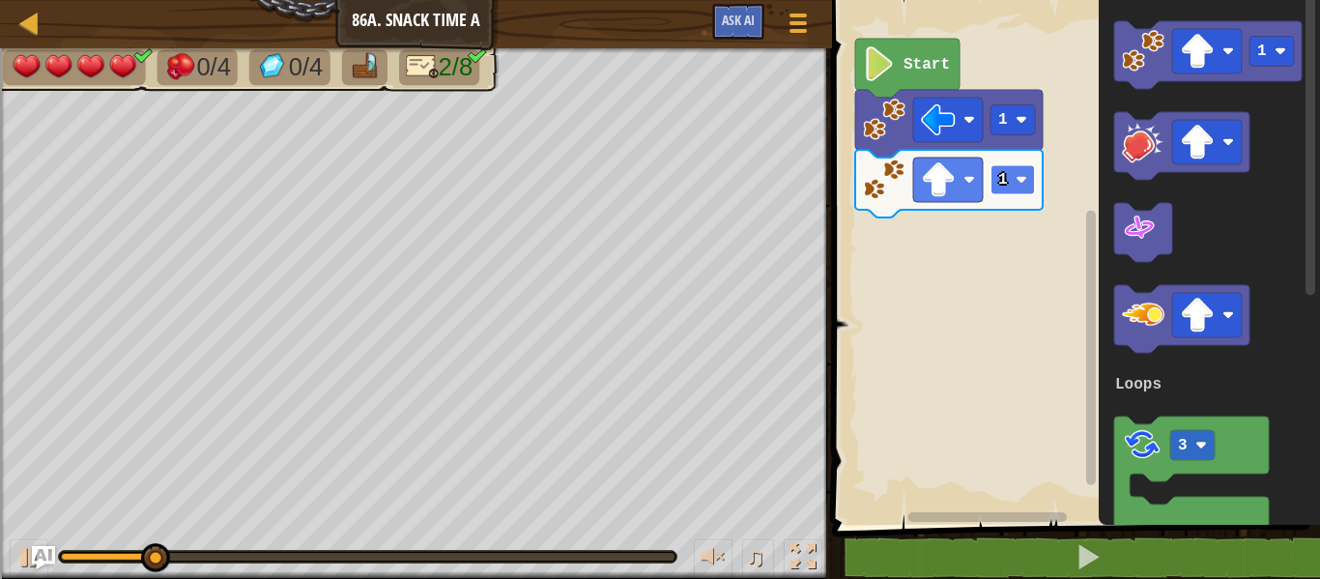
click at [1025, 183] on image "Blockly Workspace" at bounding box center [1021, 180] width 12 height 12
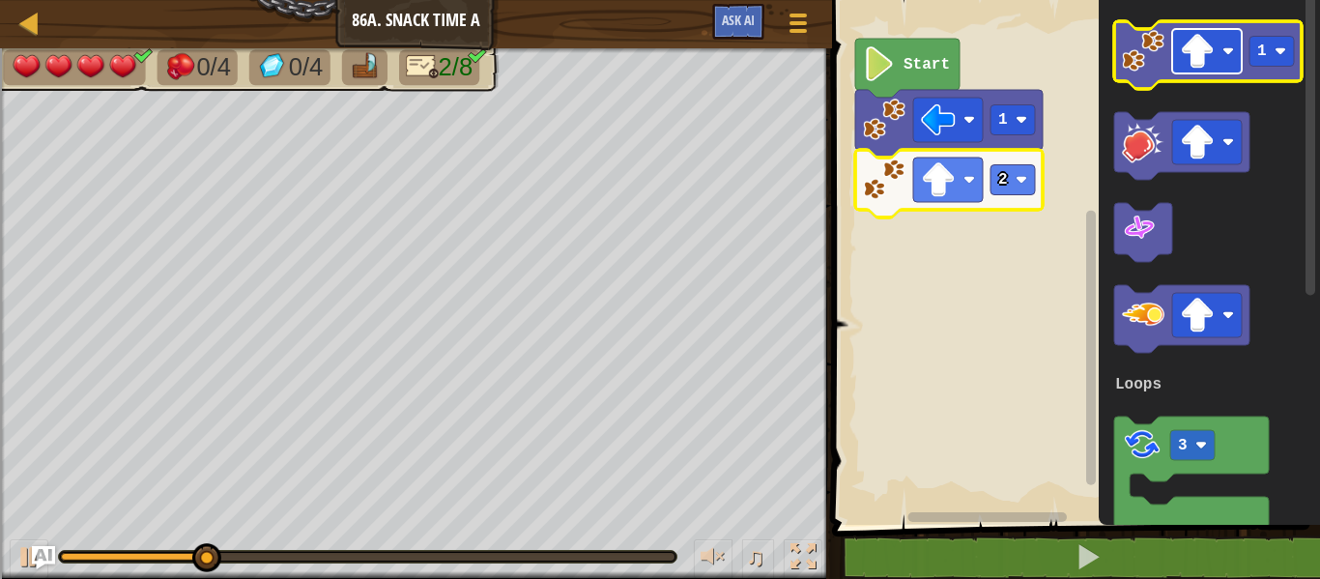
click at [1206, 55] on image "Blockly Workspace" at bounding box center [1197, 51] width 35 height 35
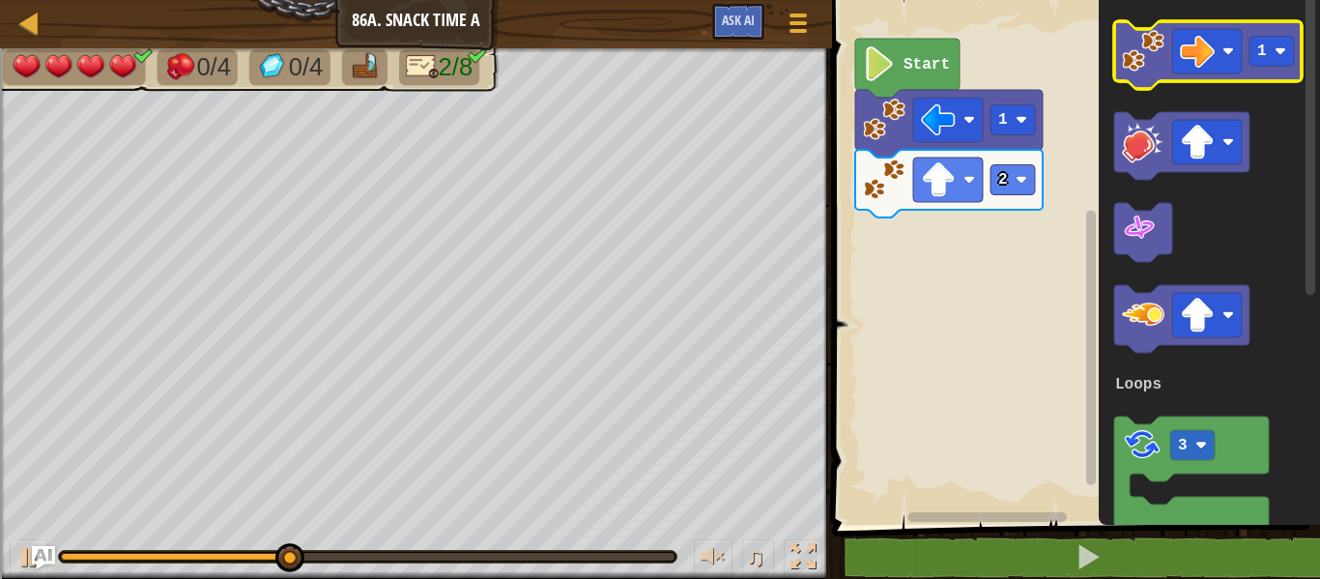
click at [1133, 62] on image "Blockly Workspace" at bounding box center [1143, 51] width 43 height 43
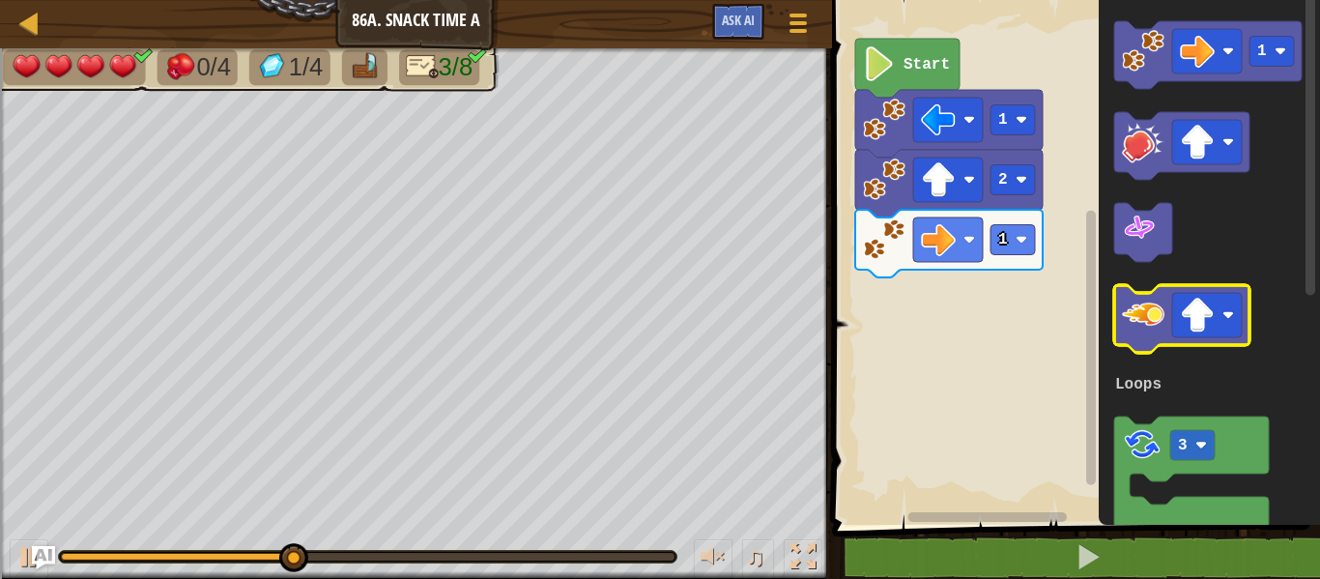
click at [1150, 319] on image "Blockly Workspace" at bounding box center [1143, 315] width 43 height 43
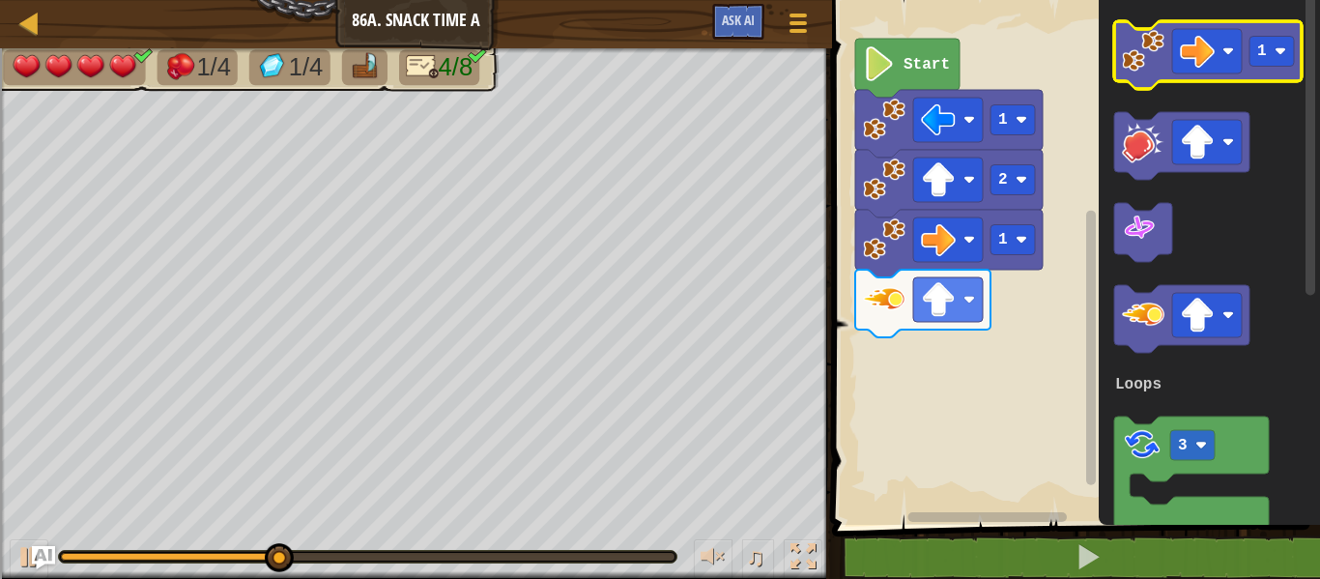
click at [1148, 60] on image "Blockly Workspace" at bounding box center [1143, 51] width 43 height 43
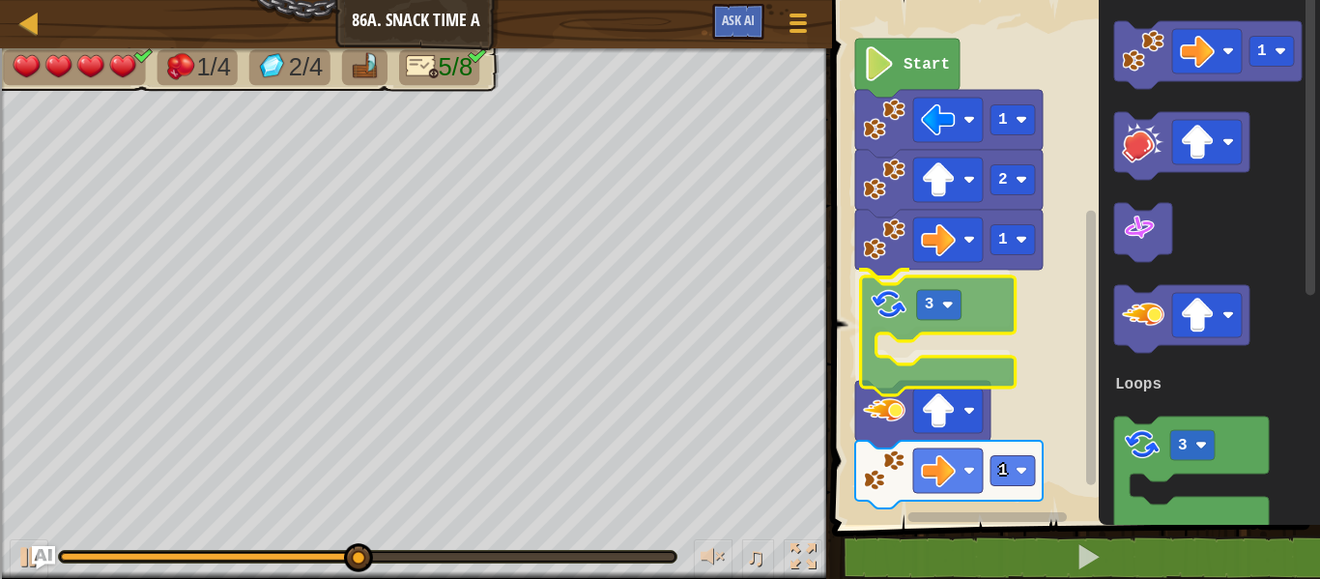
click at [870, 307] on div "Loops Start 1 2 1 3 1 1 3 Loops 3" at bounding box center [1073, 257] width 494 height 534
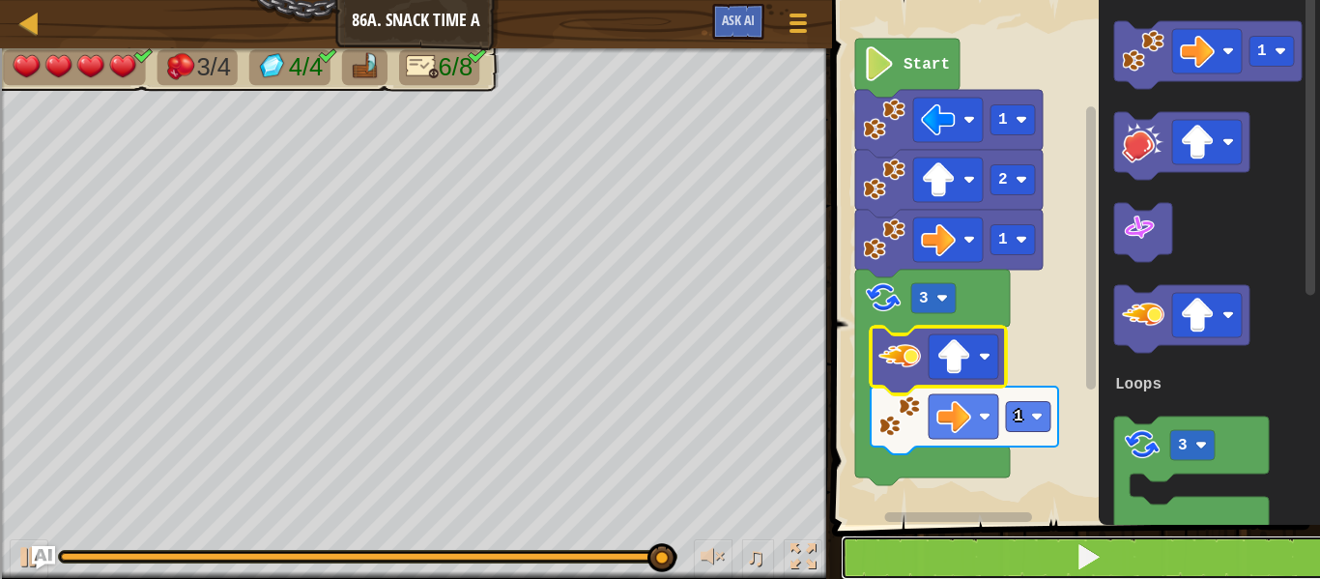
click at [977, 544] on button at bounding box center [1088, 557] width 494 height 44
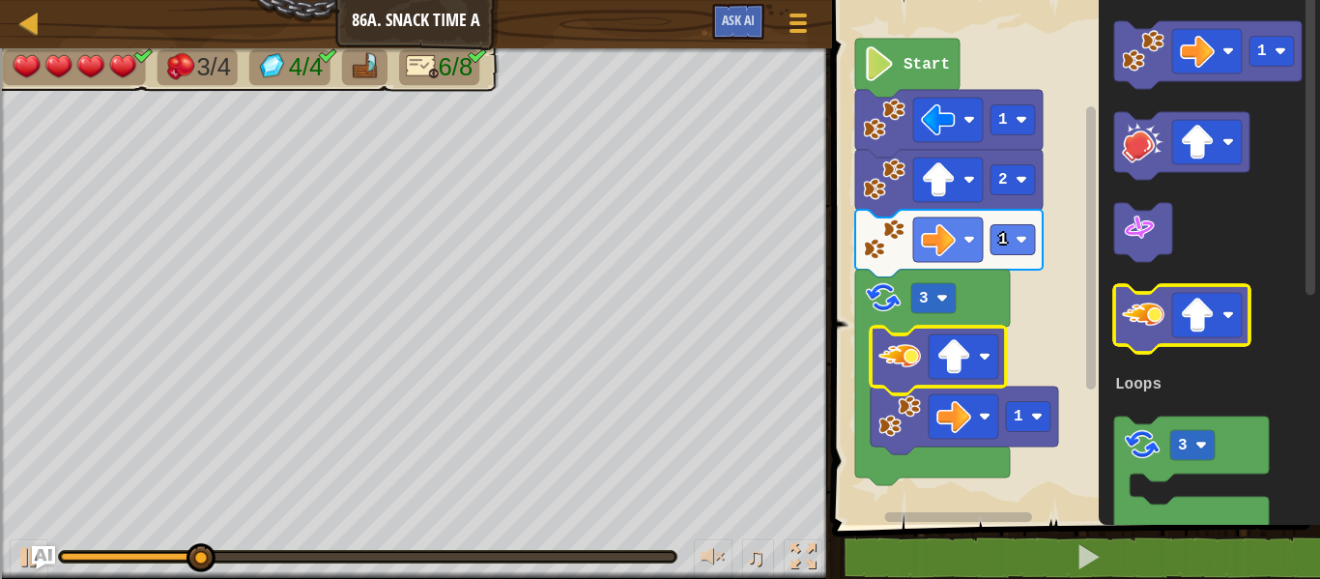
click at [1149, 312] on image "Blockly Workspace" at bounding box center [1143, 315] width 43 height 43
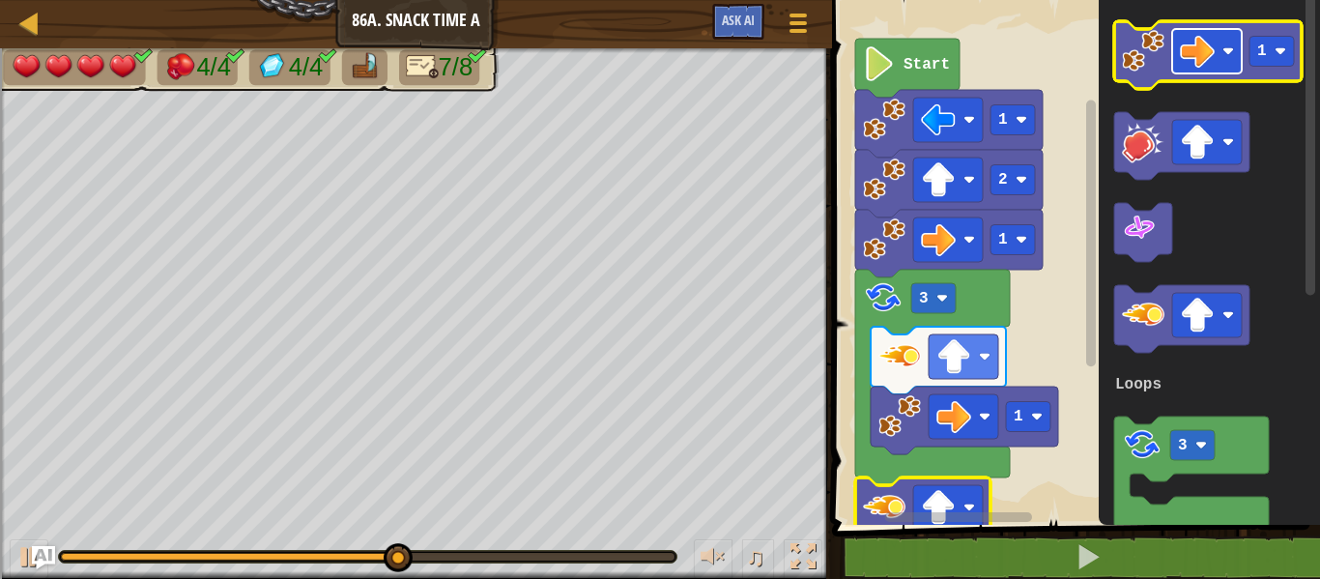
click at [1190, 71] on rect "Blockly Workspace" at bounding box center [1207, 51] width 70 height 44
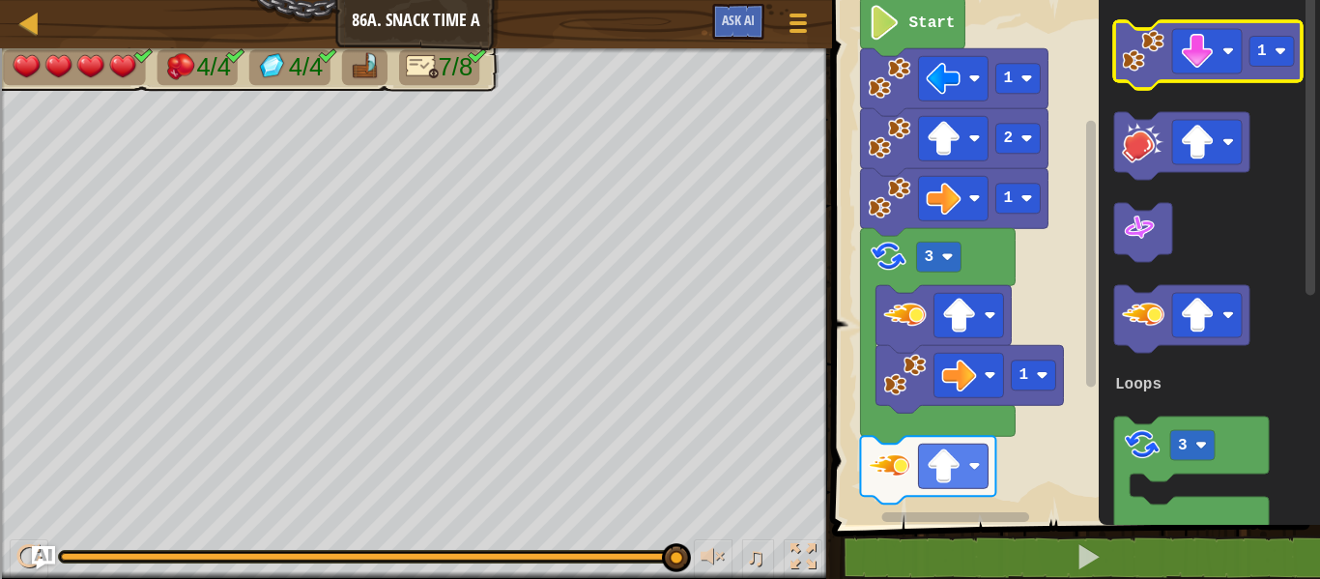
click at [1127, 53] on image "Blockly Workspace" at bounding box center [1143, 51] width 43 height 43
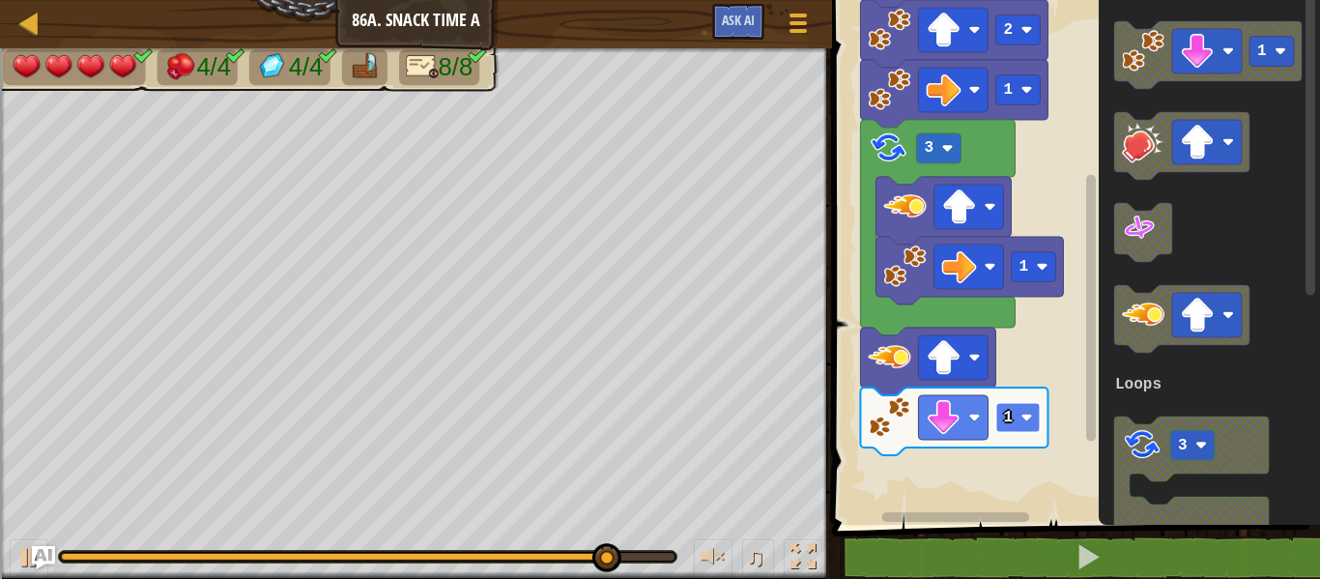
click at [1015, 426] on rect "Blockly Workspace" at bounding box center [1018, 417] width 44 height 30
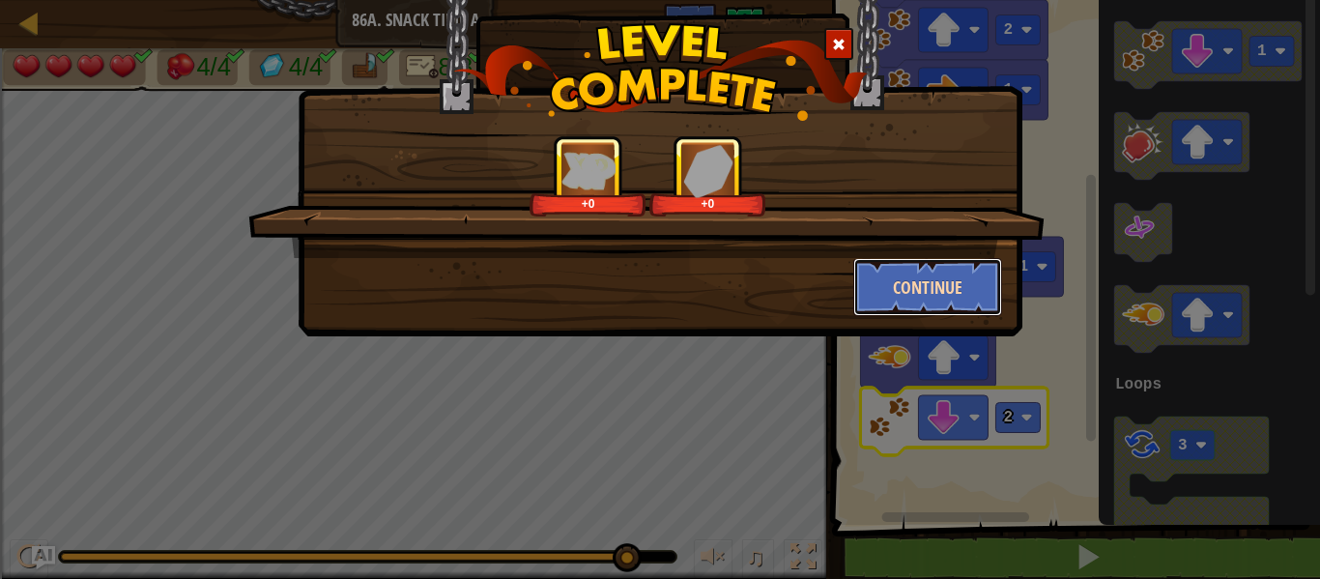
click at [954, 283] on button "Continue" at bounding box center [928, 287] width 150 height 58
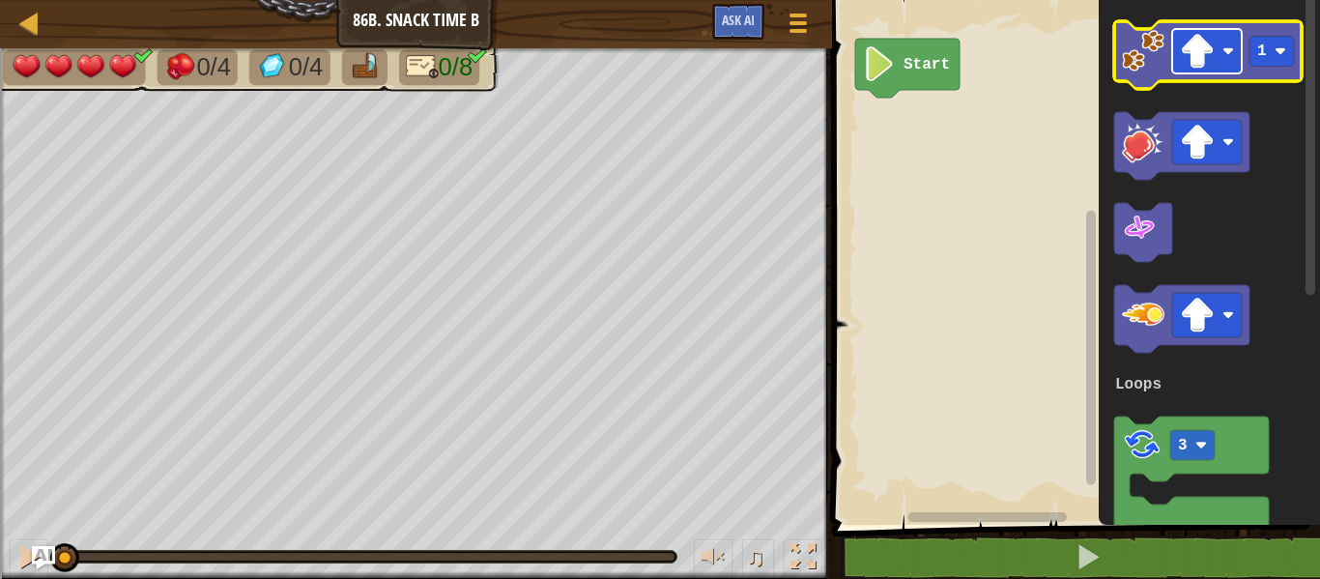
click at [1205, 52] on image "Blockly Workspace" at bounding box center [1197, 51] width 35 height 35
click at [1147, 68] on image "Blockly Workspace" at bounding box center [1143, 51] width 43 height 43
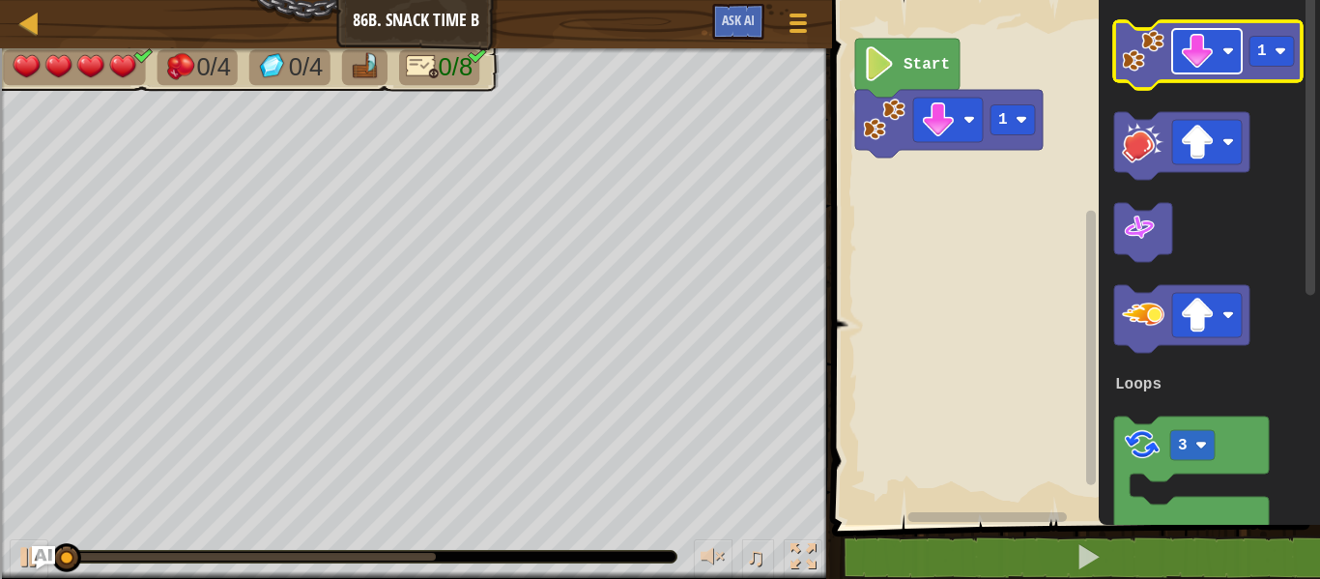
click at [1195, 62] on image "Blockly Workspace" at bounding box center [1197, 51] width 35 height 35
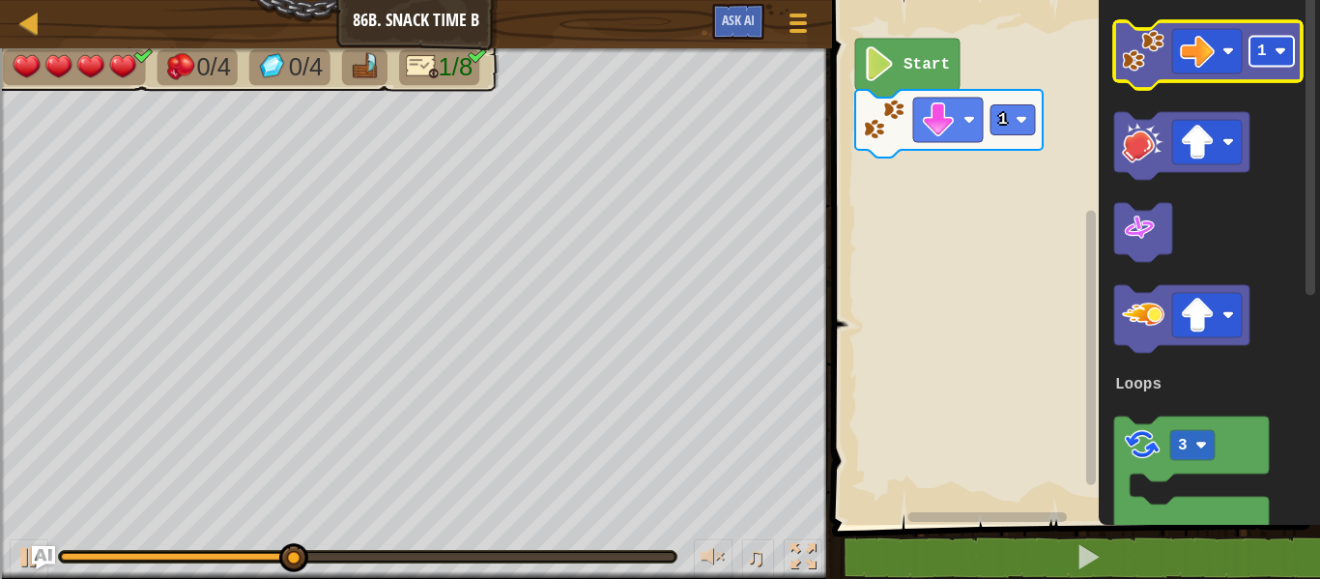
click at [1256, 49] on rect "Blockly Workspace" at bounding box center [1271, 52] width 44 height 30
click at [1119, 67] on icon "Blockly Workspace" at bounding box center [1207, 55] width 187 height 68
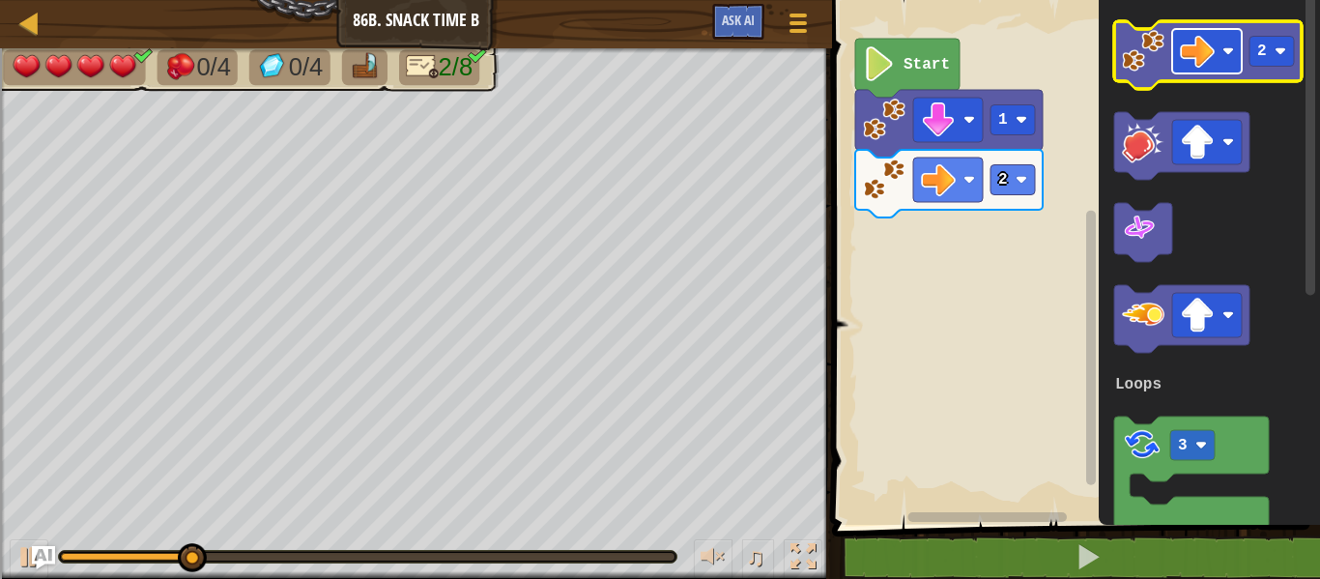
click at [1182, 68] on image "Blockly Workspace" at bounding box center [1197, 51] width 35 height 35
click at [1146, 72] on icon "Blockly Workspace" at bounding box center [1207, 55] width 187 height 68
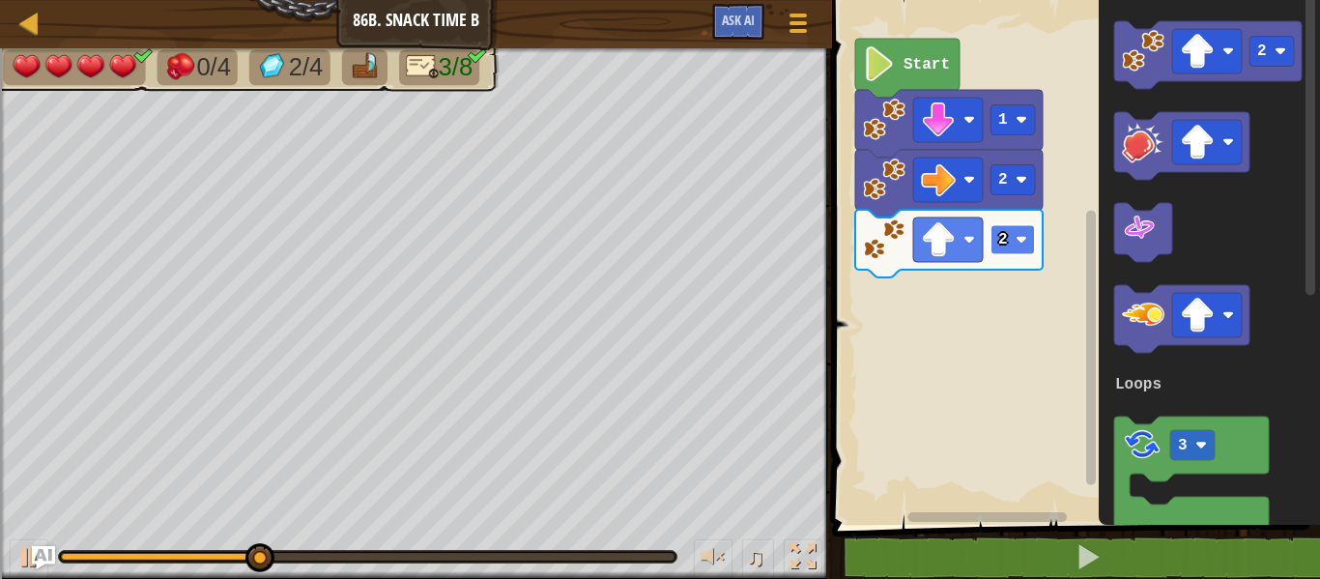
click at [1005, 234] on text "2" at bounding box center [1003, 239] width 10 height 17
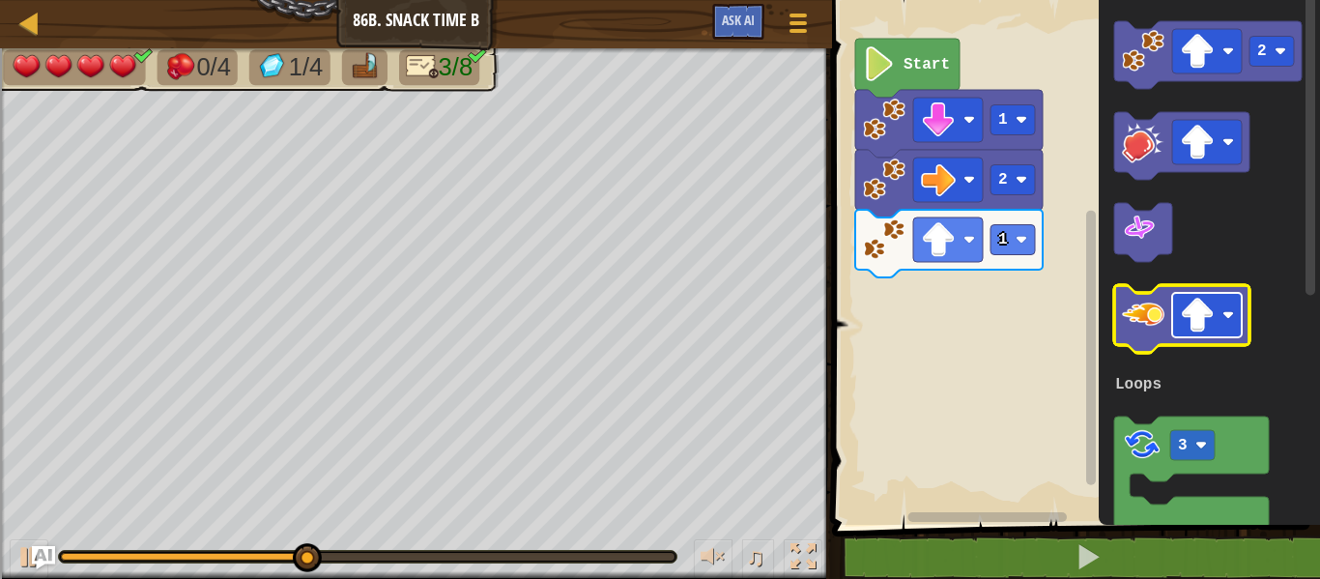
click at [1221, 332] on rect "Blockly Workspace" at bounding box center [1207, 315] width 70 height 44
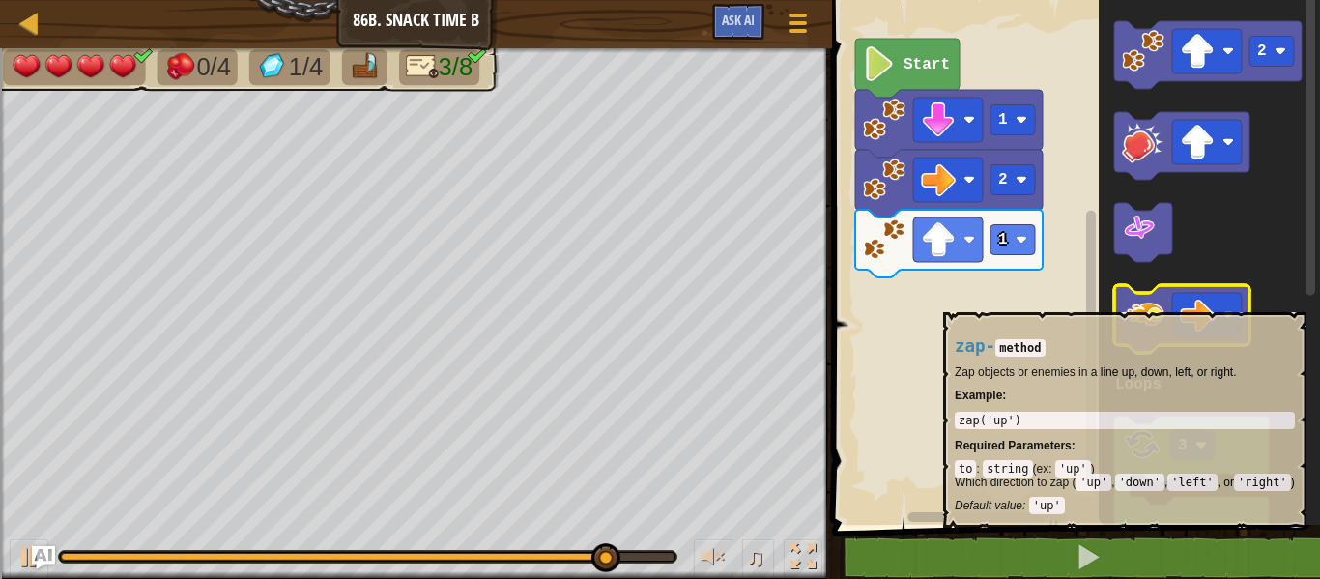
click at [1148, 302] on image "Blockly Workspace" at bounding box center [1143, 315] width 43 height 43
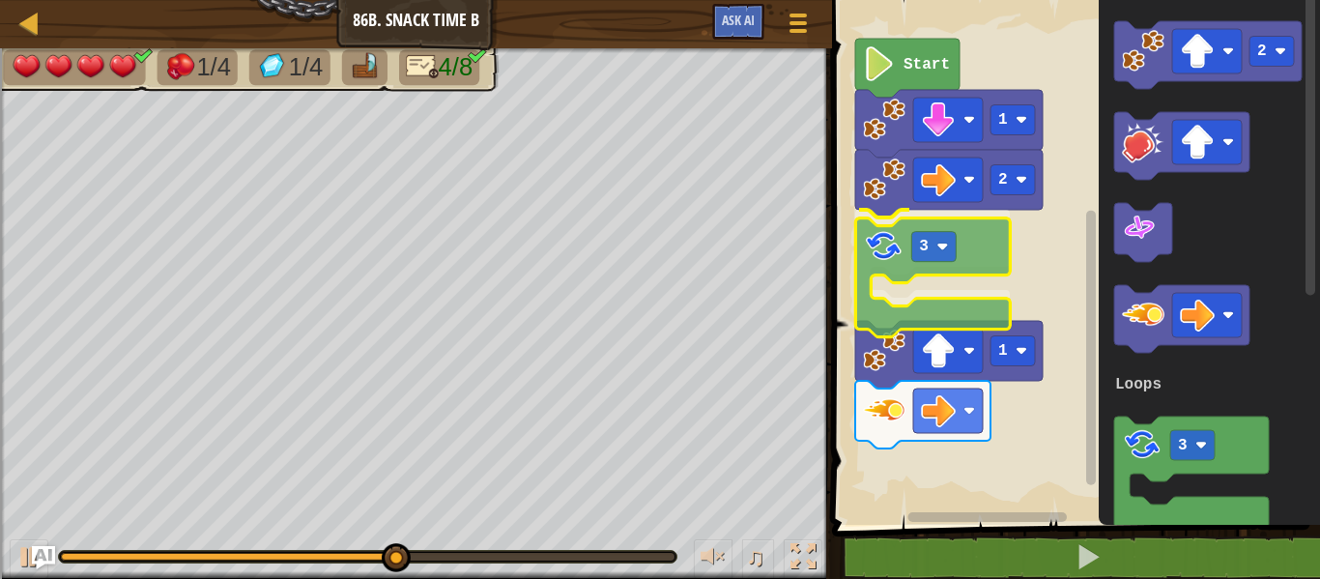
click at [880, 268] on div "Loops Start 1 2 3 1 2 3 Loops 3" at bounding box center [1073, 257] width 494 height 534
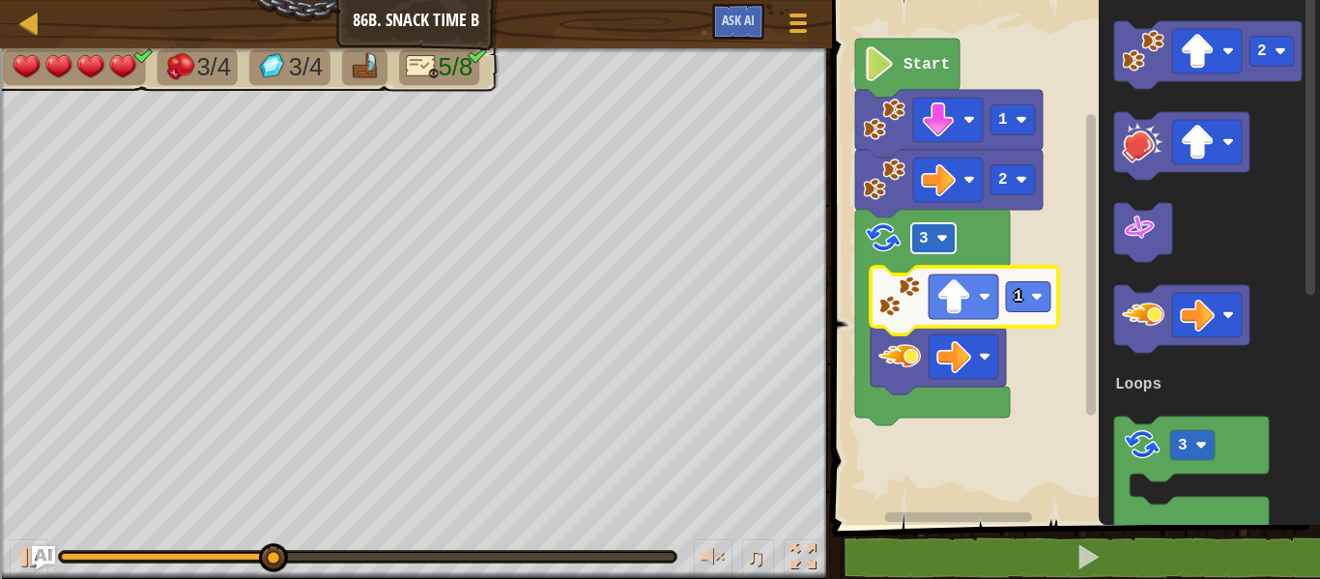
click at [930, 248] on rect "Blockly Workspace" at bounding box center [933, 238] width 44 height 30
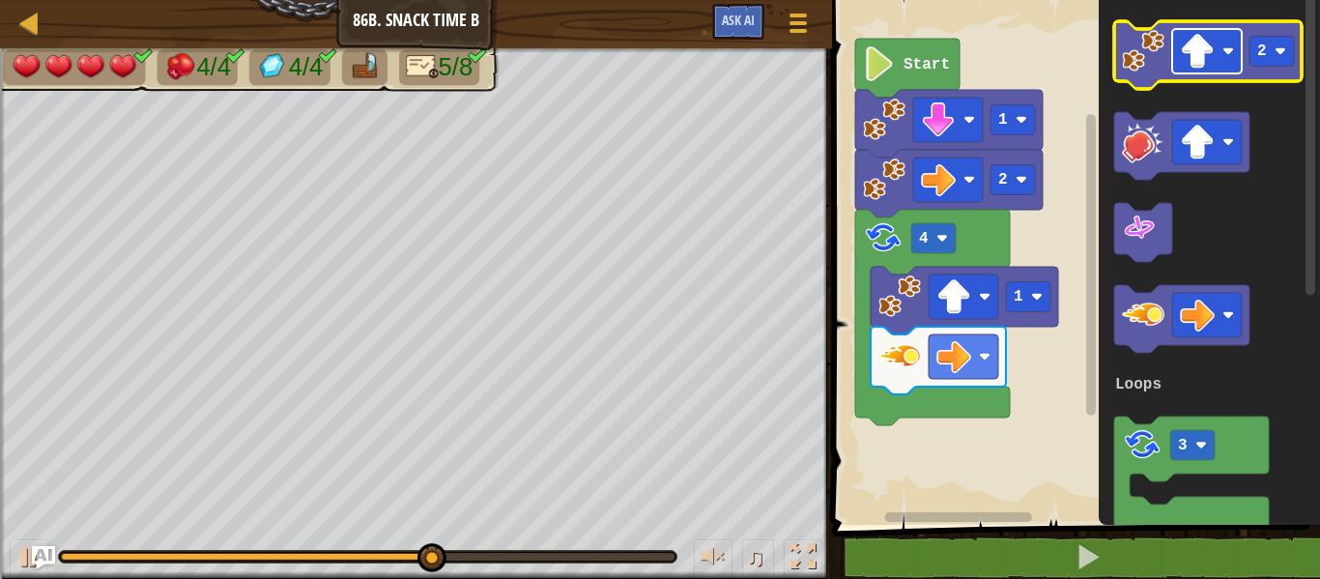
click at [1209, 64] on image "Blockly Workspace" at bounding box center [1197, 51] width 35 height 35
click at [1194, 60] on image "Blockly Workspace" at bounding box center [1197, 51] width 35 height 35
click at [1140, 49] on image "Blockly Workspace" at bounding box center [1143, 51] width 43 height 43
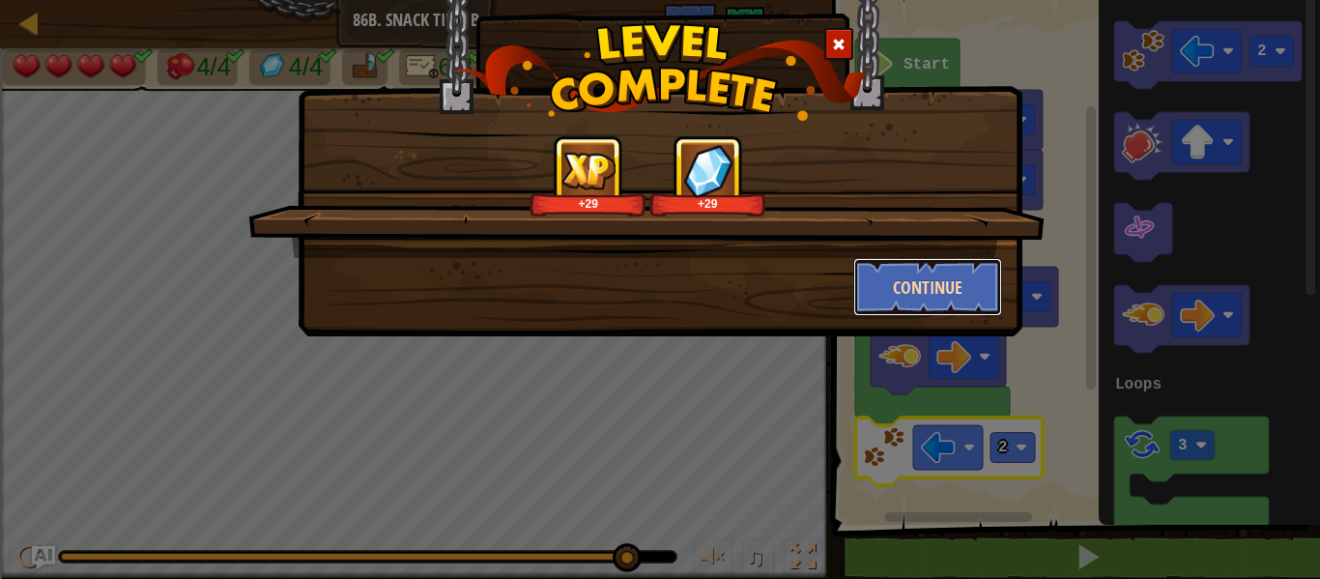
click at [901, 305] on button "Continue" at bounding box center [928, 287] width 150 height 58
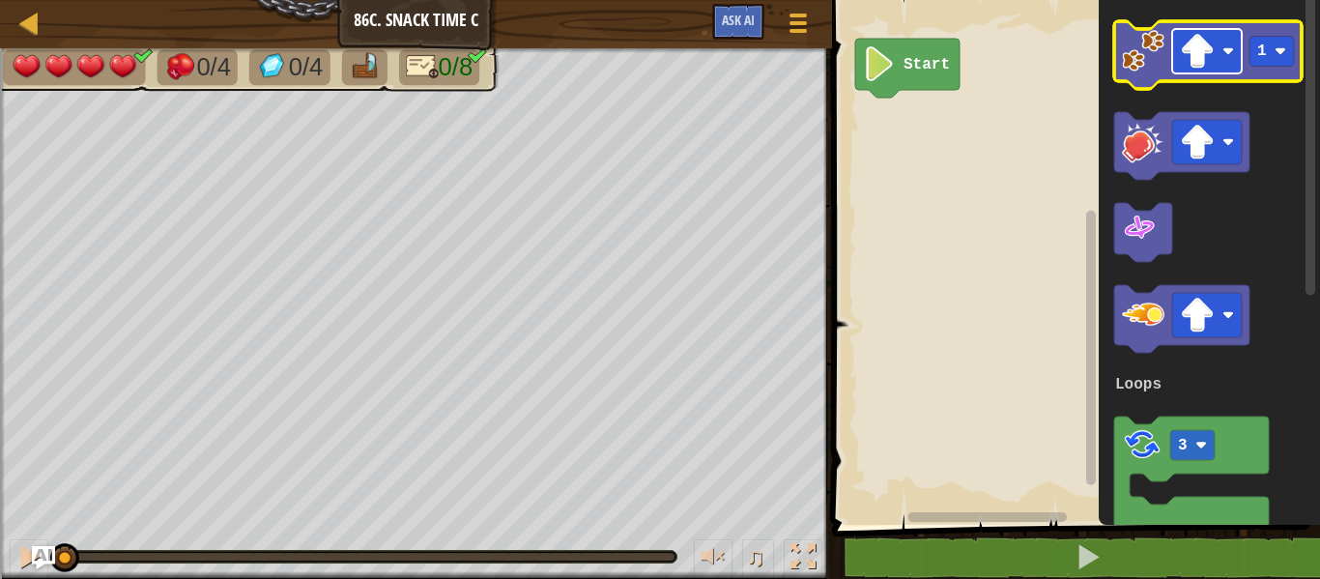
click at [1225, 48] on image "Blockly Workspace" at bounding box center [1228, 51] width 12 height 12
click at [1199, 65] on image "Blockly Workspace" at bounding box center [1197, 51] width 35 height 35
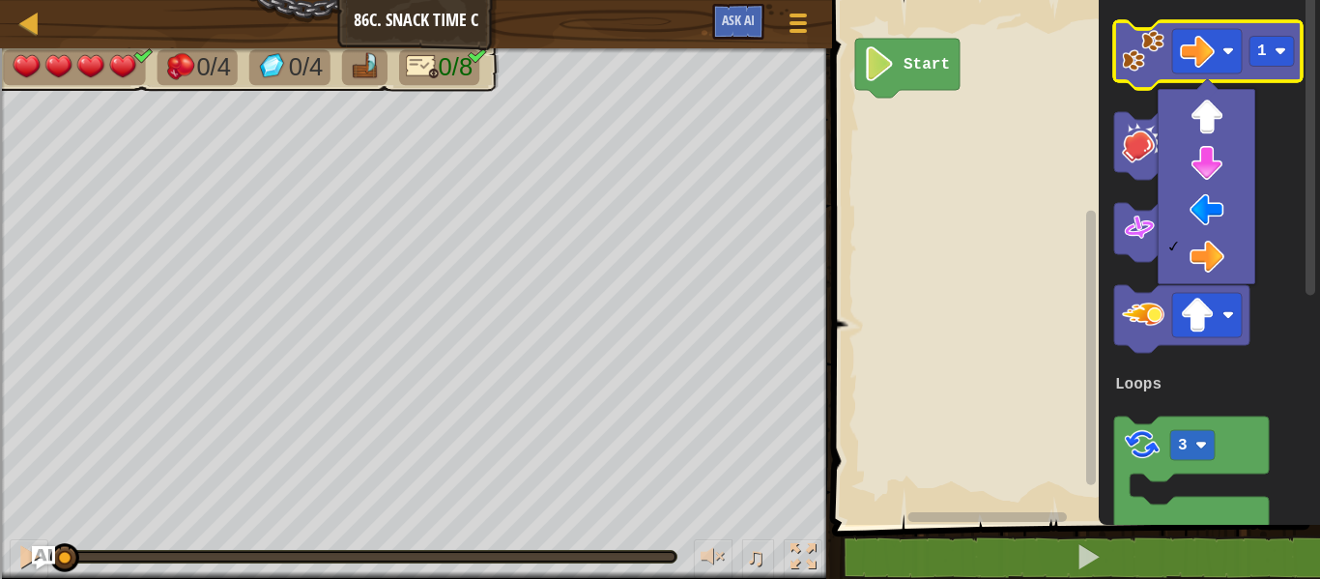
click at [1151, 67] on image "Blockly Workspace" at bounding box center [1143, 51] width 43 height 43
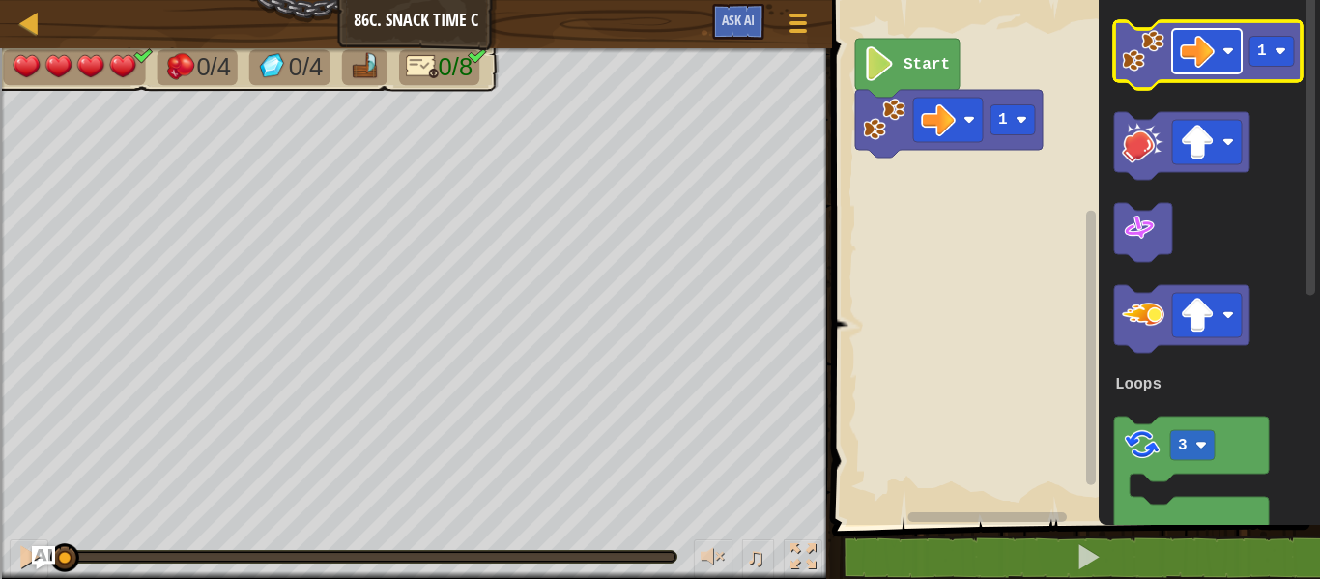
click at [1181, 61] on image "Blockly Workspace" at bounding box center [1197, 51] width 35 height 35
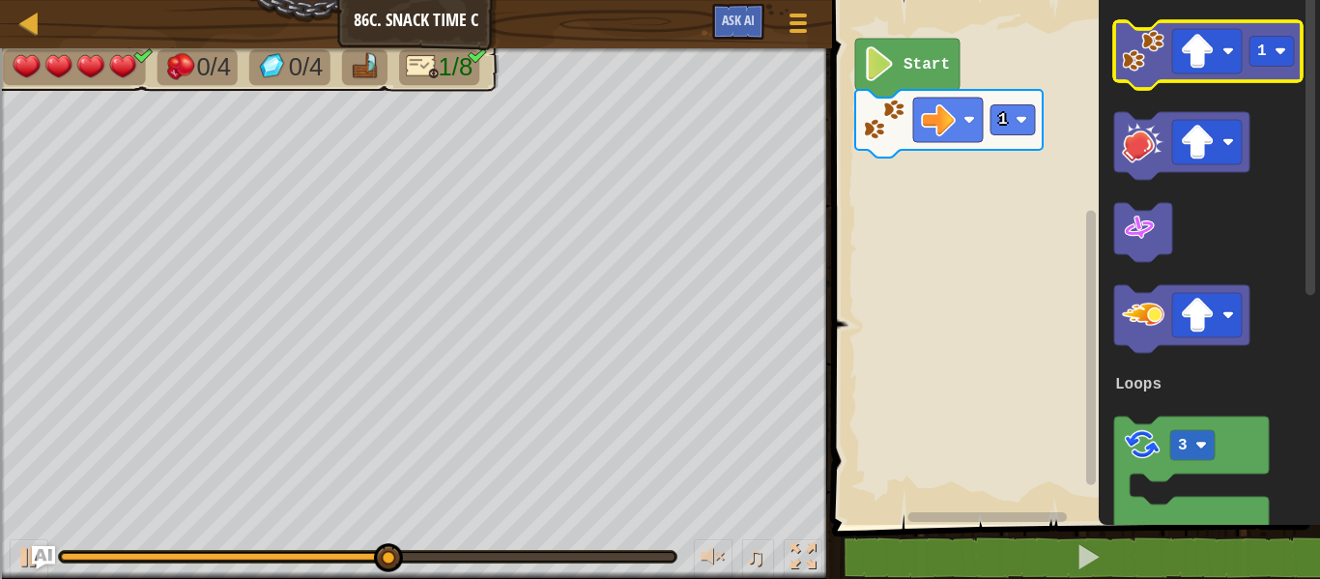
click at [1166, 51] on icon "Blockly Workspace" at bounding box center [1207, 55] width 187 height 68
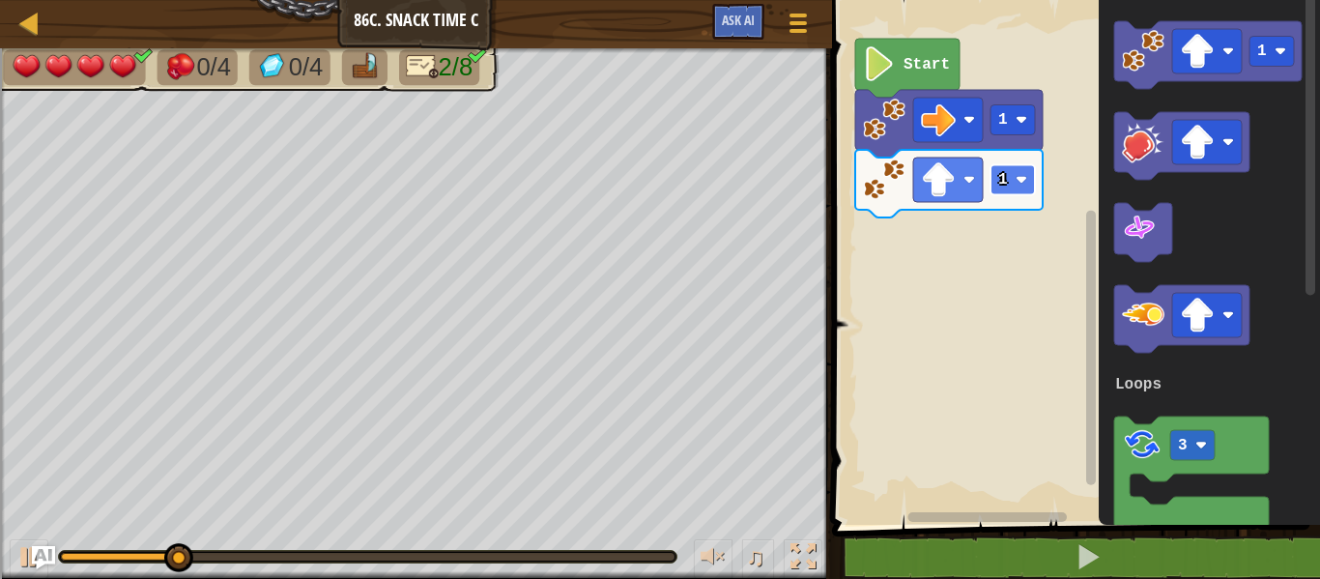
click at [1024, 169] on rect "Blockly Workspace" at bounding box center [1012, 180] width 44 height 30
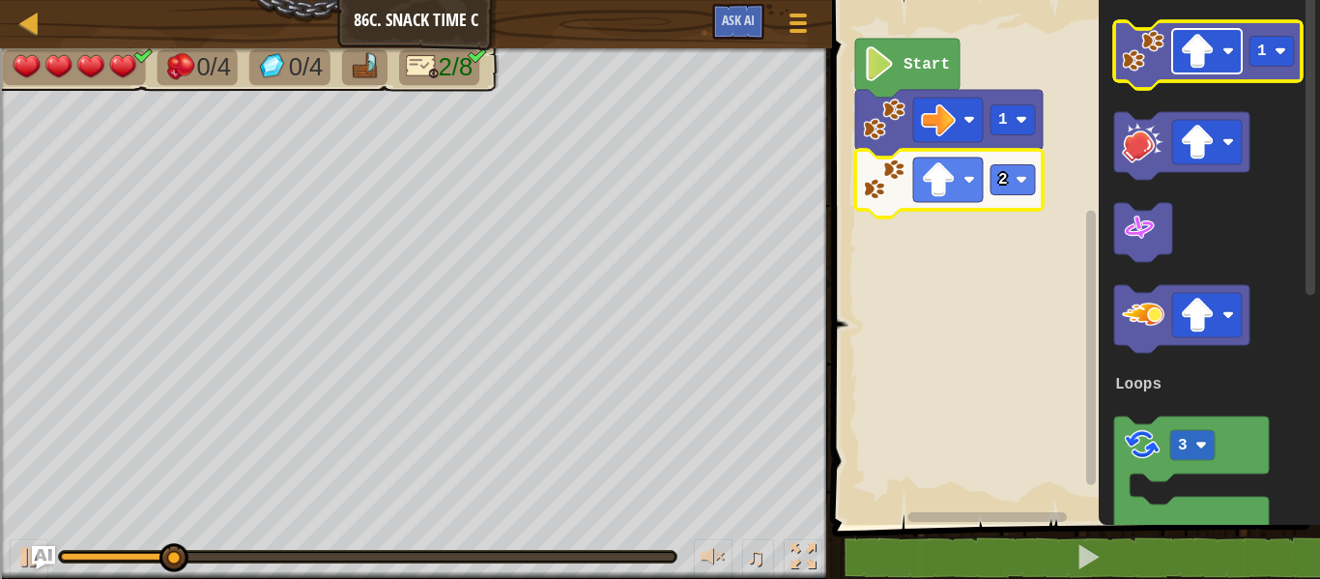
click at [1219, 57] on rect "Blockly Workspace" at bounding box center [1207, 51] width 70 height 44
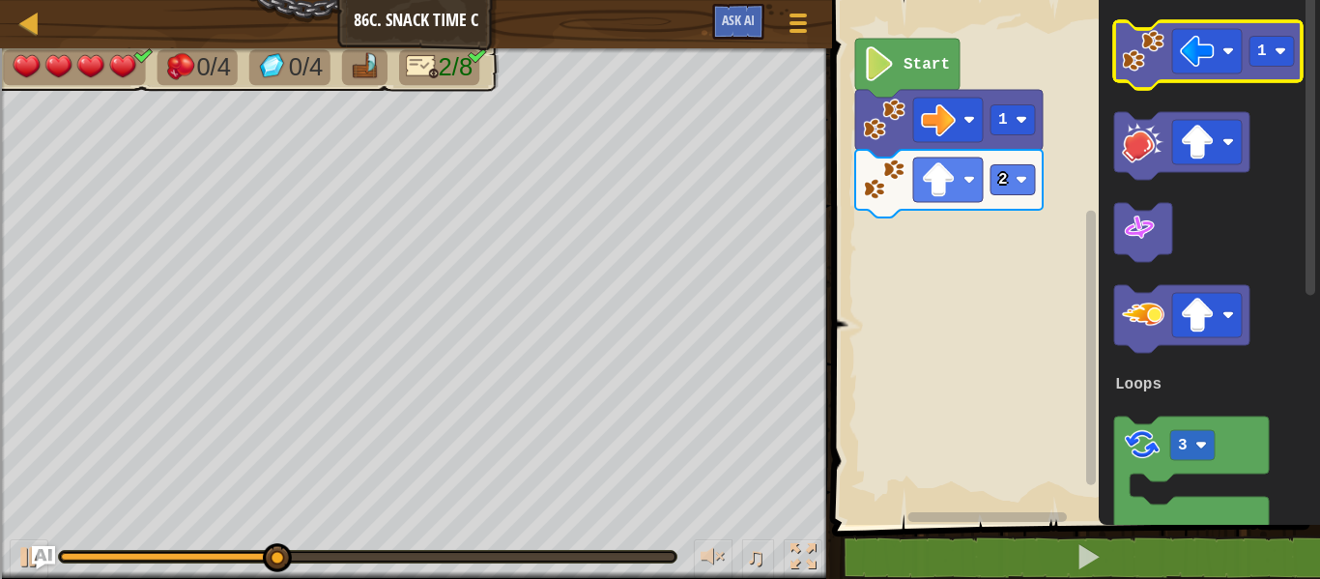
click at [1150, 43] on image "Blockly Workspace" at bounding box center [1143, 51] width 43 height 43
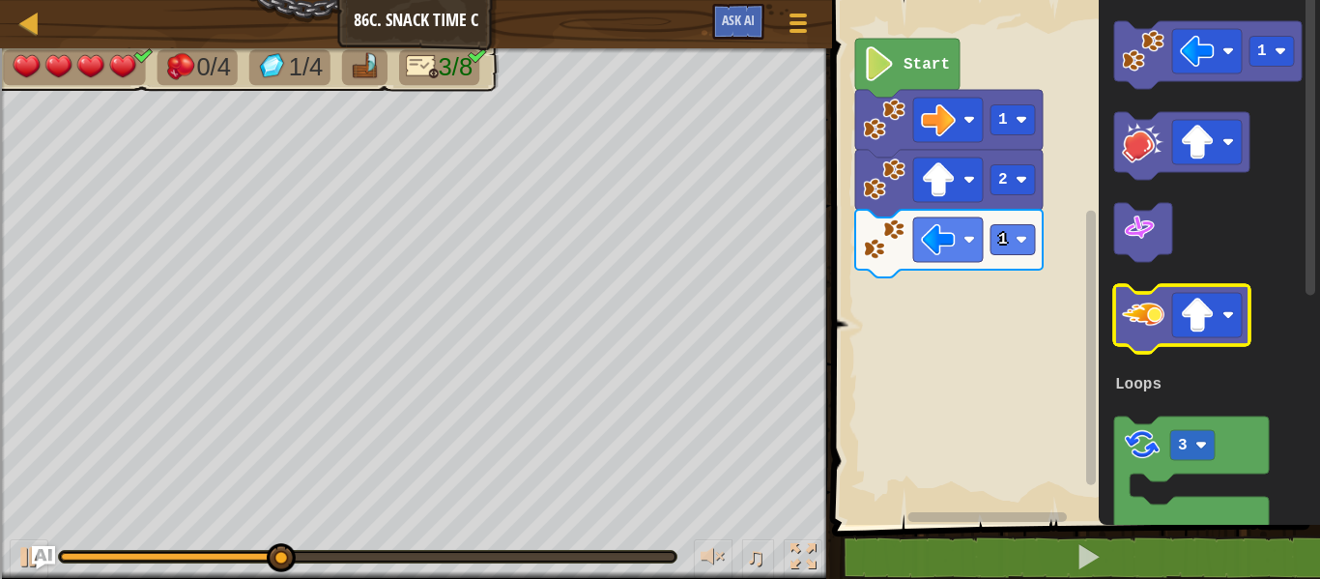
click at [1148, 319] on image "Blockly Workspace" at bounding box center [1143, 315] width 43 height 43
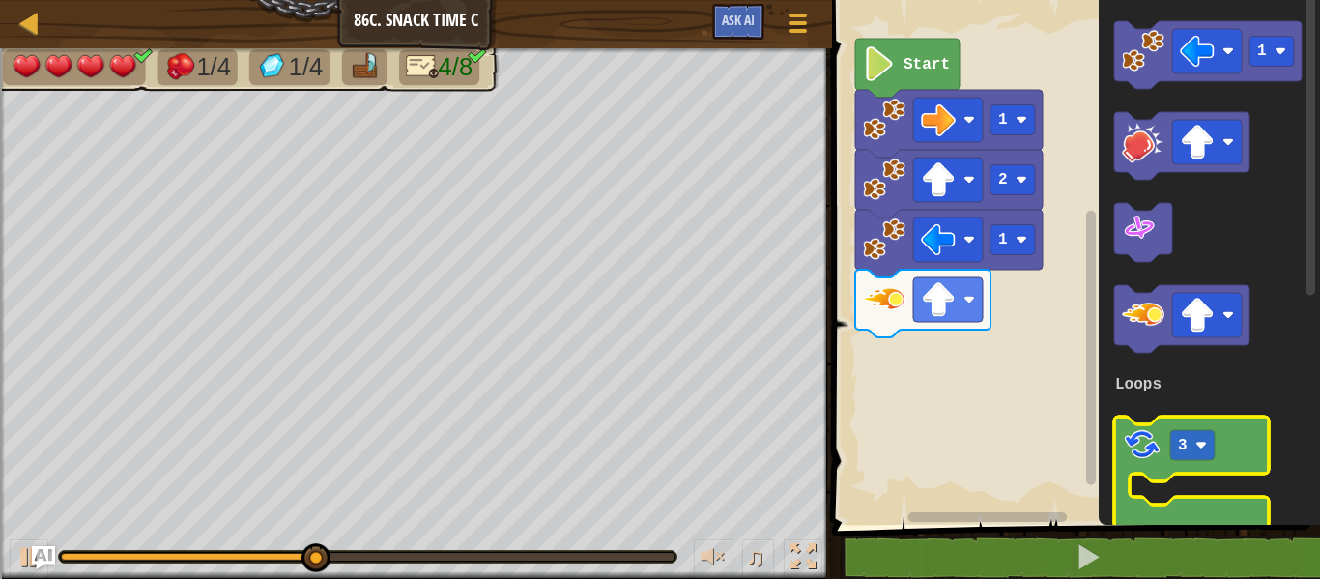
click at [1134, 439] on image "Blockly Workspace" at bounding box center [1142, 444] width 41 height 41
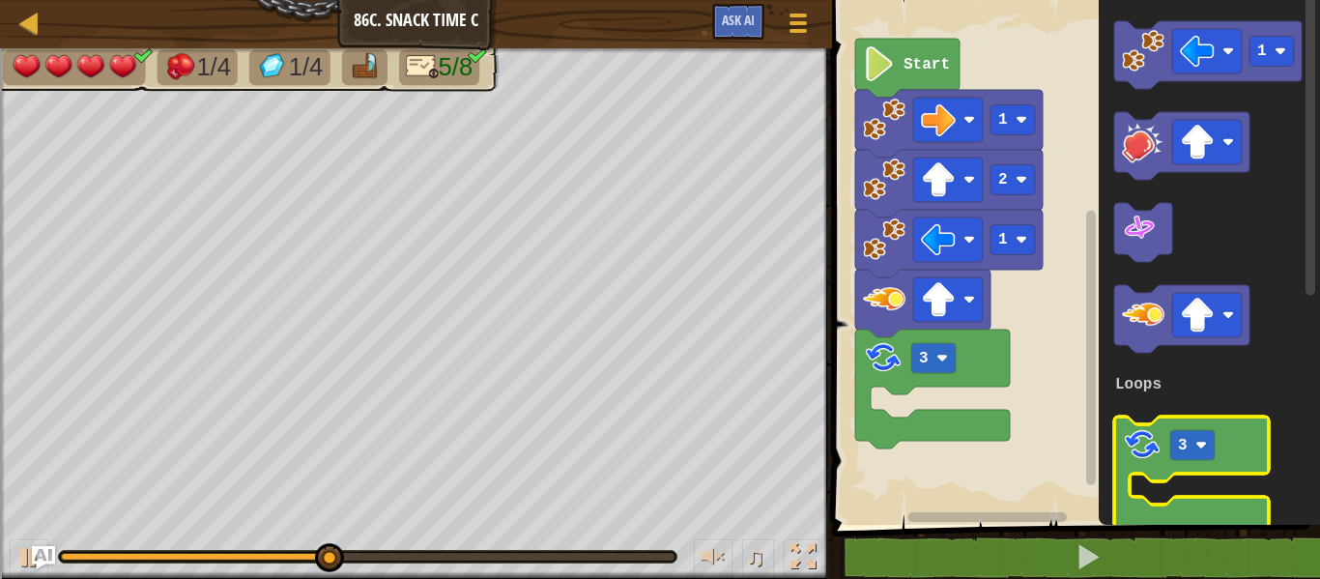
click at [1126, 424] on image "Blockly Workspace" at bounding box center [1142, 444] width 41 height 41
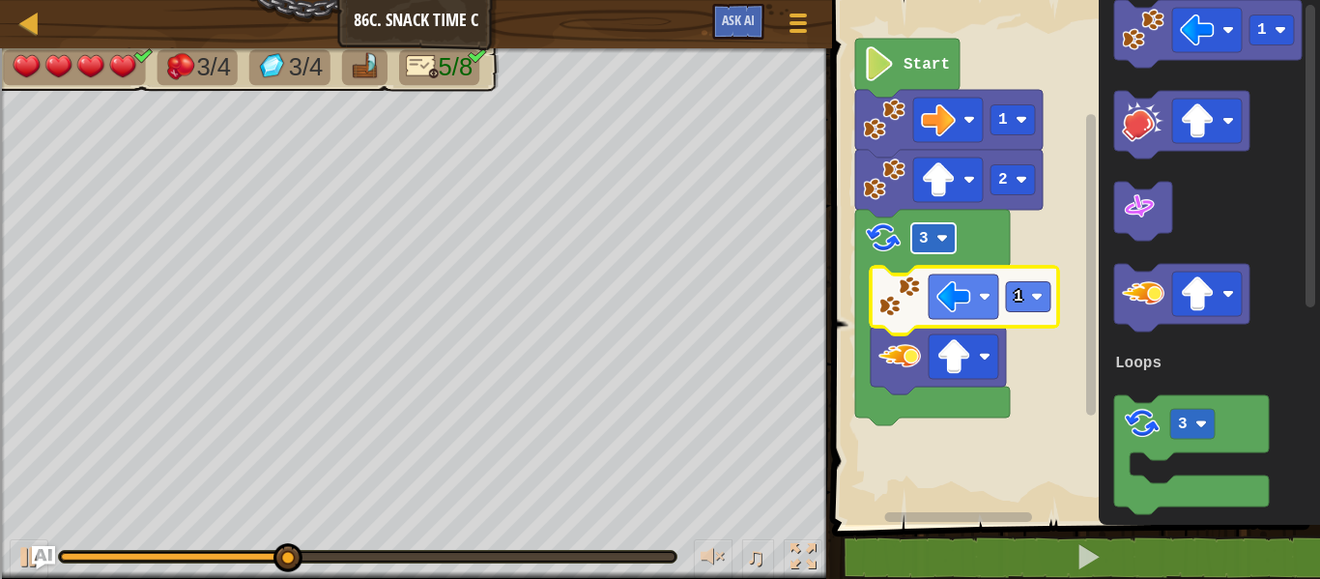
click at [919, 246] on rect "Blockly Workspace" at bounding box center [933, 238] width 44 height 30
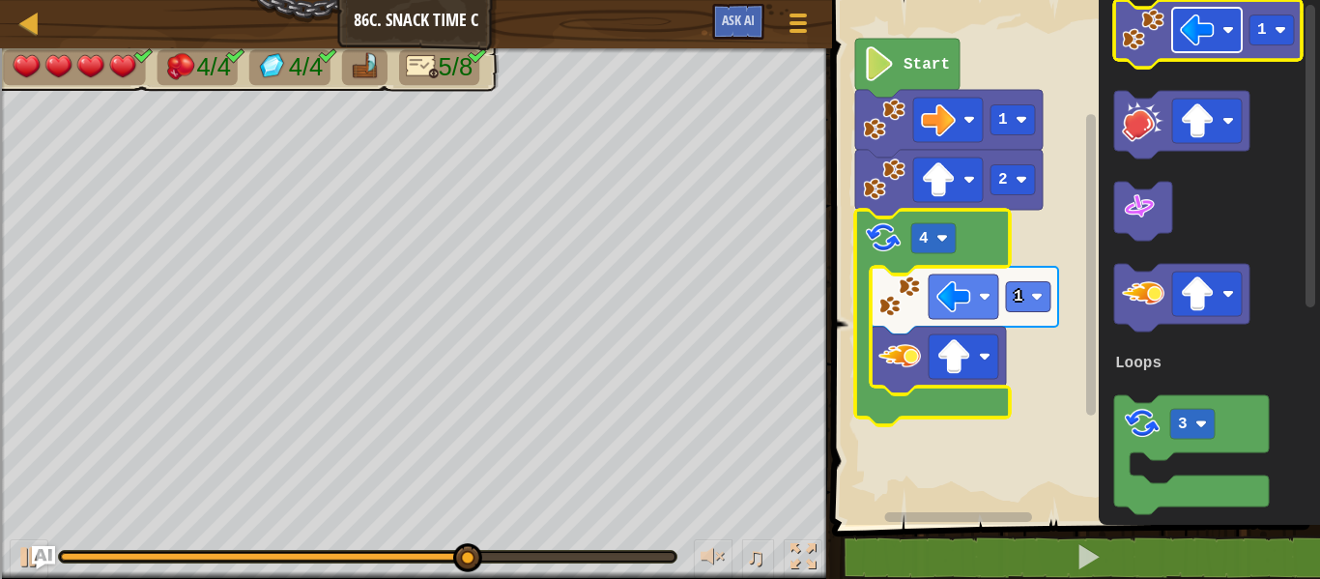
click at [1174, 38] on rect "Blockly Workspace" at bounding box center [1207, 30] width 70 height 44
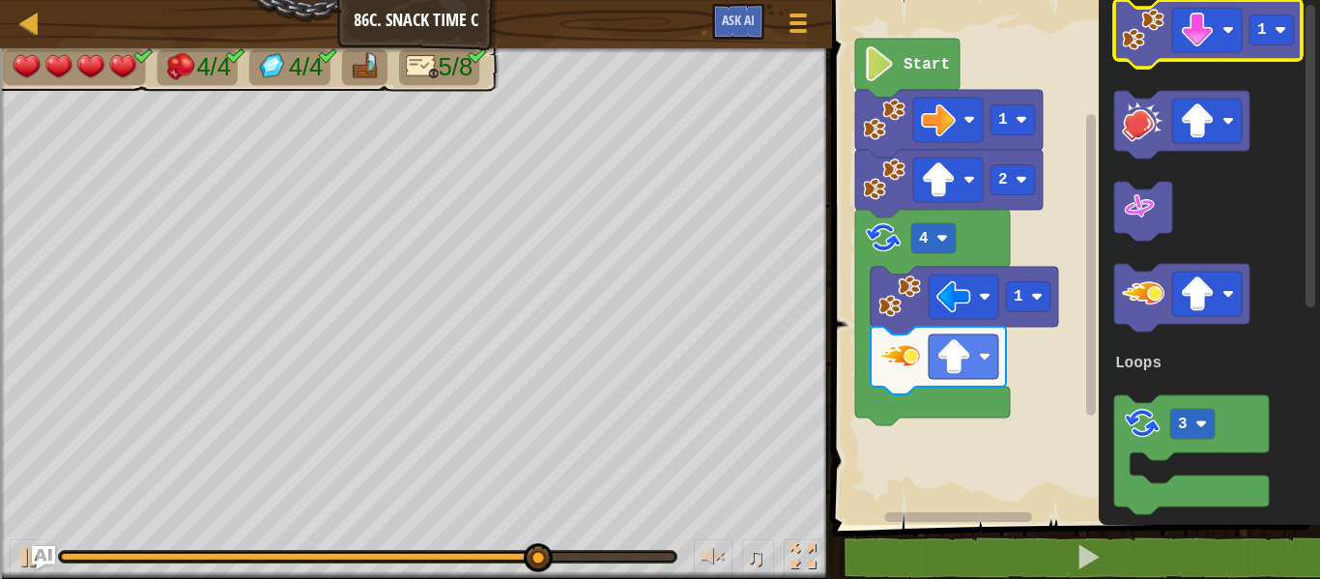
click at [1152, 54] on icon "Blockly Workspace" at bounding box center [1207, 34] width 187 height 68
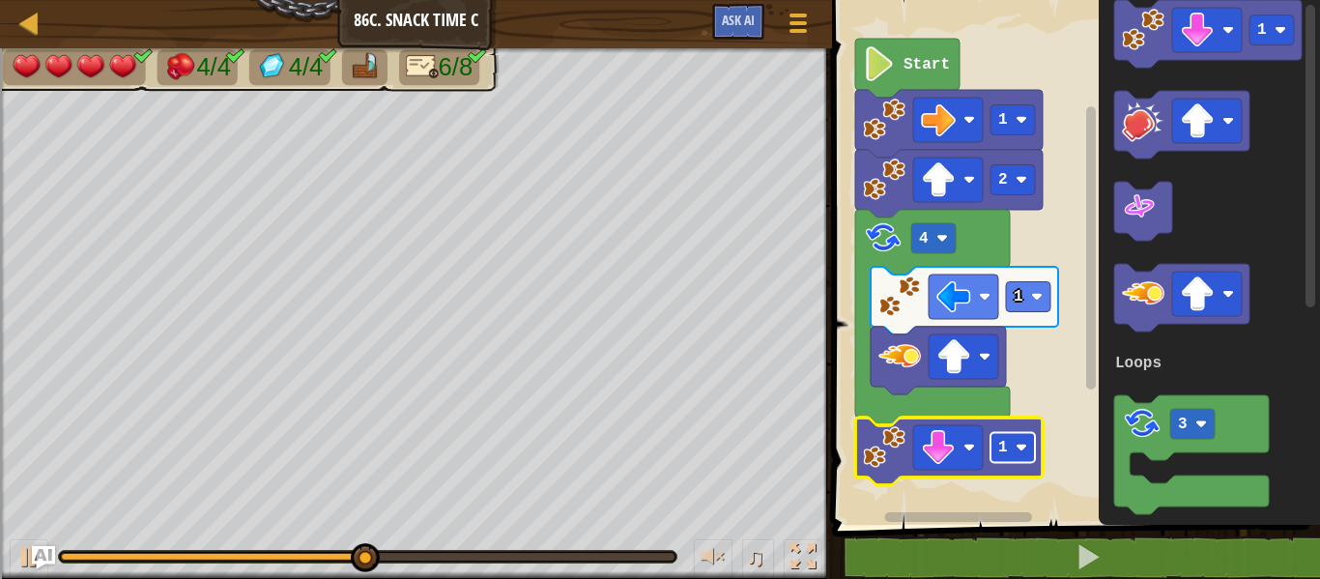
click at [1013, 446] on rect "Blockly Workspace" at bounding box center [1012, 448] width 44 height 30
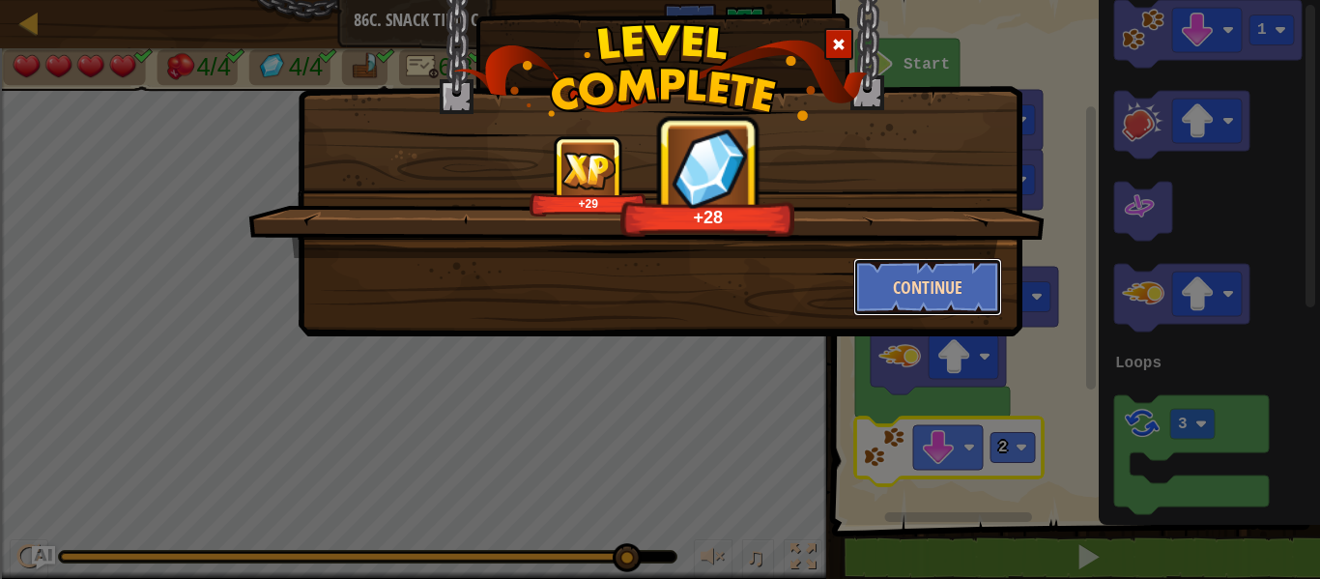
click at [981, 288] on button "Continue" at bounding box center [928, 287] width 150 height 58
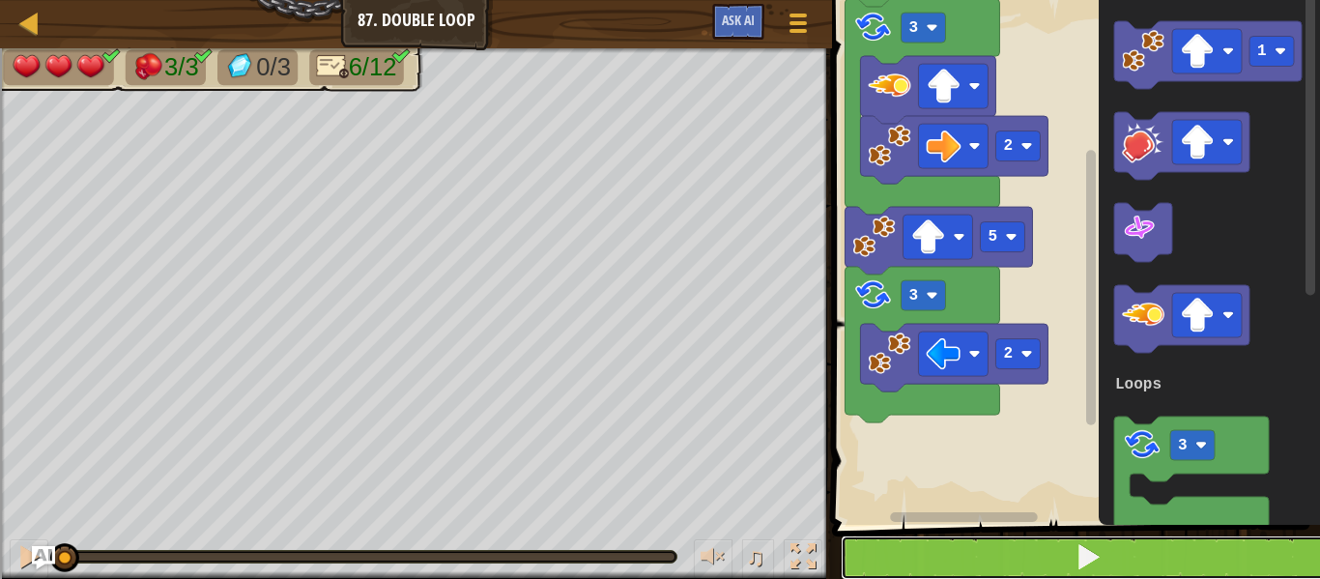
click at [961, 571] on button at bounding box center [1088, 557] width 494 height 44
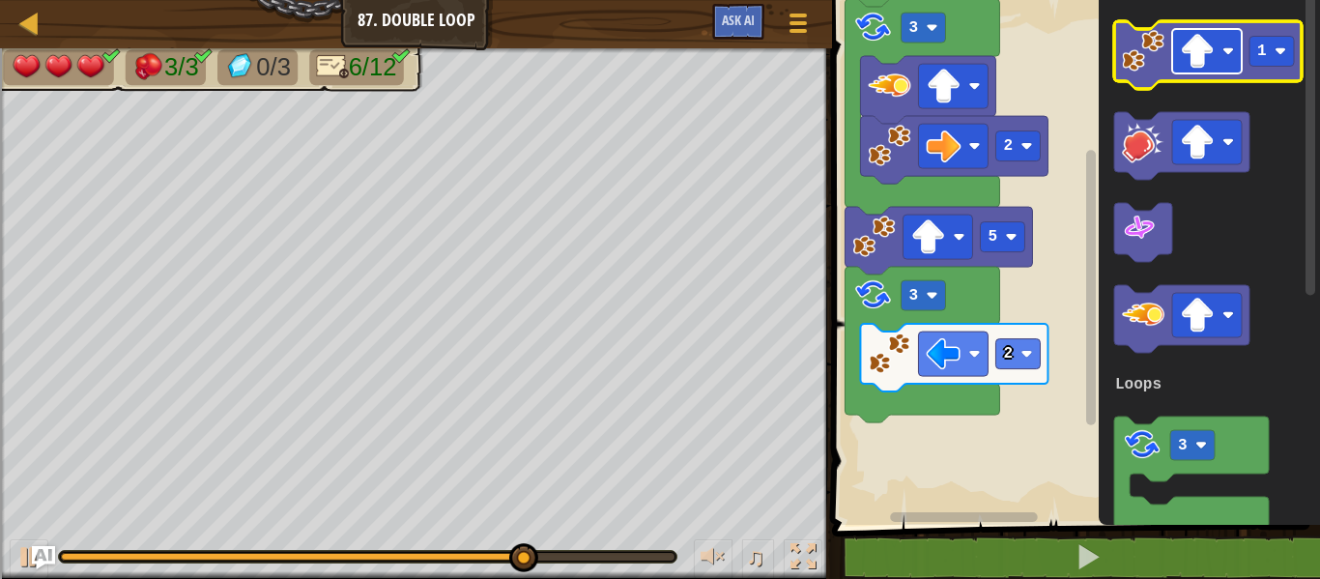
click at [1212, 43] on image "Blockly Workspace" at bounding box center [1197, 51] width 35 height 35
click at [1142, 71] on image "Blockly Workspace" at bounding box center [1143, 51] width 43 height 43
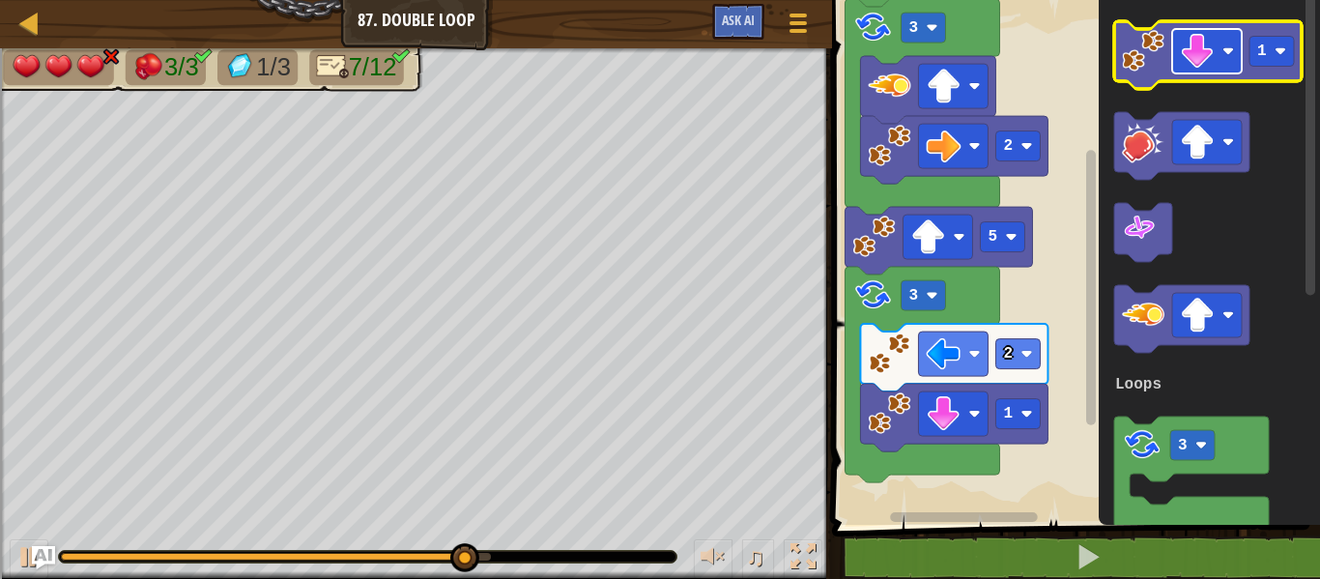
click at [1192, 48] on image "Blockly Workspace" at bounding box center [1197, 51] width 35 height 35
click at [1144, 47] on image "Blockly Workspace" at bounding box center [1143, 51] width 43 height 43
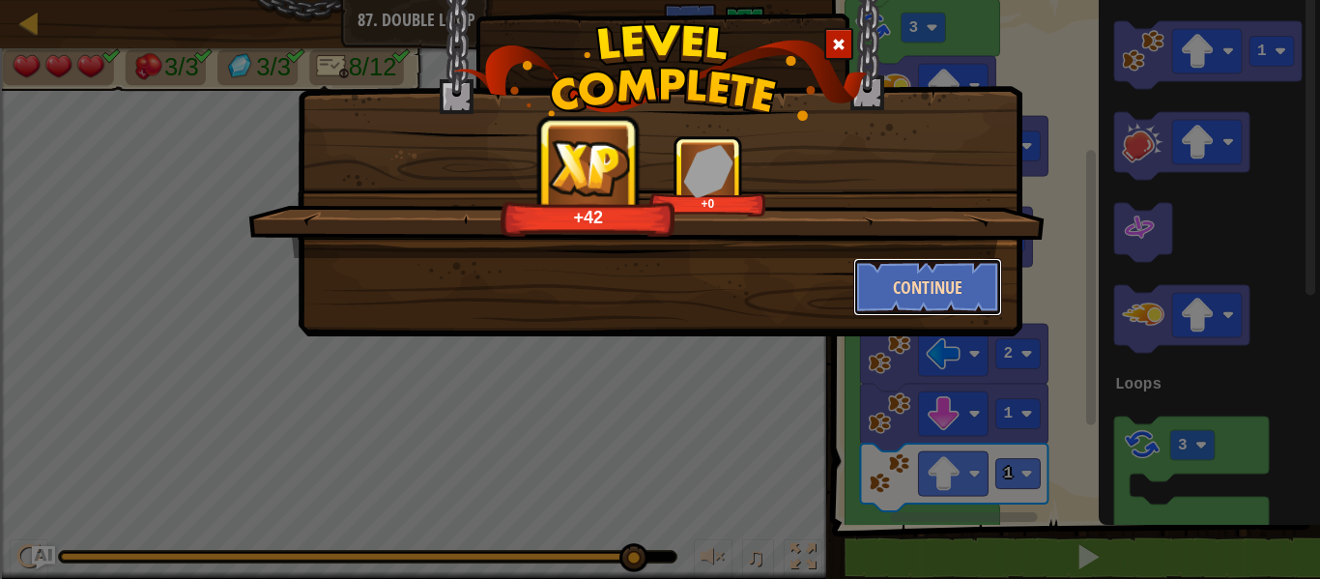
click at [943, 286] on button "Continue" at bounding box center [928, 287] width 150 height 58
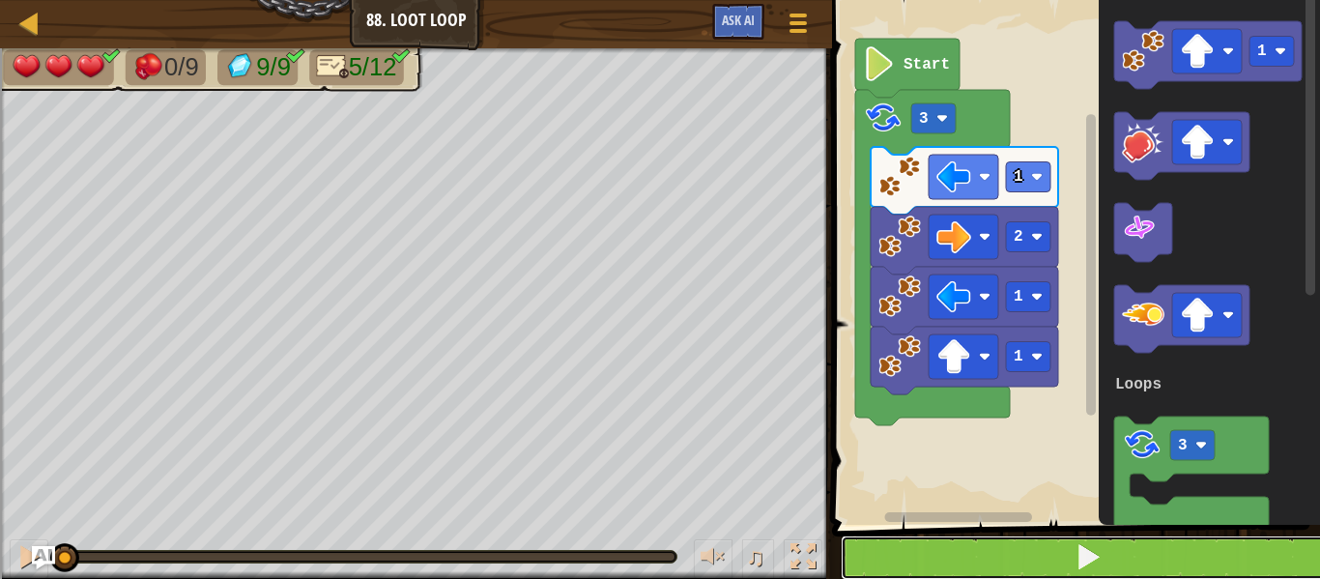
click at [984, 553] on button at bounding box center [1088, 557] width 494 height 44
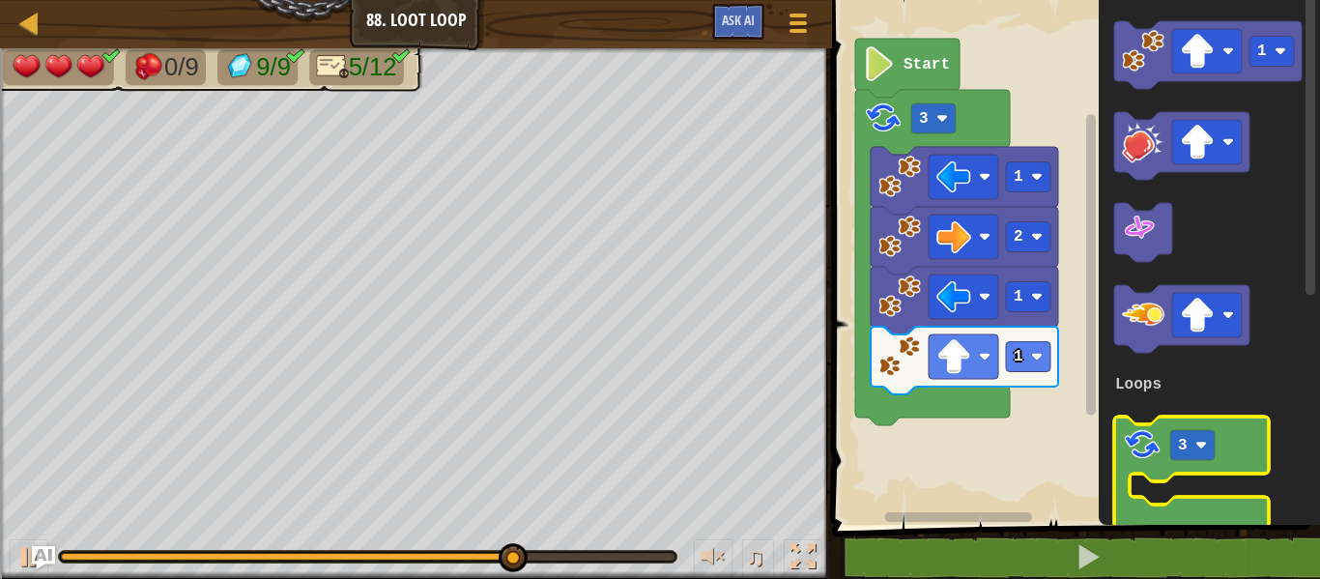
click at [1148, 459] on image "Blockly Workspace" at bounding box center [1142, 444] width 41 height 41
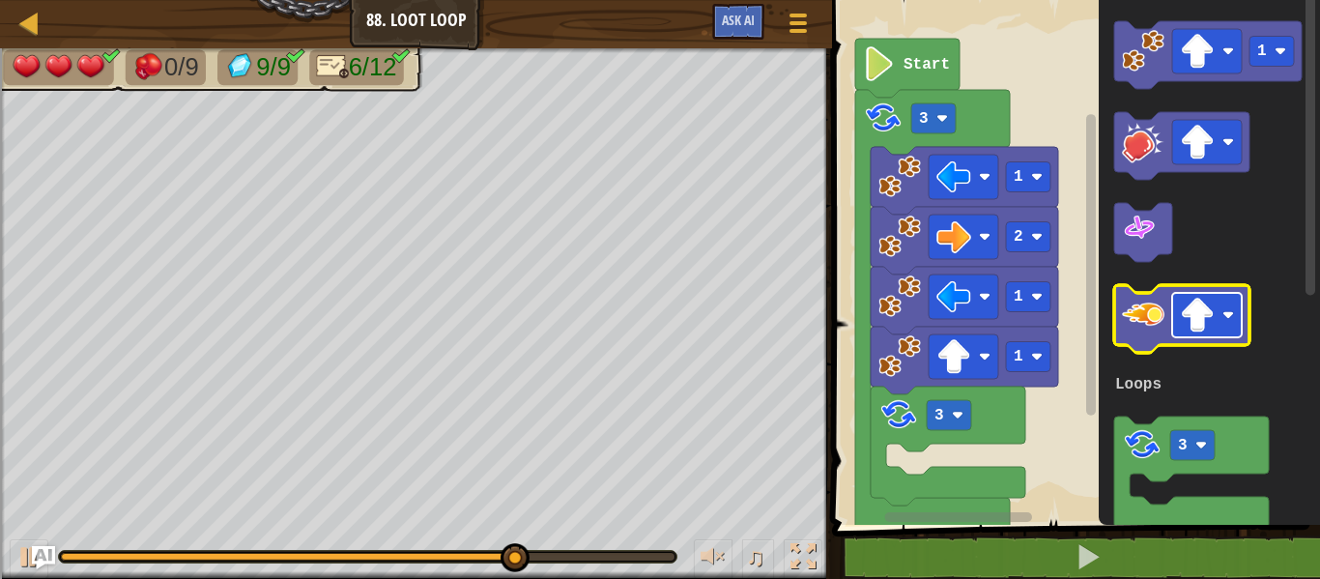
click at [1189, 321] on image "Blockly Workspace" at bounding box center [1197, 315] width 35 height 35
click at [1141, 295] on image "Blockly Workspace" at bounding box center [1143, 315] width 43 height 43
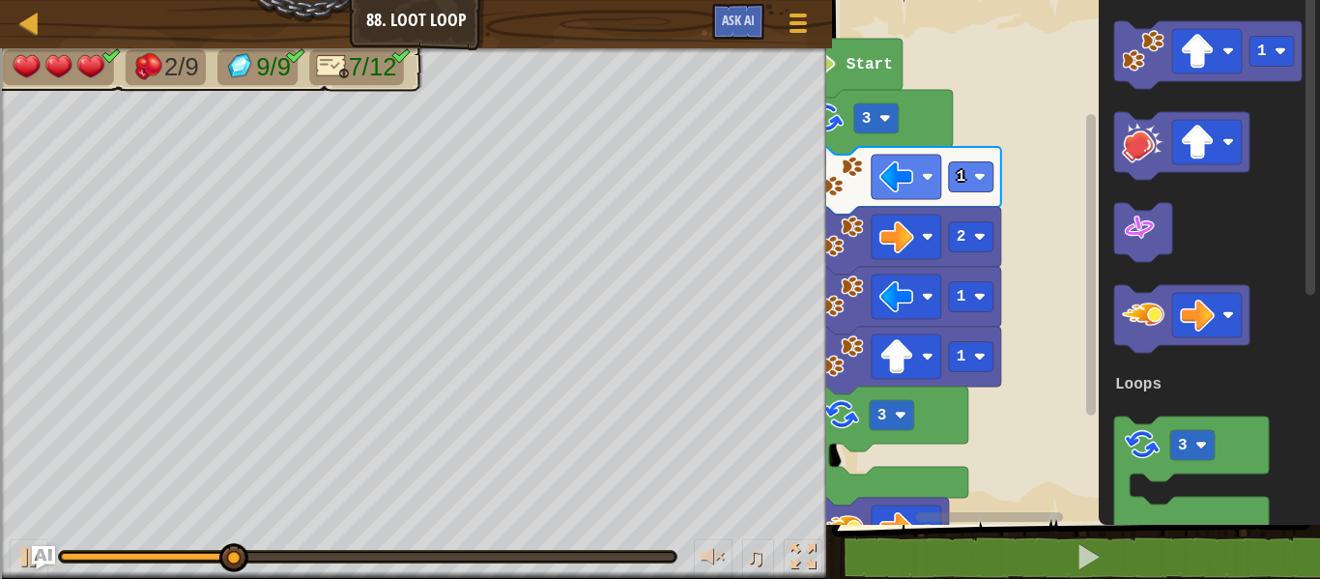
click at [939, 455] on div "Loops 1 3 1 2 1 3 Start 1 3 Loops" at bounding box center [1073, 257] width 494 height 534
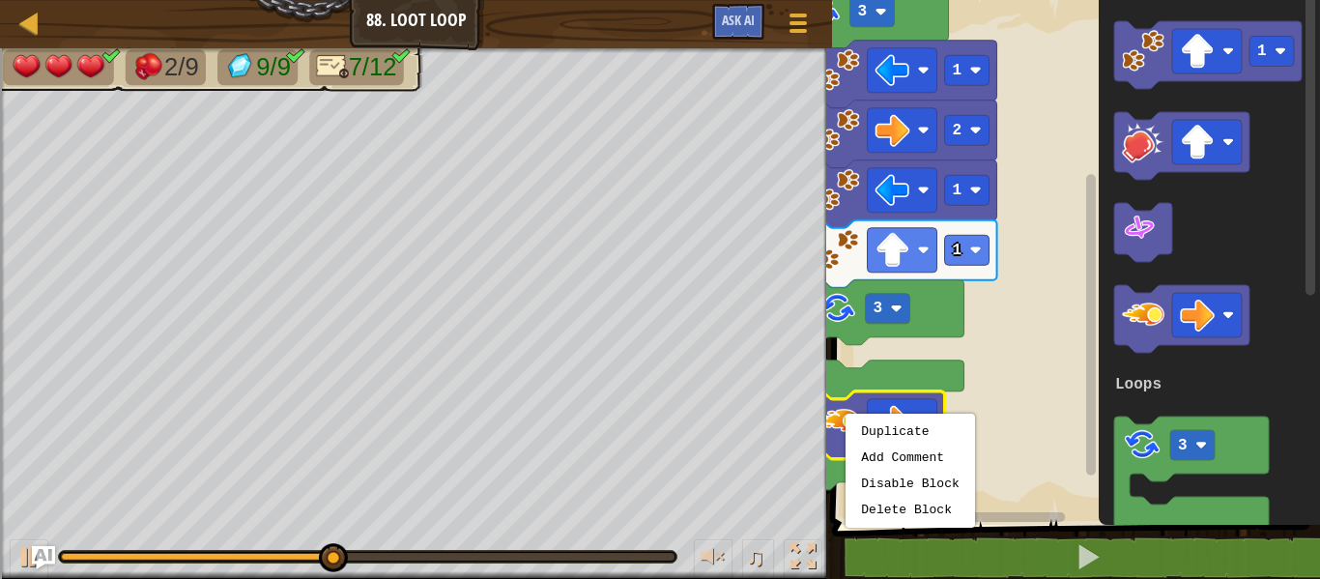
click at [835, 432] on image "Blockly Workspace" at bounding box center [838, 420] width 43 height 43
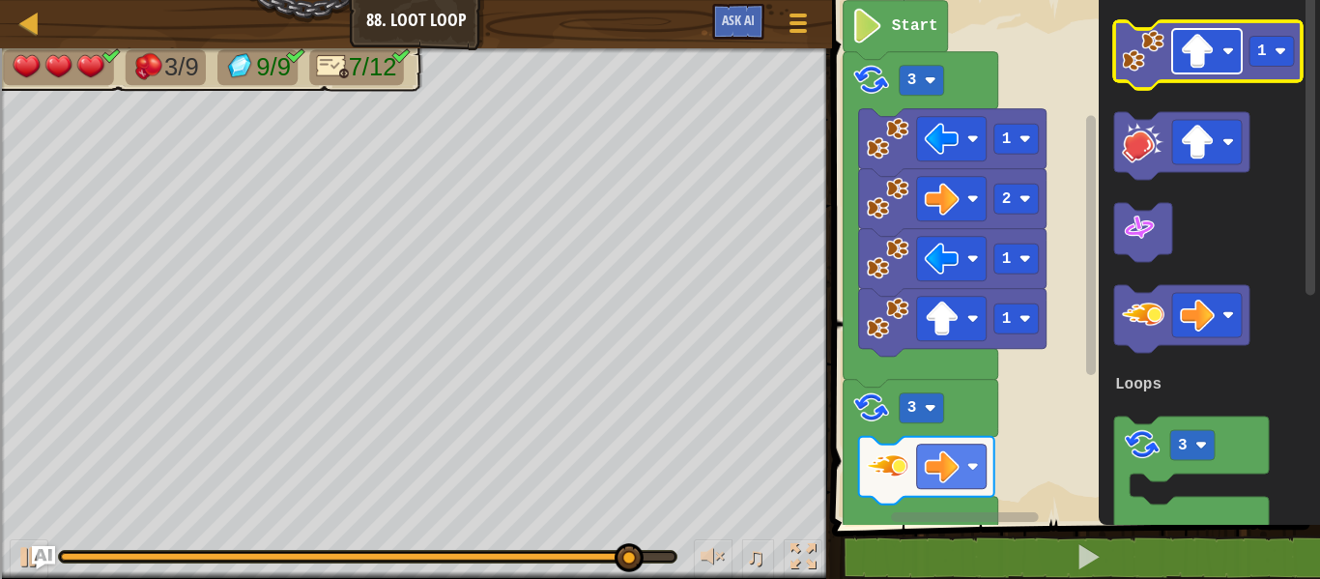
click at [1188, 67] on image "Blockly Workspace" at bounding box center [1197, 51] width 35 height 35
click at [1146, 62] on image "Blockly Workspace" at bounding box center [1143, 51] width 43 height 43
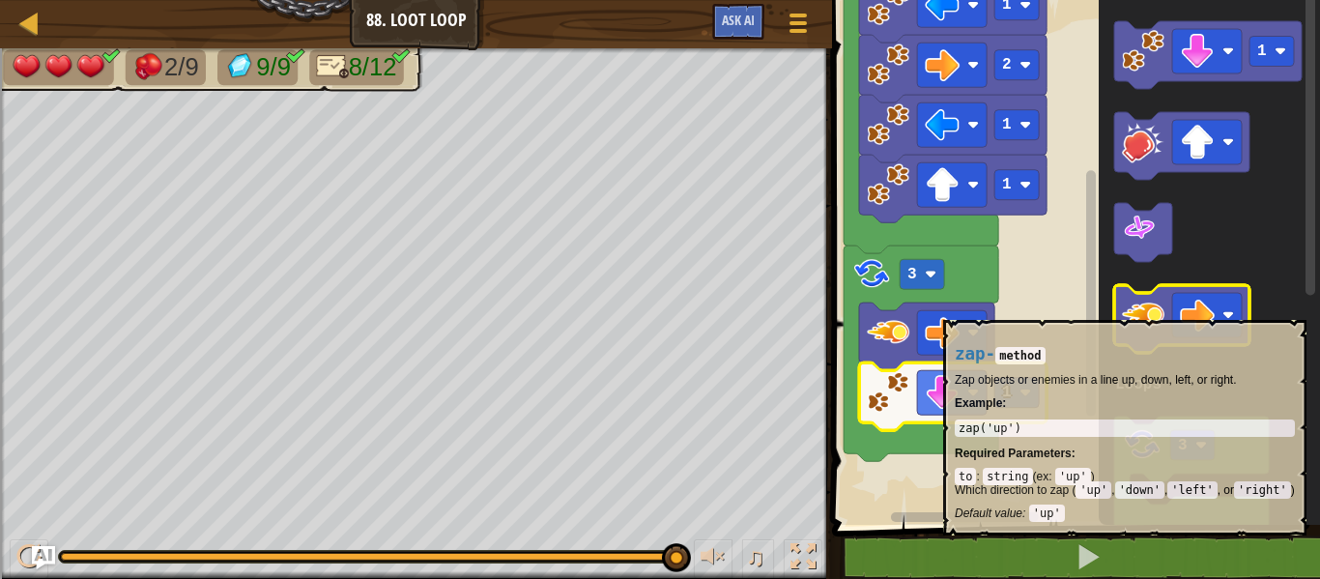
click at [1153, 310] on image "Blockly Workspace" at bounding box center [1143, 315] width 43 height 43
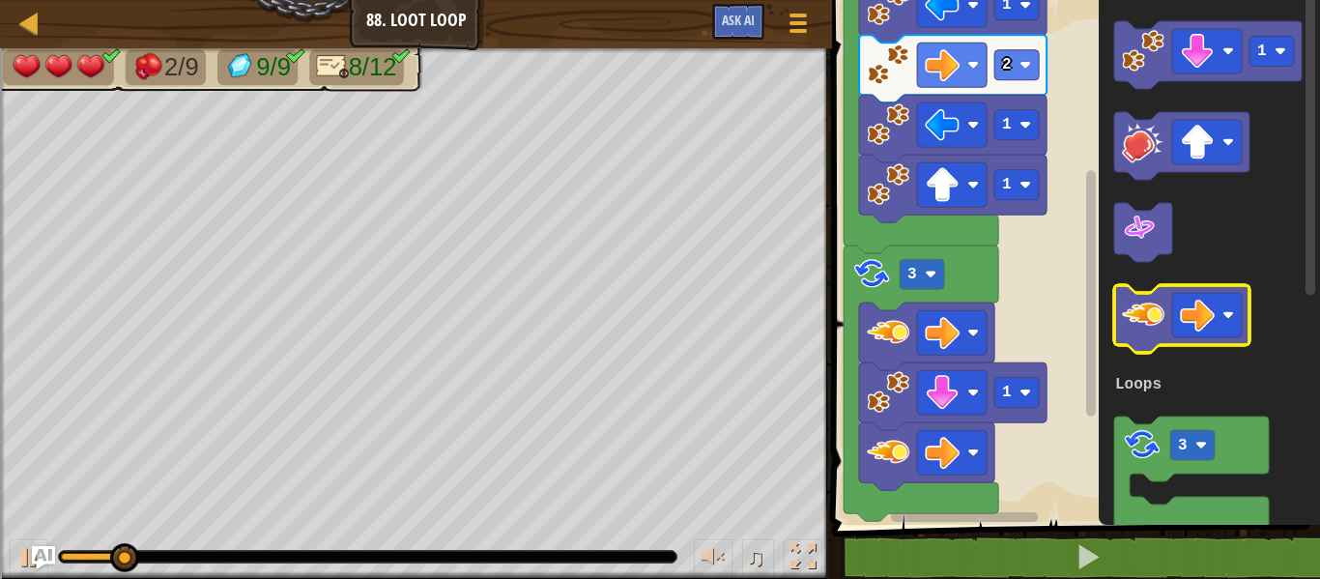
click at [1153, 310] on image "Blockly Workspace" at bounding box center [1143, 315] width 43 height 43
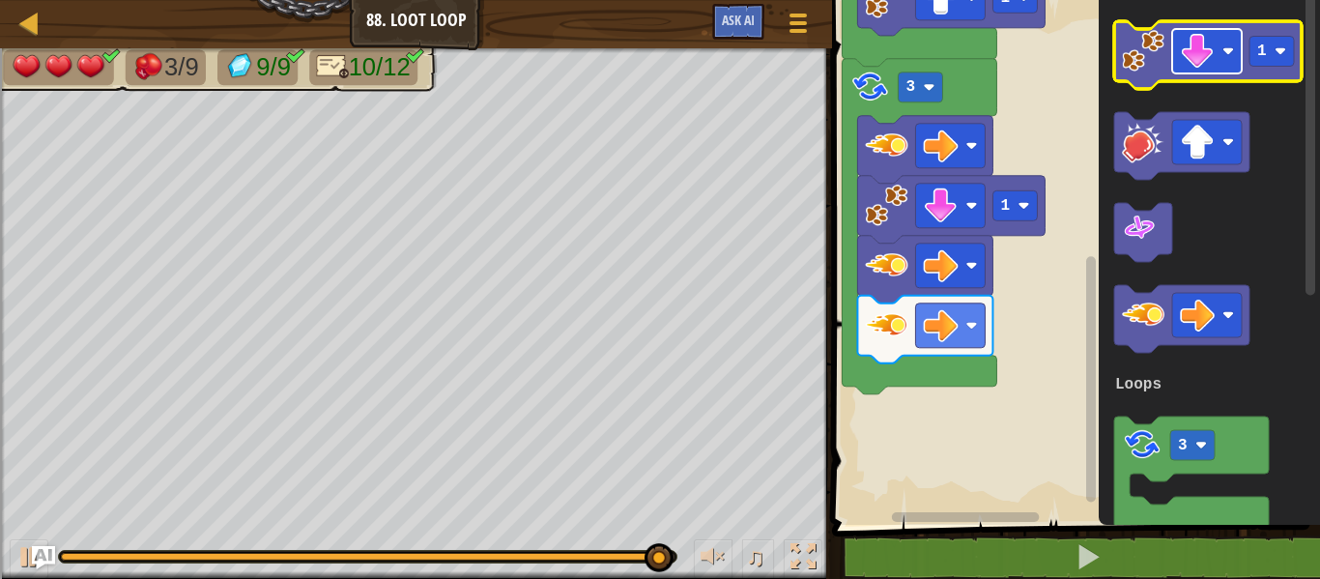
click at [1187, 59] on image "Blockly Workspace" at bounding box center [1197, 51] width 35 height 35
click at [1151, 73] on icon "Blockly Workspace" at bounding box center [1207, 55] width 187 height 68
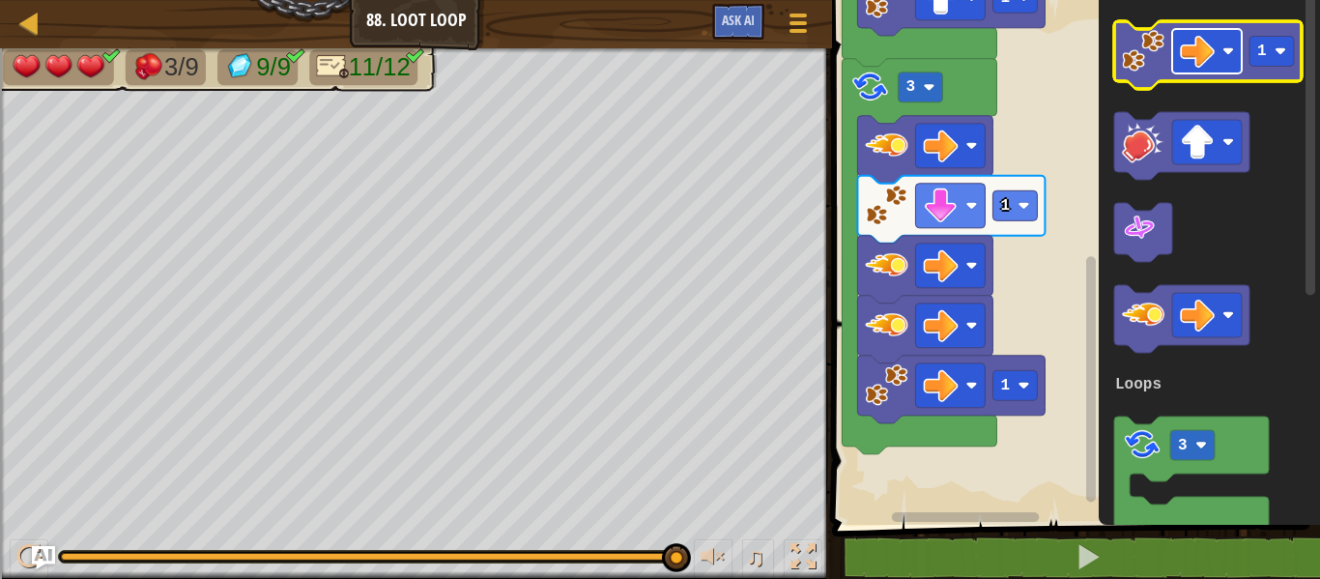
click at [1188, 56] on image "Blockly Workspace" at bounding box center [1197, 51] width 35 height 35
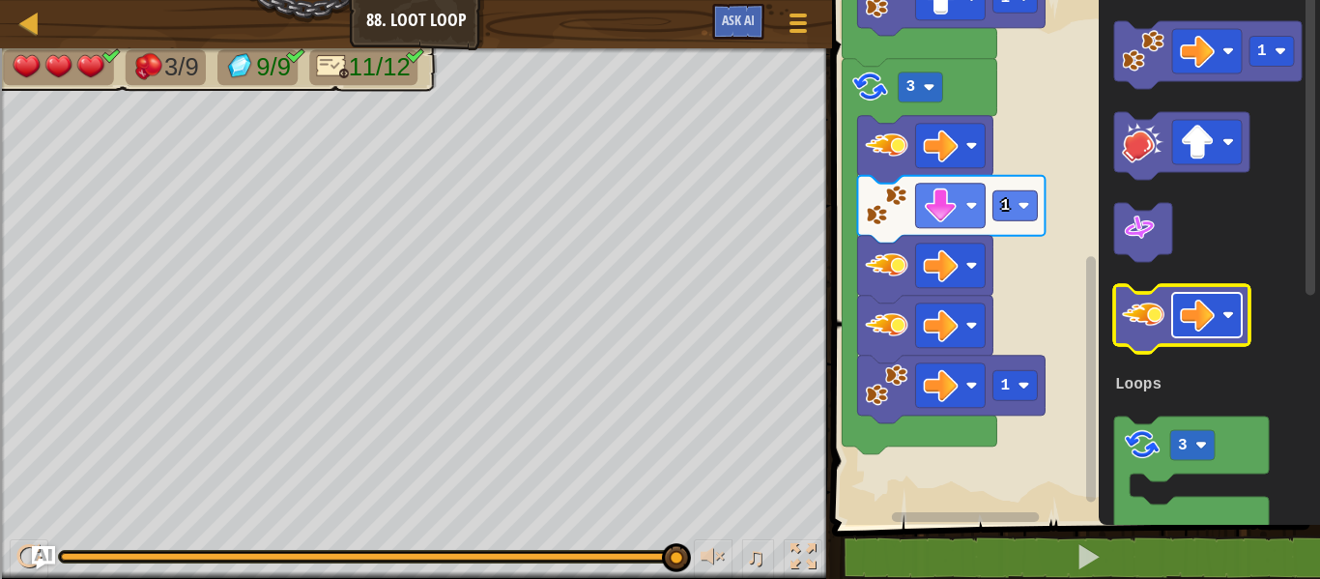
click at [1209, 323] on image "Blockly Workspace" at bounding box center [1197, 315] width 35 height 35
click at [1127, 306] on image "Blockly Workspace" at bounding box center [1143, 315] width 43 height 43
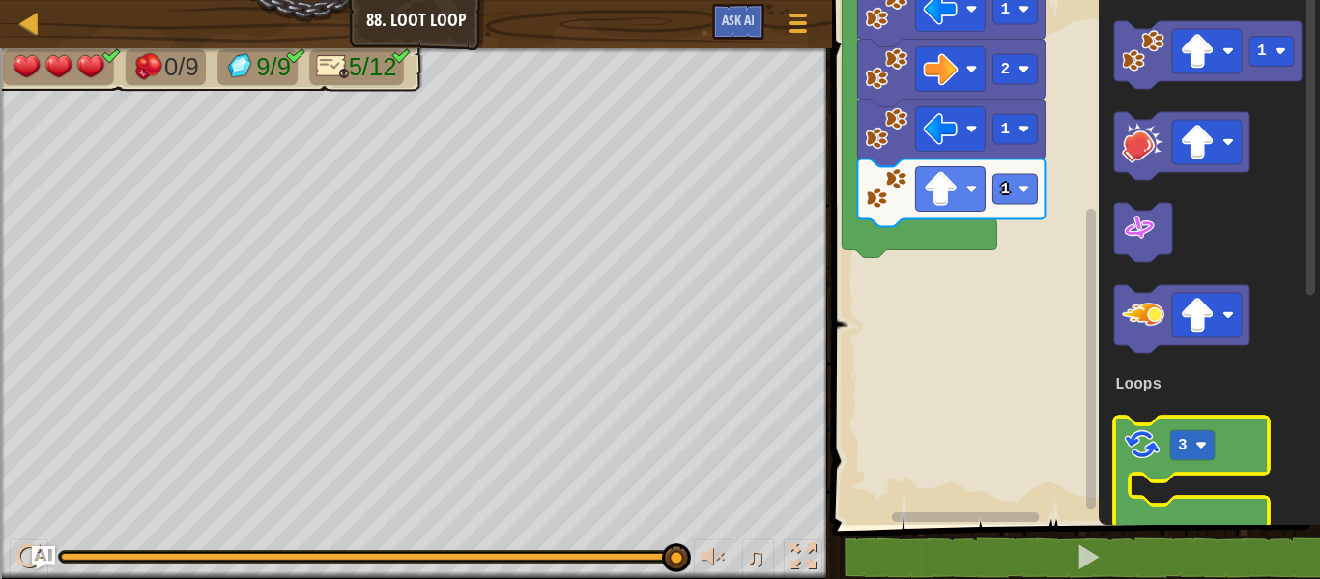
click at [1127, 442] on image "Blockly Workspace" at bounding box center [1142, 444] width 41 height 41
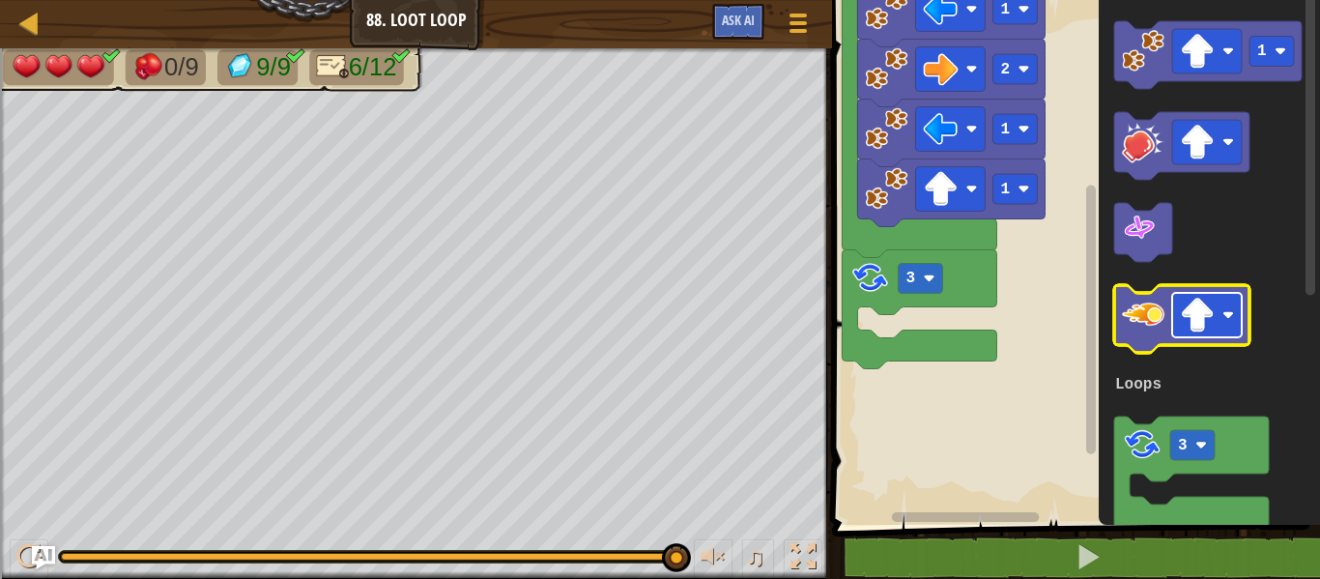
click at [1230, 309] on image "Blockly Workspace" at bounding box center [1228, 315] width 12 height 12
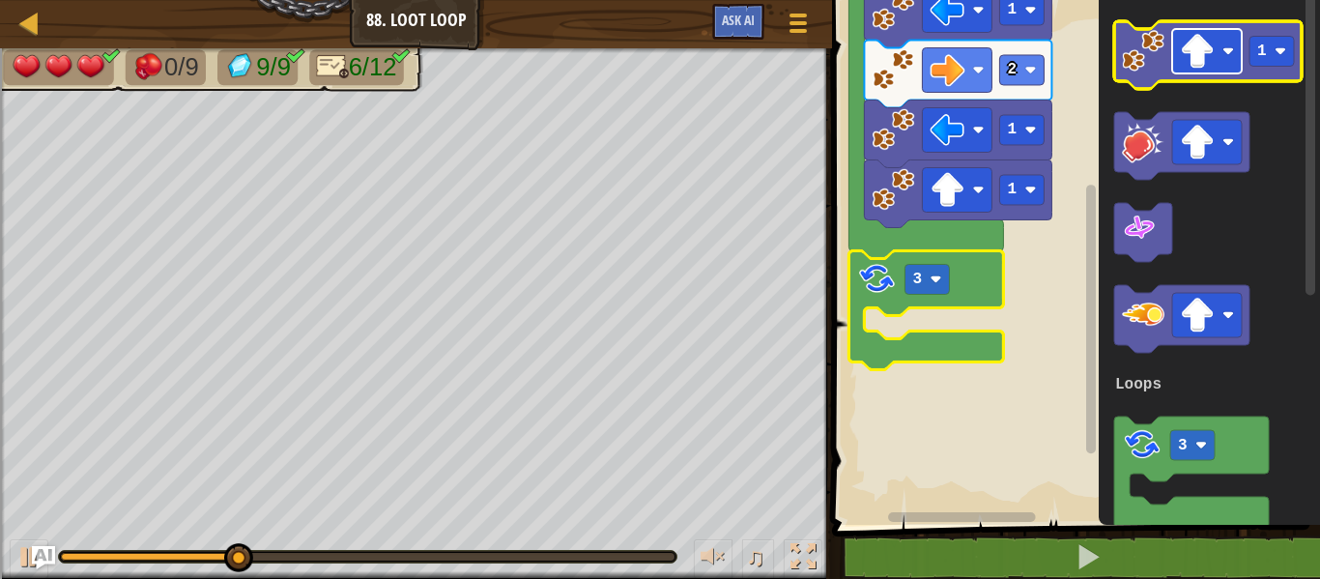
click at [1202, 56] on image "Blockly Workspace" at bounding box center [1197, 51] width 35 height 35
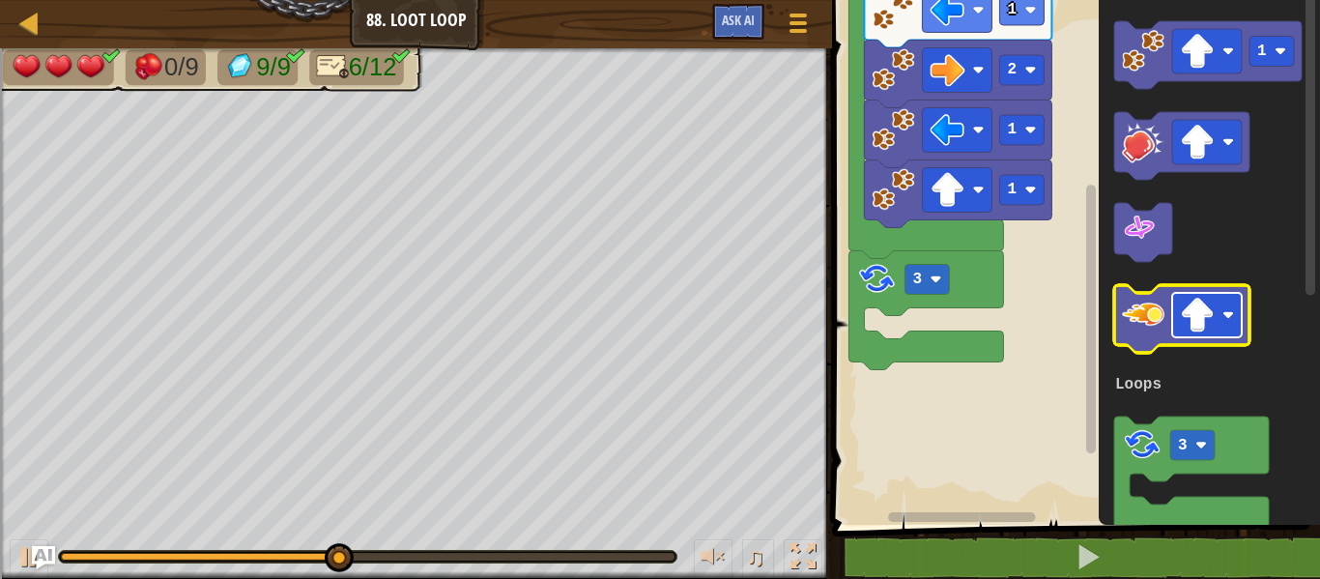
click at [1220, 307] on rect "Blockly Workspace" at bounding box center [1207, 315] width 70 height 44
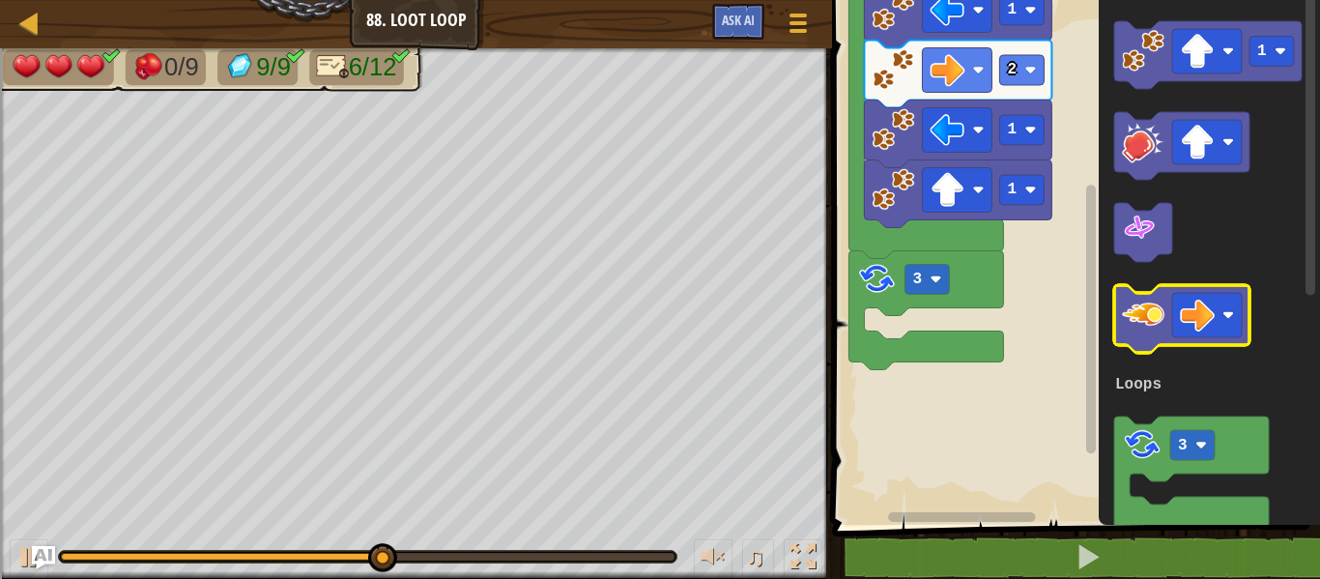
click at [1162, 293] on icon "Blockly Workspace" at bounding box center [1181, 319] width 135 height 68
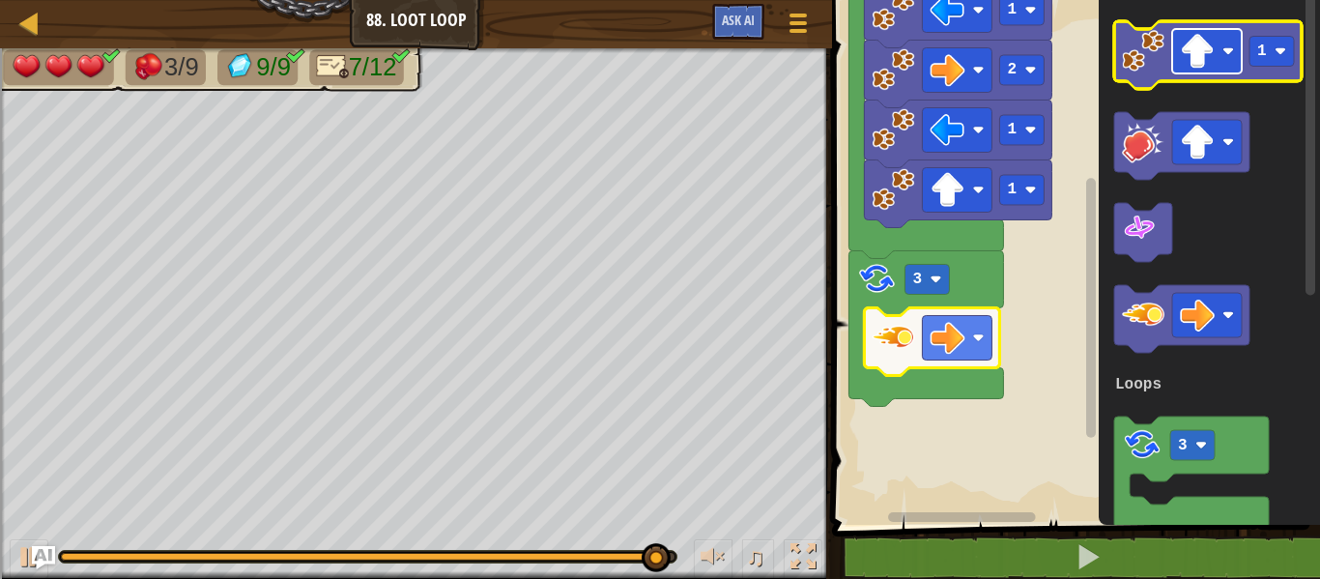
click at [1199, 60] on image "Blockly Workspace" at bounding box center [1197, 51] width 35 height 35
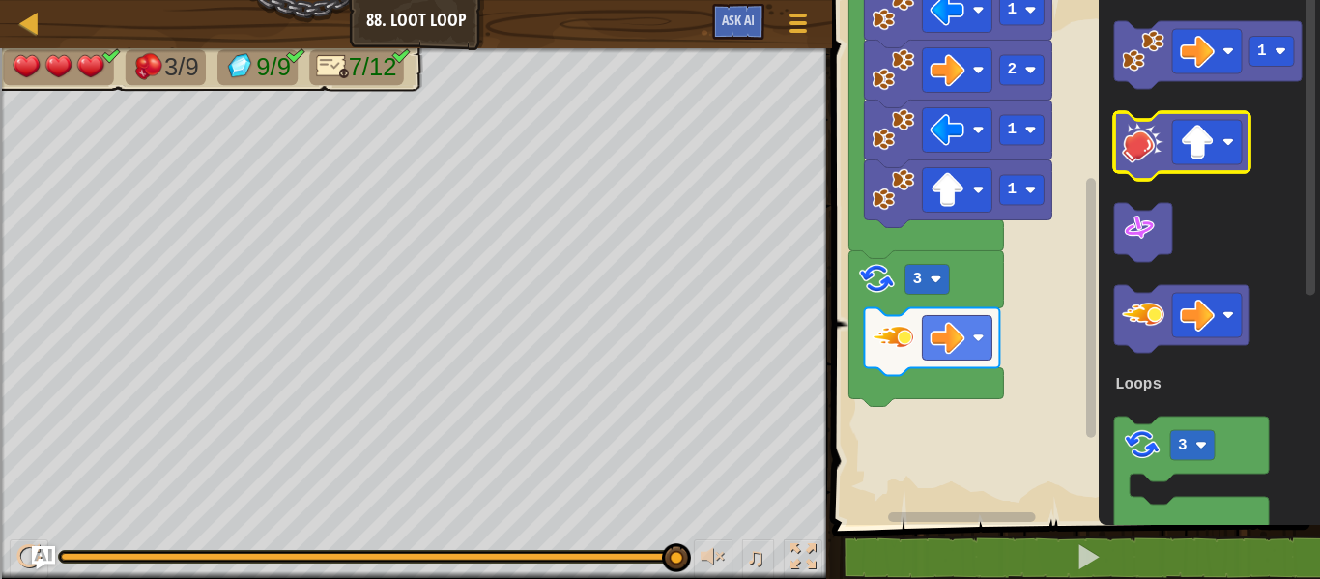
click at [1159, 149] on image "Blockly Workspace" at bounding box center [1143, 142] width 43 height 43
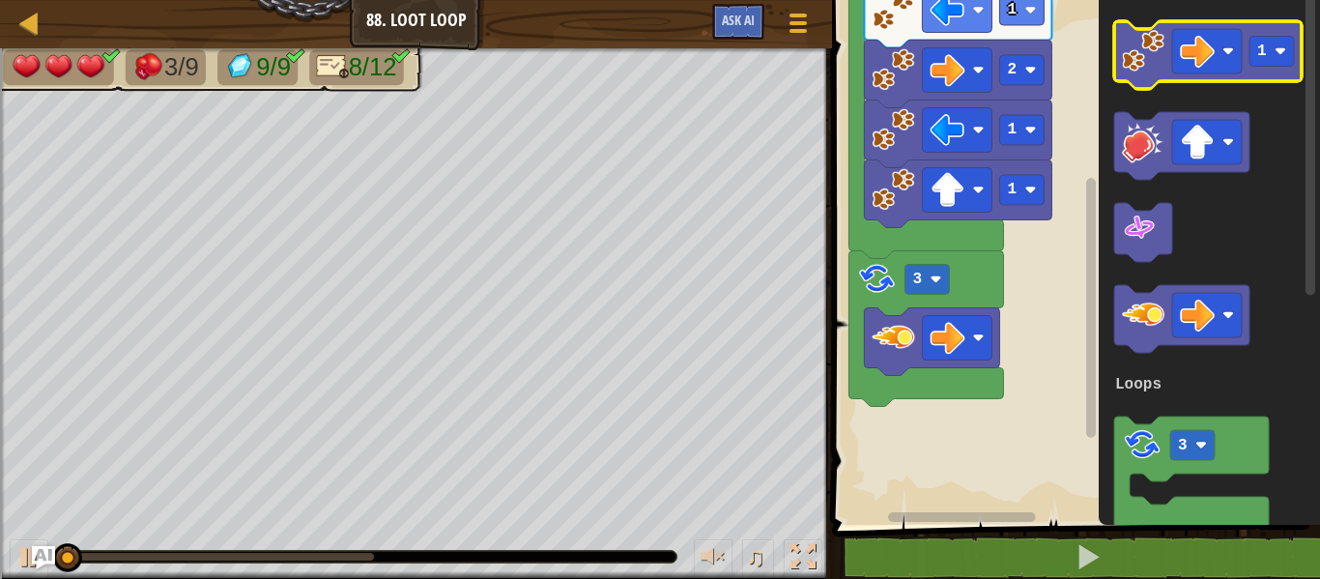
click at [1144, 86] on icon "Blockly Workspace" at bounding box center [1207, 55] width 187 height 68
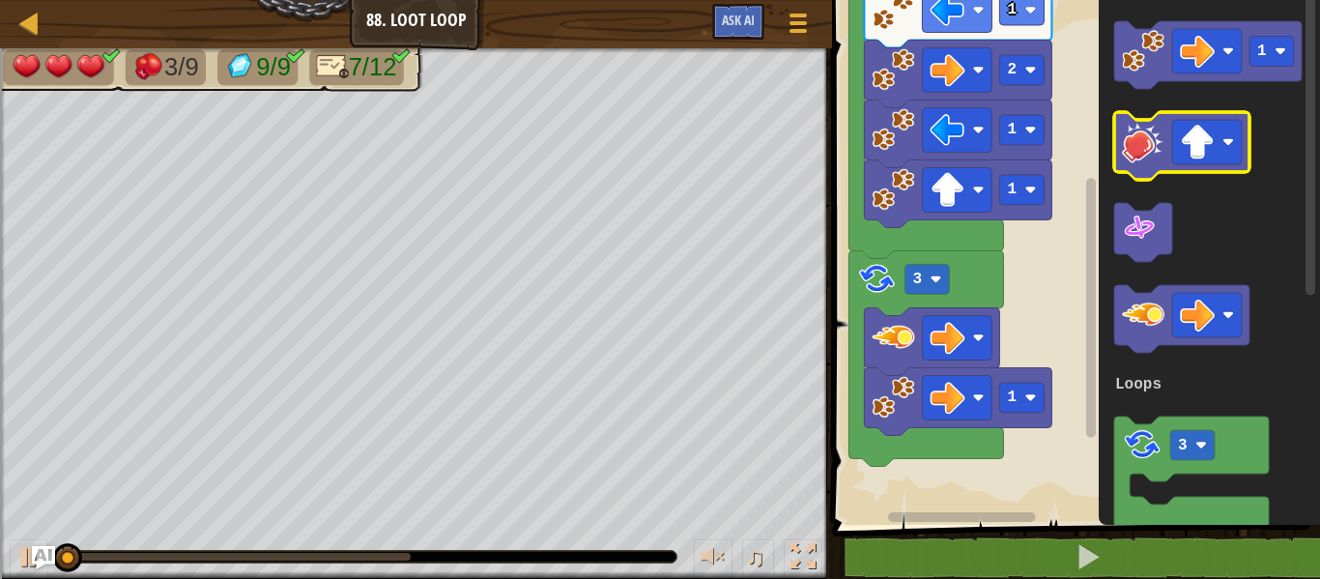
click at [1129, 153] on image "Blockly Workspace" at bounding box center [1143, 142] width 43 height 43
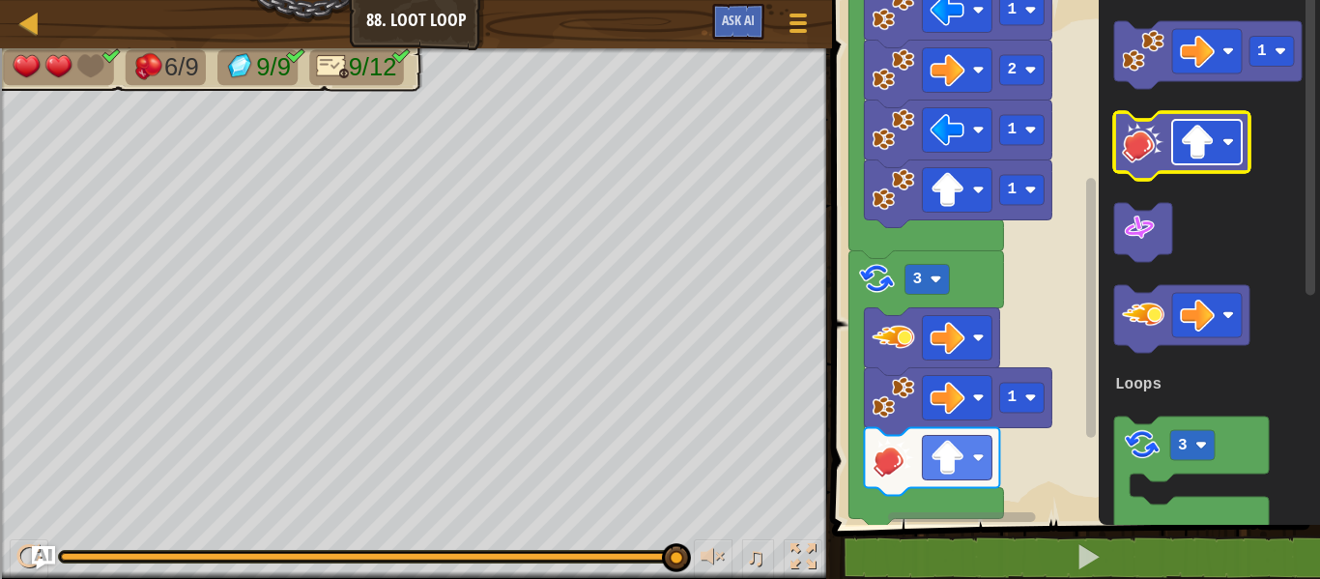
click at [1182, 147] on image "Blockly Workspace" at bounding box center [1197, 142] width 35 height 35
click at [1124, 166] on icon "Blockly Workspace" at bounding box center [1181, 146] width 135 height 68
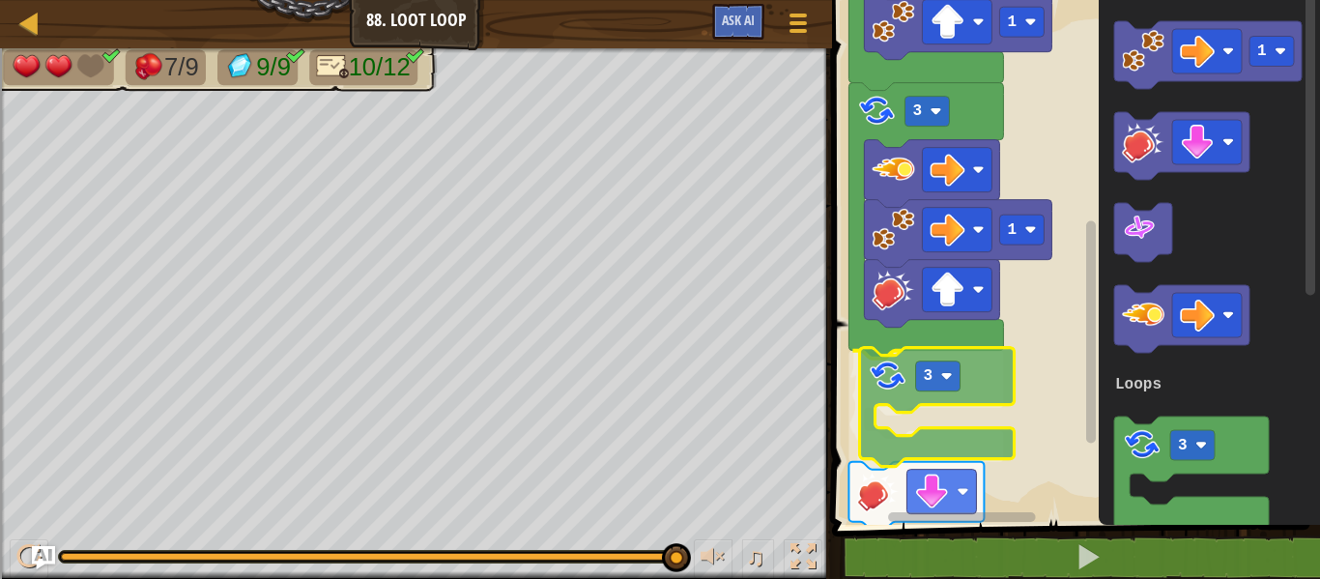
click at [889, 357] on div "Loops 1 1 2 1 3 3 1 3 Start 1 3 Loops 3" at bounding box center [1073, 257] width 494 height 534
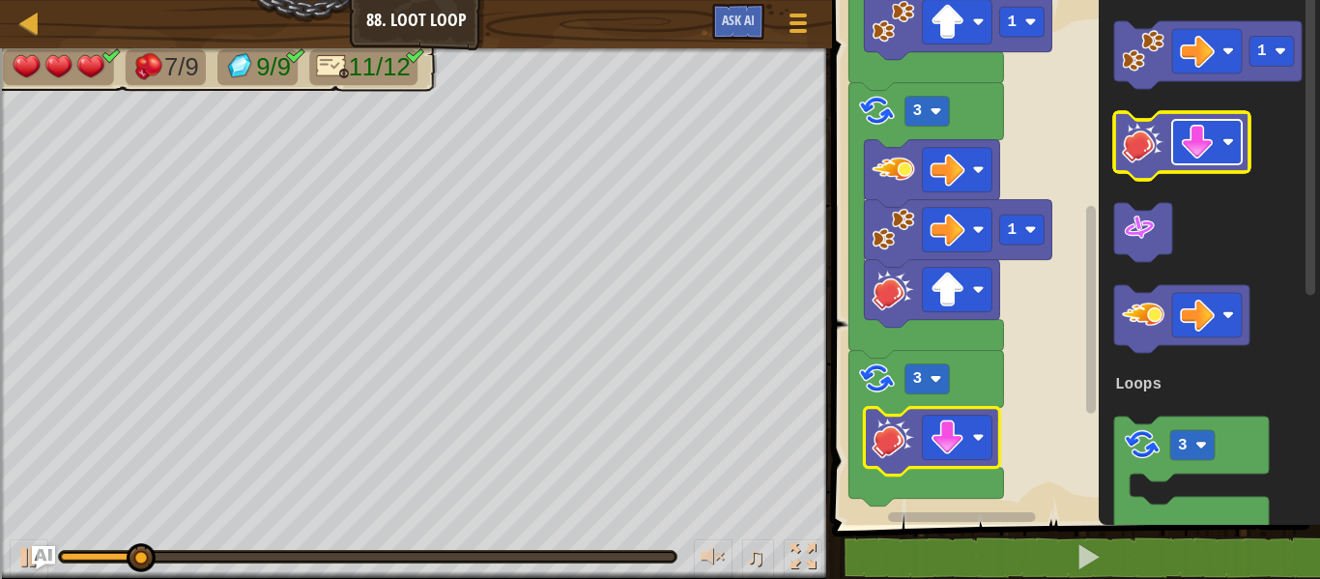
click at [1194, 131] on image "Blockly Workspace" at bounding box center [1197, 142] width 35 height 35
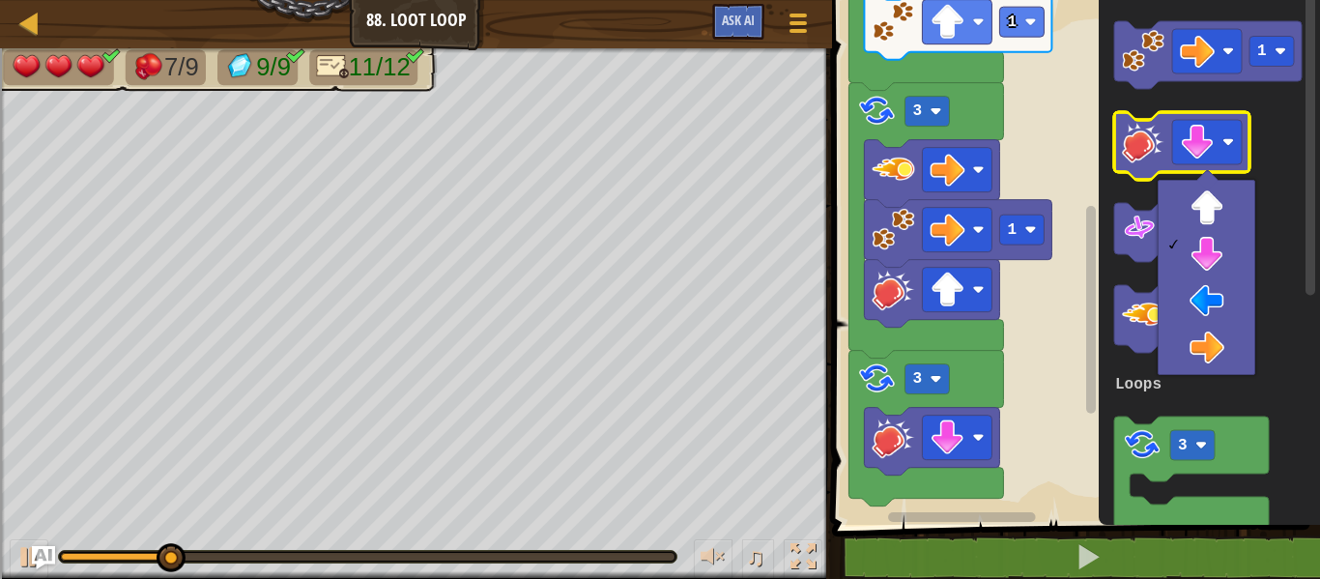
click at [1193, 178] on rect "Blockly Workspace" at bounding box center [1181, 146] width 135 height 68
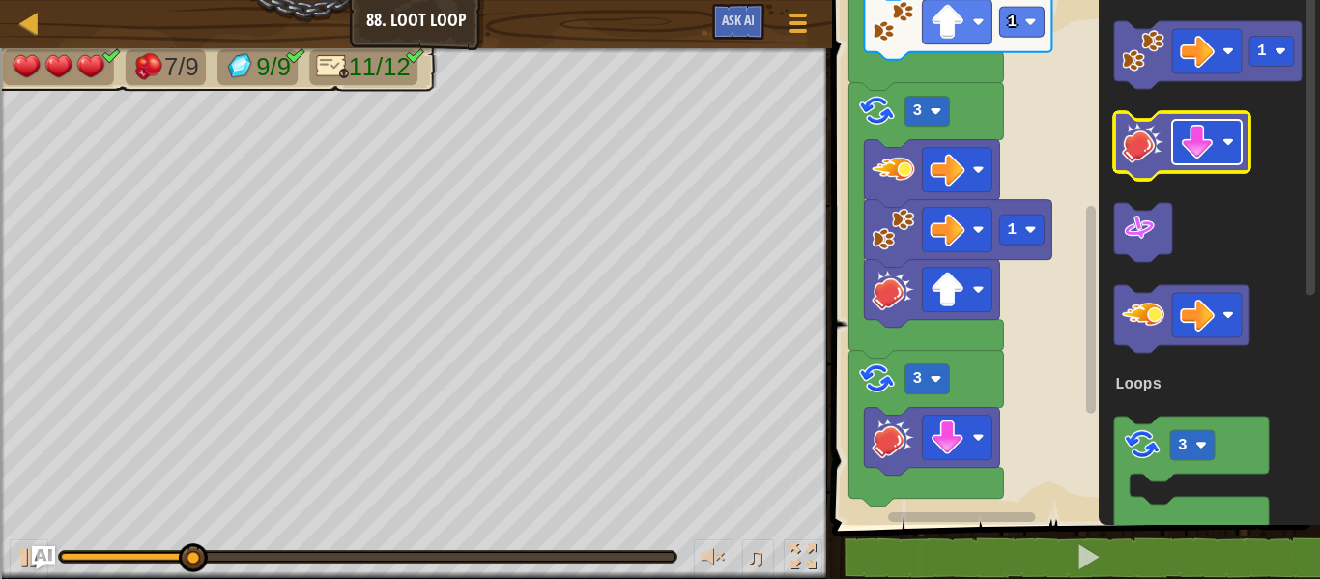
click at [1189, 154] on image "Blockly Workspace" at bounding box center [1197, 142] width 35 height 35
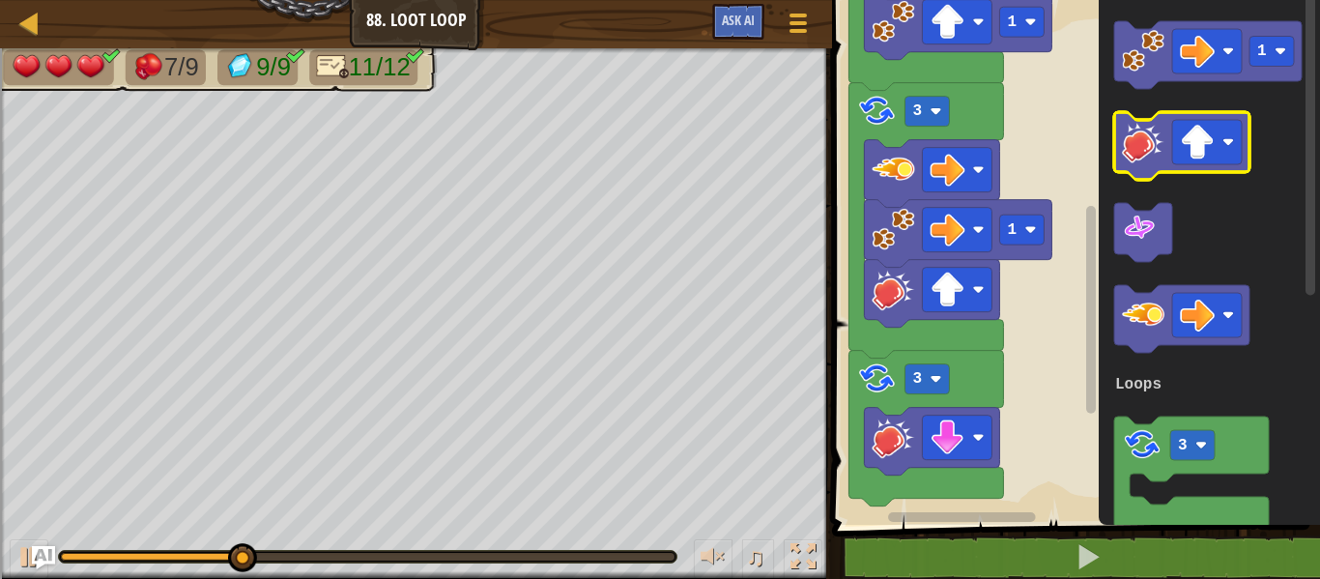
click at [1154, 138] on image "Blockly Workspace" at bounding box center [1143, 142] width 43 height 43
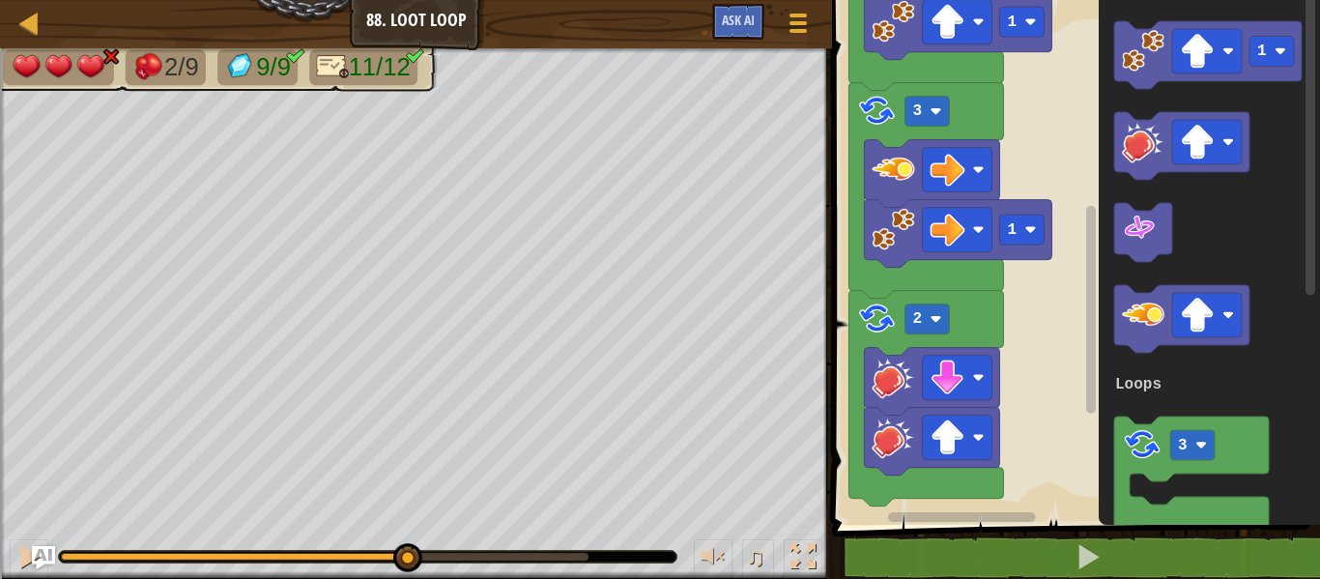
click at [406, 558] on div at bounding box center [325, 557] width 528 height 8
click at [467, 547] on div "♫" at bounding box center [416, 552] width 832 height 58
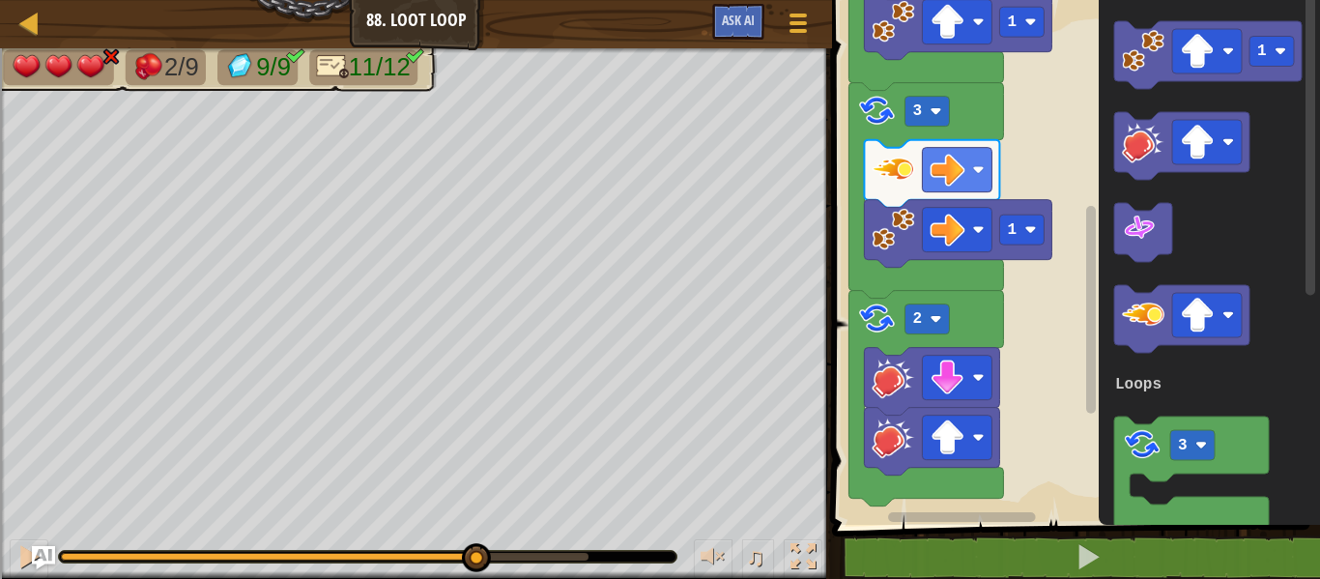
click at [474, 553] on div at bounding box center [325, 557] width 528 height 8
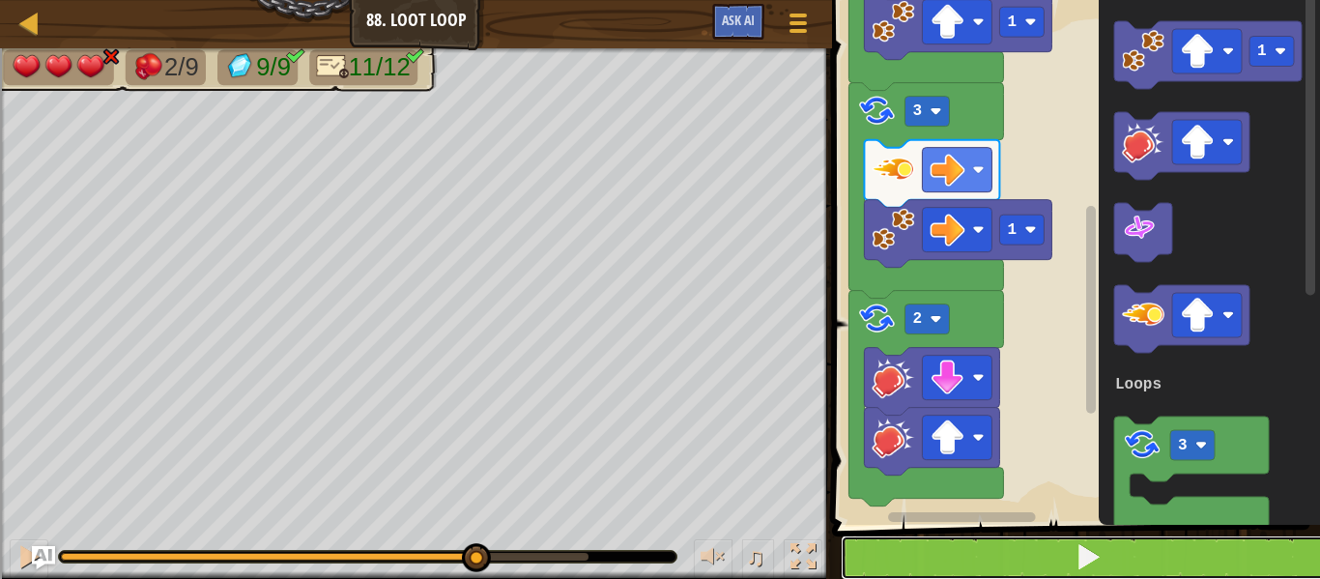
click at [1024, 564] on button at bounding box center [1088, 557] width 494 height 44
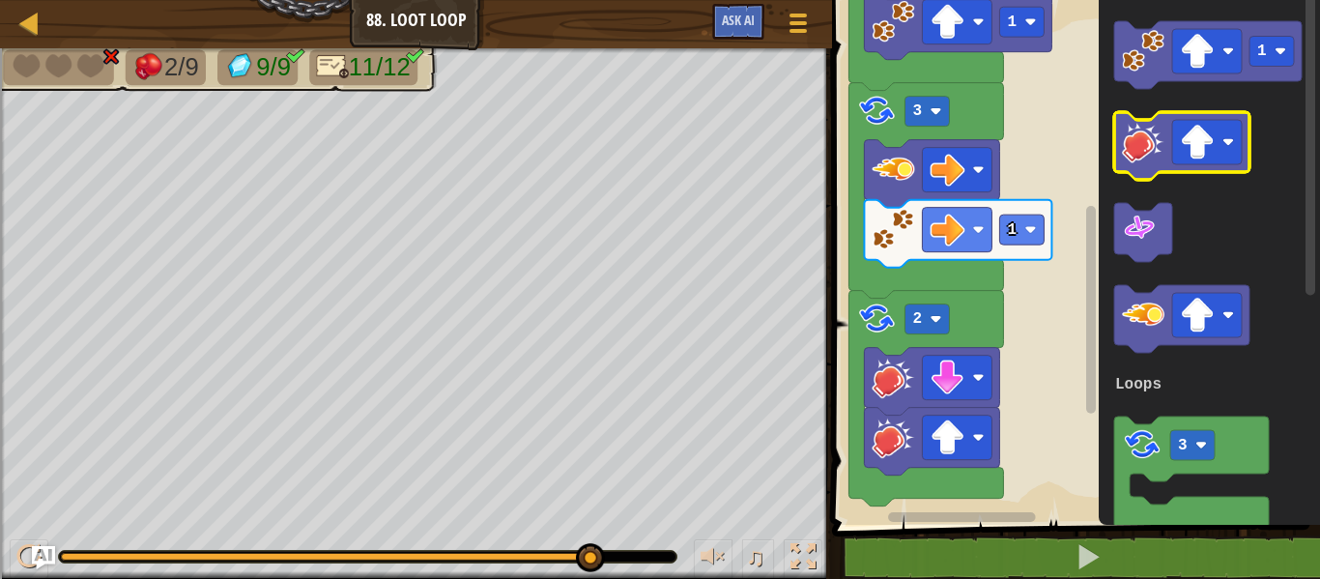
click at [1145, 131] on image "Blockly Workspace" at bounding box center [1143, 142] width 43 height 43
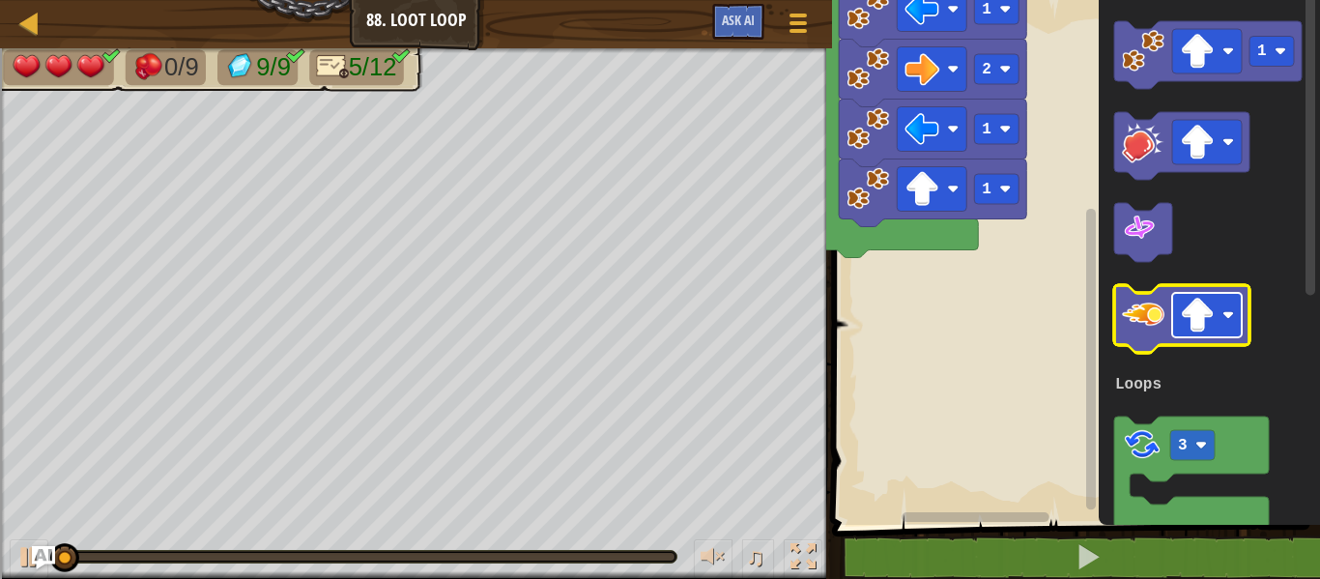
click at [1220, 306] on rect "Blockly Workspace" at bounding box center [1207, 315] width 70 height 44
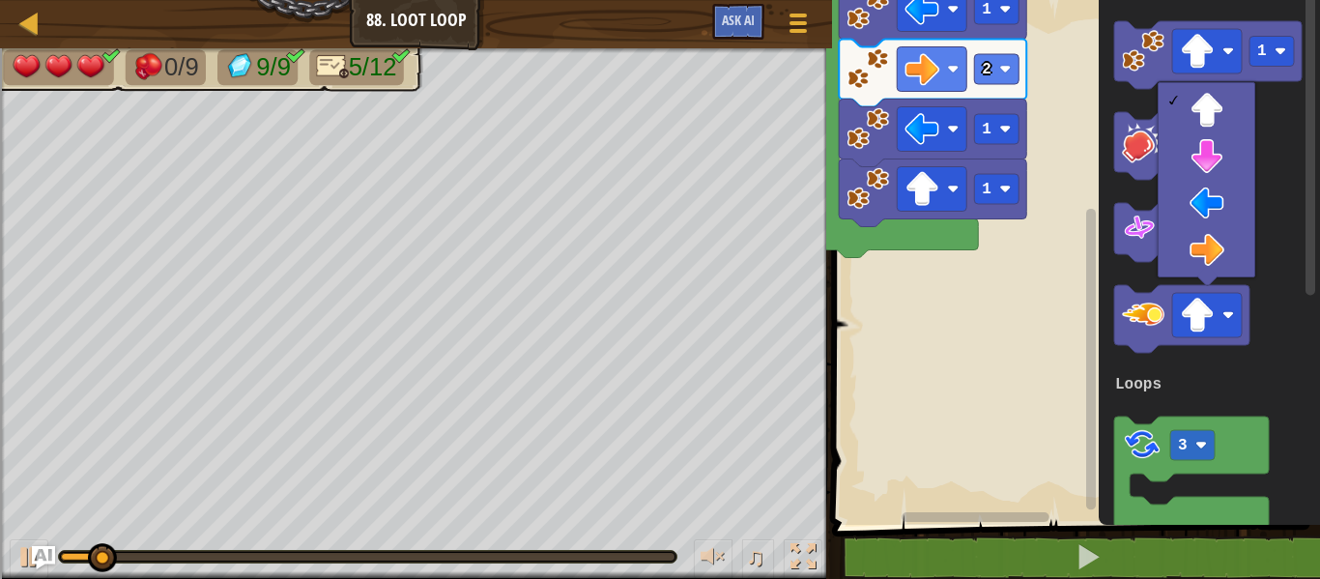
click at [1205, 272] on div at bounding box center [1207, 277] width 22 height 22
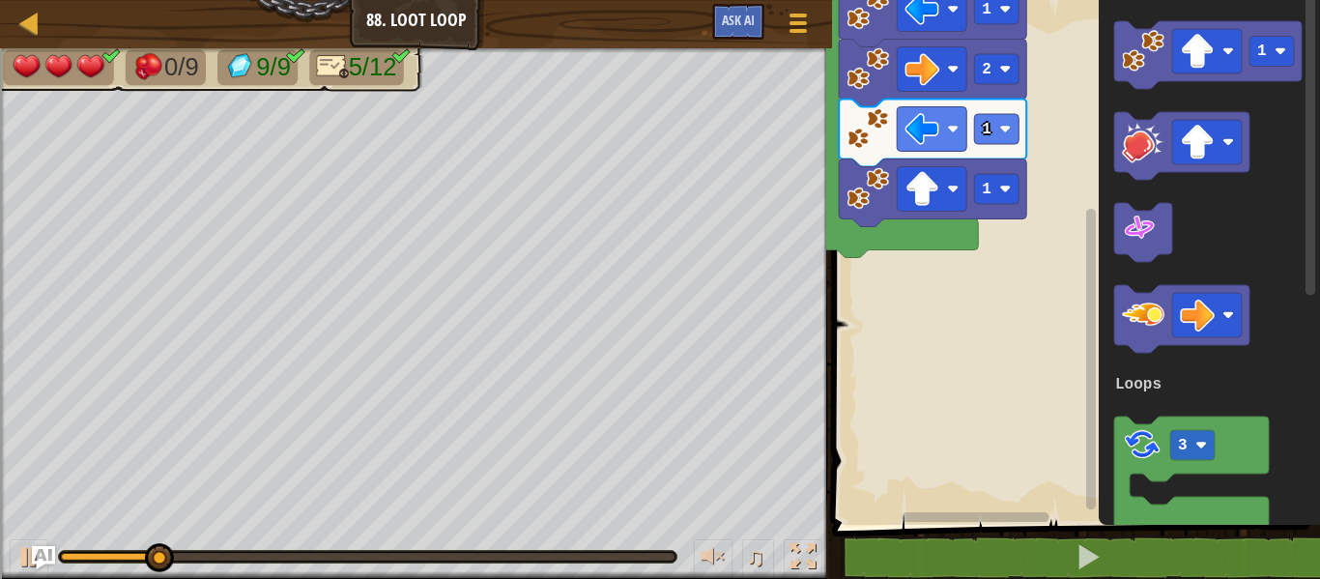
click at [899, 343] on div "Loops Start 1 1 2 1 3 1 3 Loops" at bounding box center [1073, 257] width 494 height 534
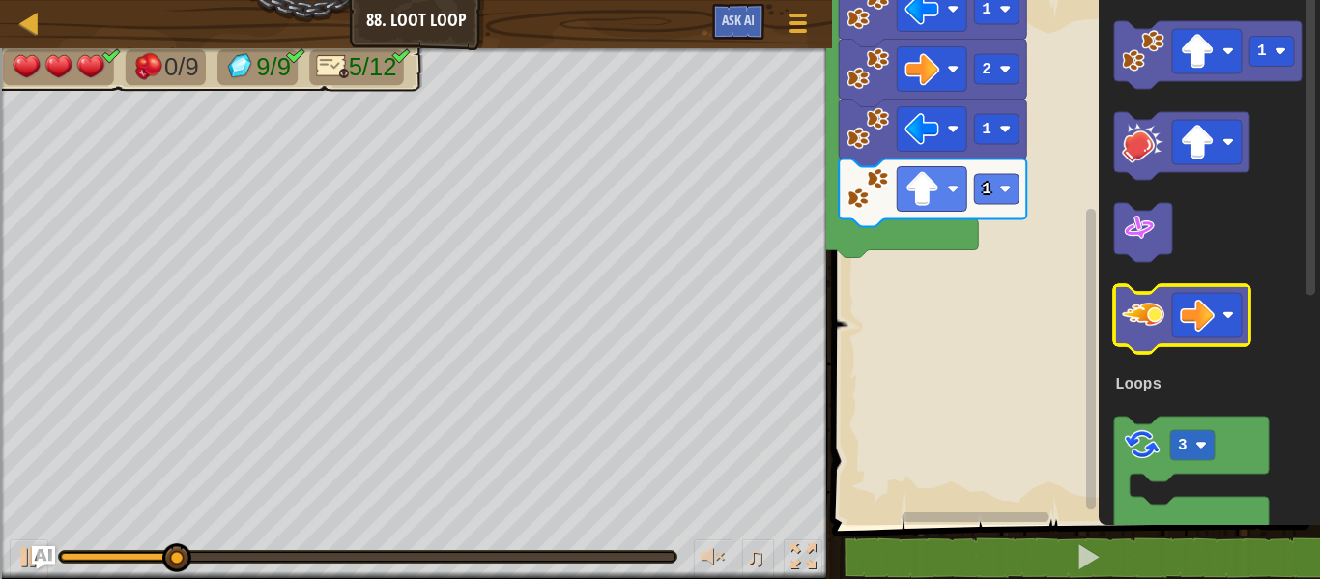
click at [1132, 332] on image "Blockly Workspace" at bounding box center [1143, 315] width 43 height 43
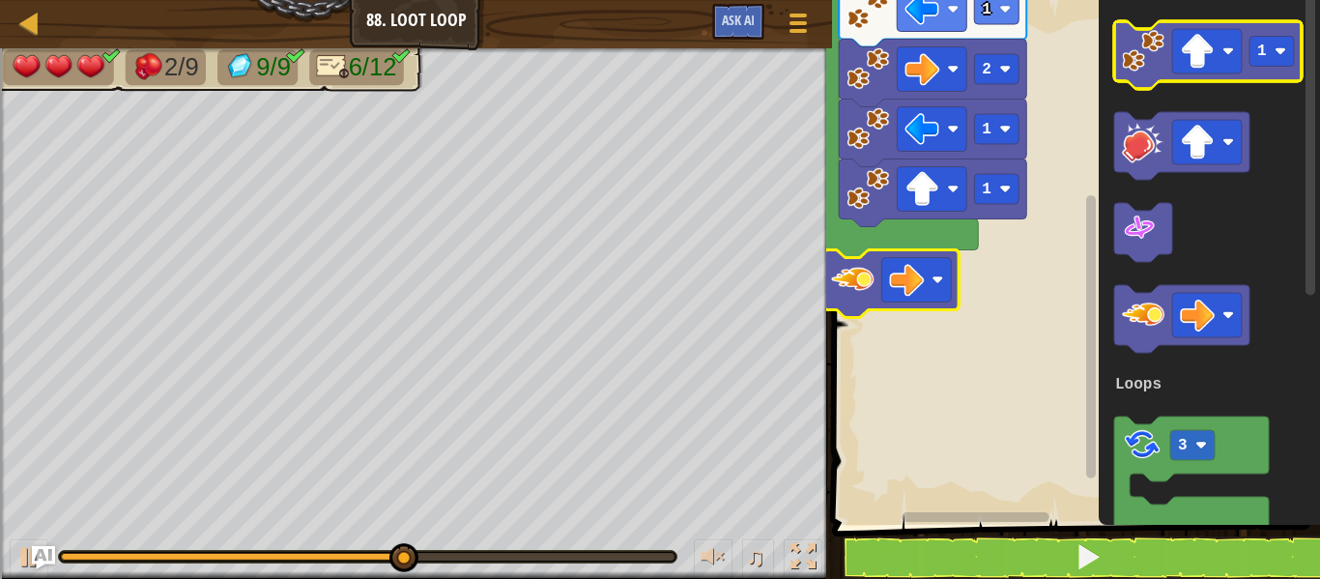
click at [1182, 76] on icon "Blockly Workspace" at bounding box center [1207, 55] width 187 height 68
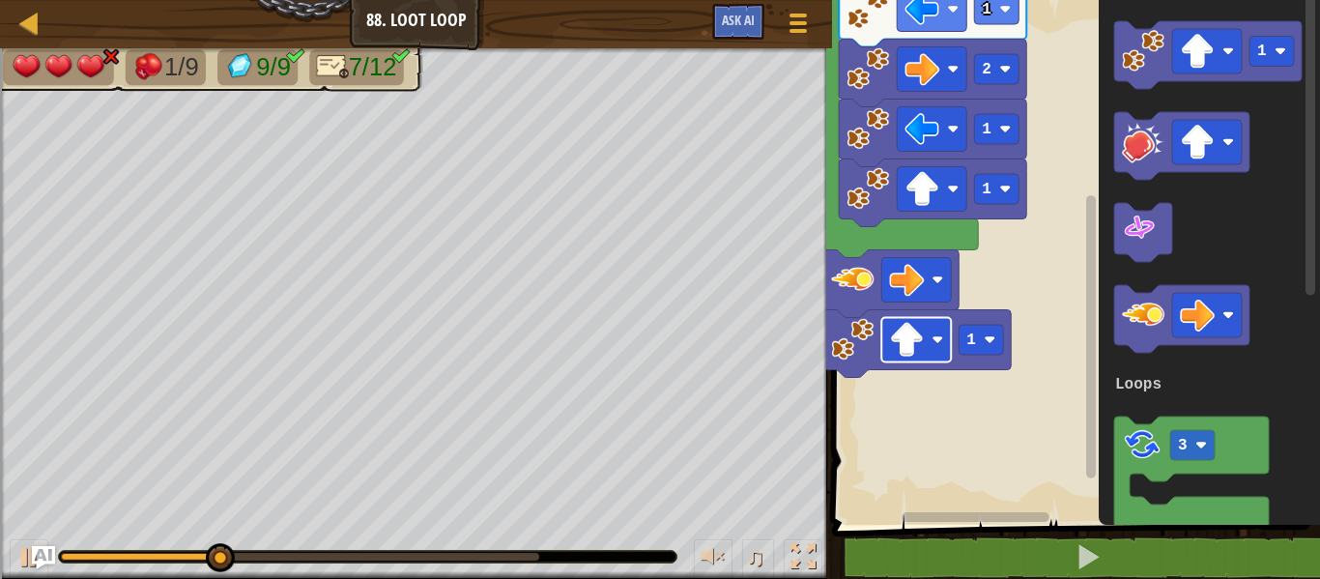
click at [921, 338] on image "Blockly Workspace" at bounding box center [906, 340] width 35 height 35
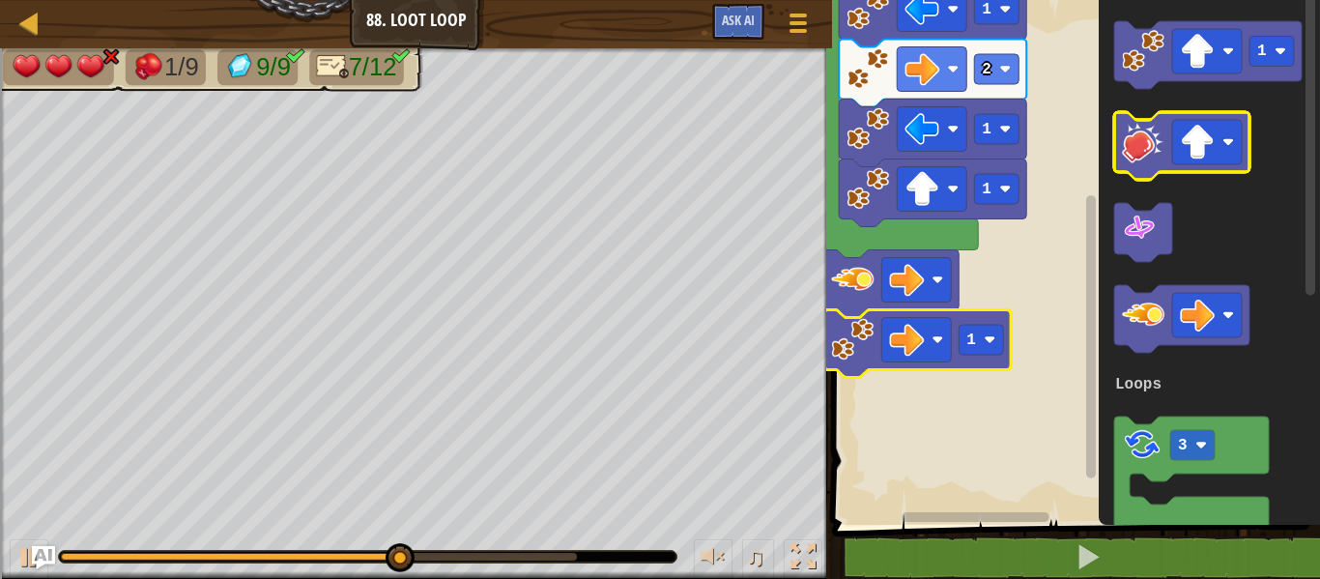
click at [1156, 131] on image "Blockly Workspace" at bounding box center [1143, 142] width 43 height 43
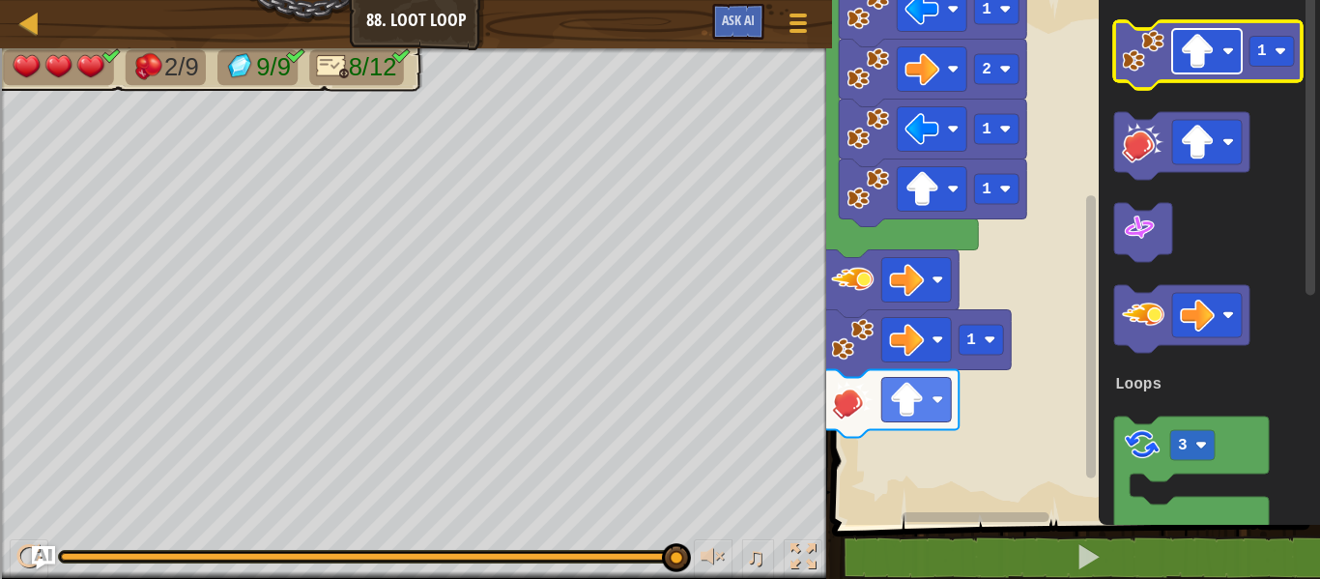
click at [1179, 69] on rect "Blockly Workspace" at bounding box center [1207, 51] width 70 height 44
click at [1147, 76] on icon "Blockly Workspace" at bounding box center [1207, 55] width 187 height 68
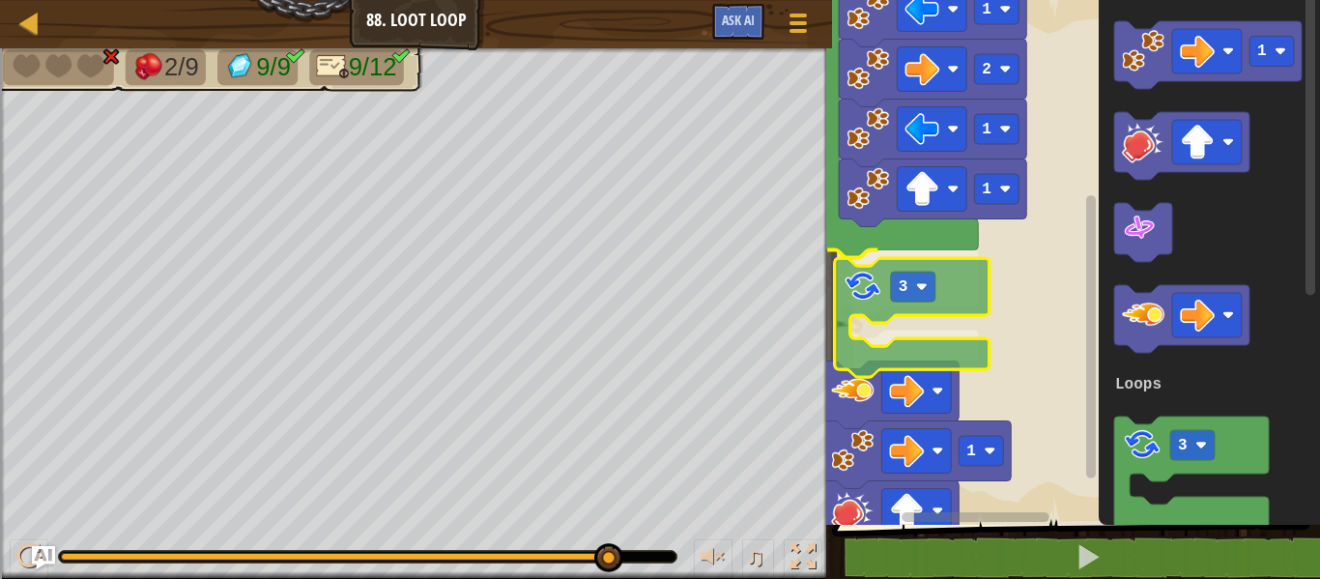
click at [866, 293] on div "Loops Start 1 1 2 1 3 3 1 1 1 3 Loops 3" at bounding box center [1073, 257] width 494 height 534
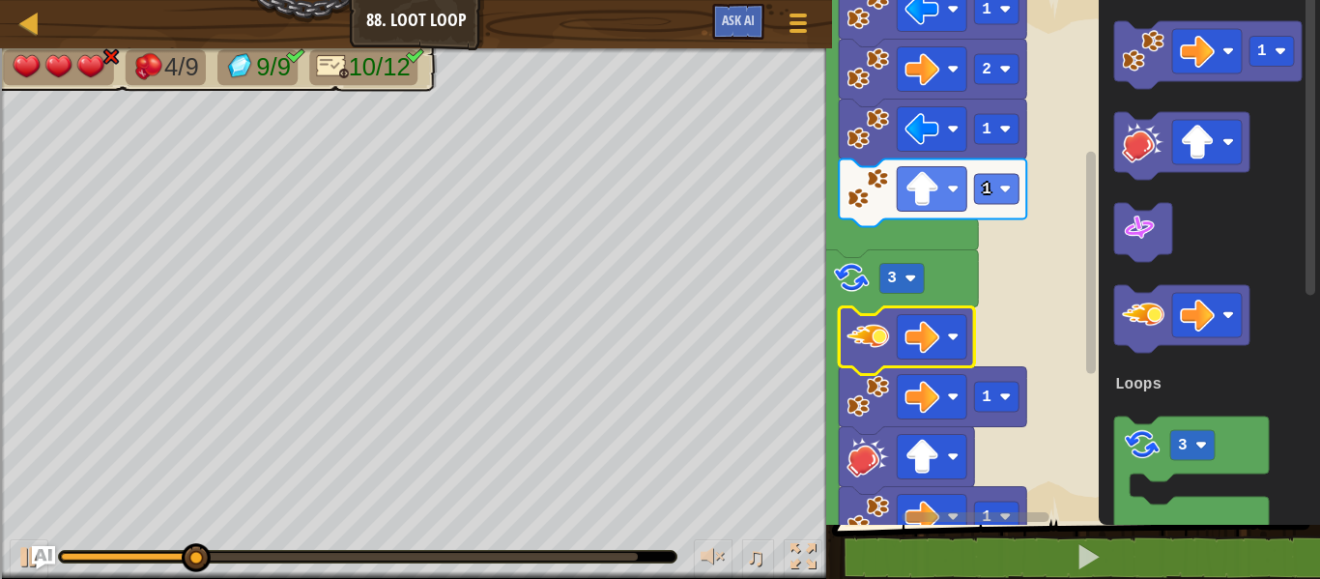
click at [906, 298] on icon "Blockly Workspace" at bounding box center [900, 417] width 155 height 335
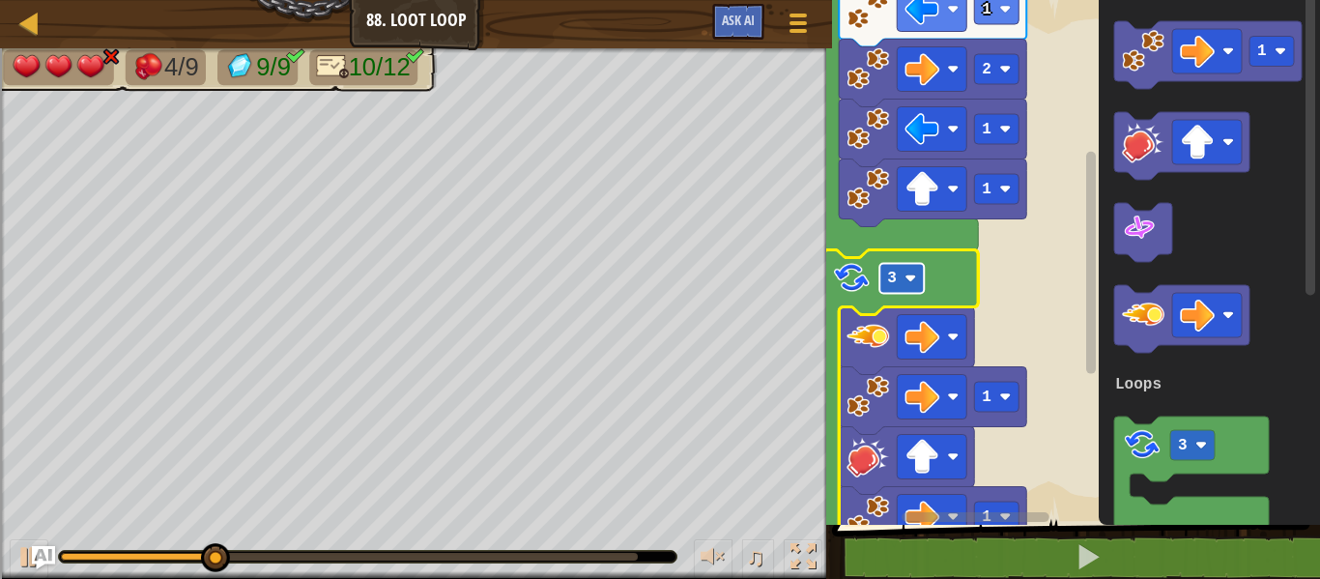
click at [909, 287] on rect "Blockly Workspace" at bounding box center [901, 279] width 44 height 30
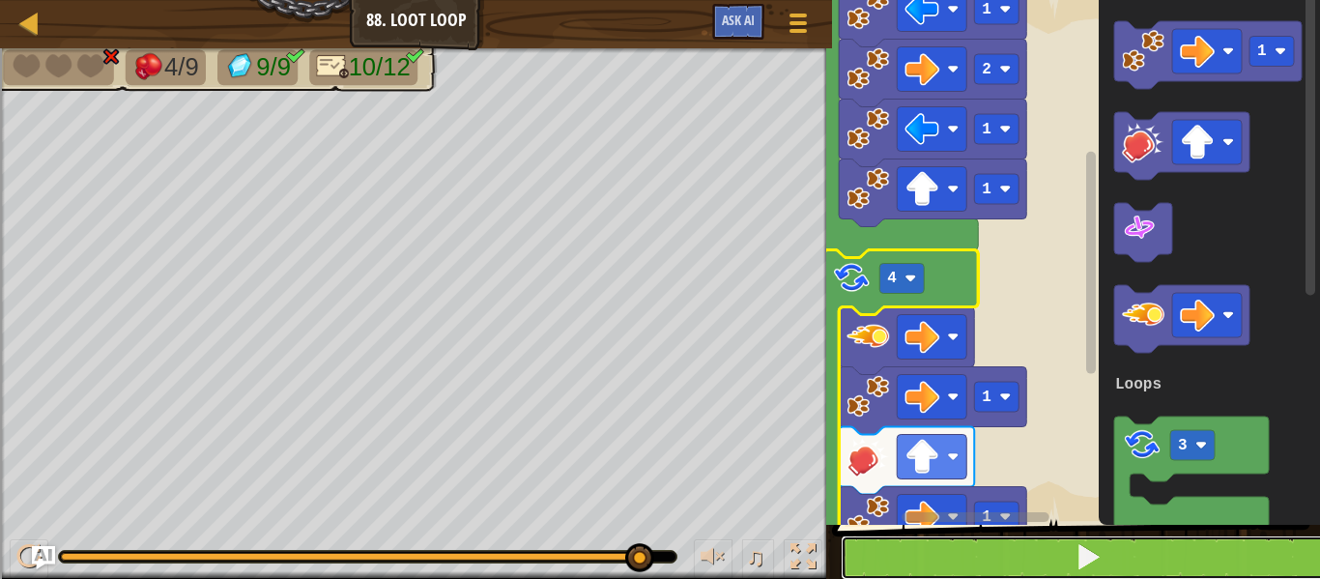
click at [985, 545] on button at bounding box center [1088, 557] width 494 height 44
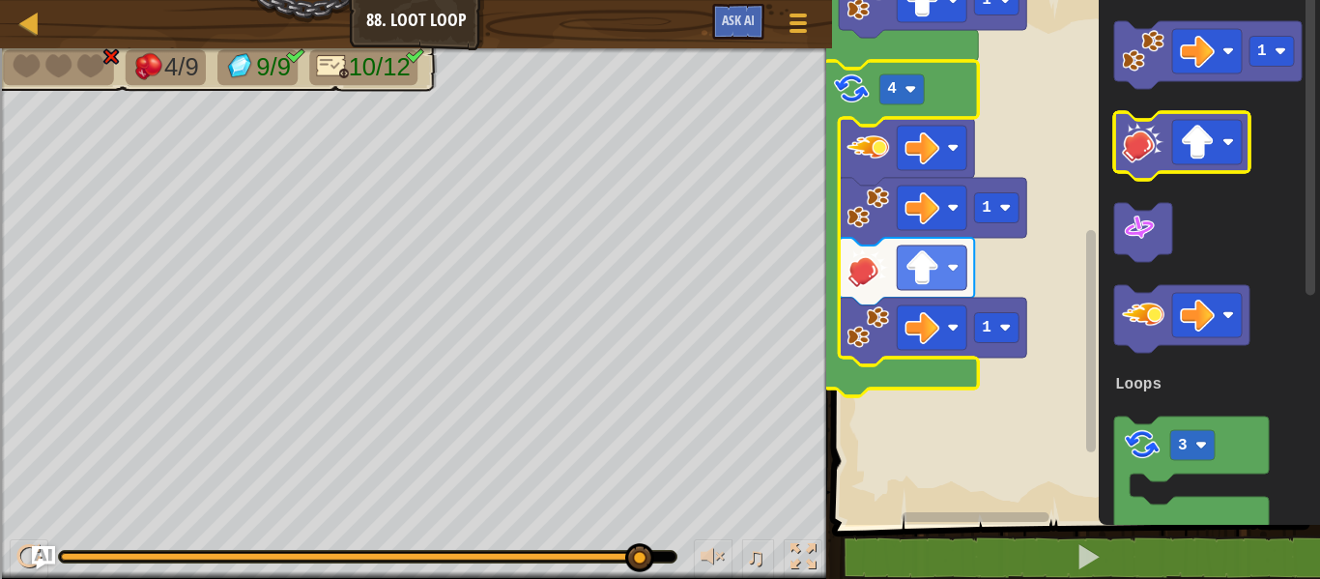
click at [1145, 148] on image "Blockly Workspace" at bounding box center [1143, 142] width 43 height 43
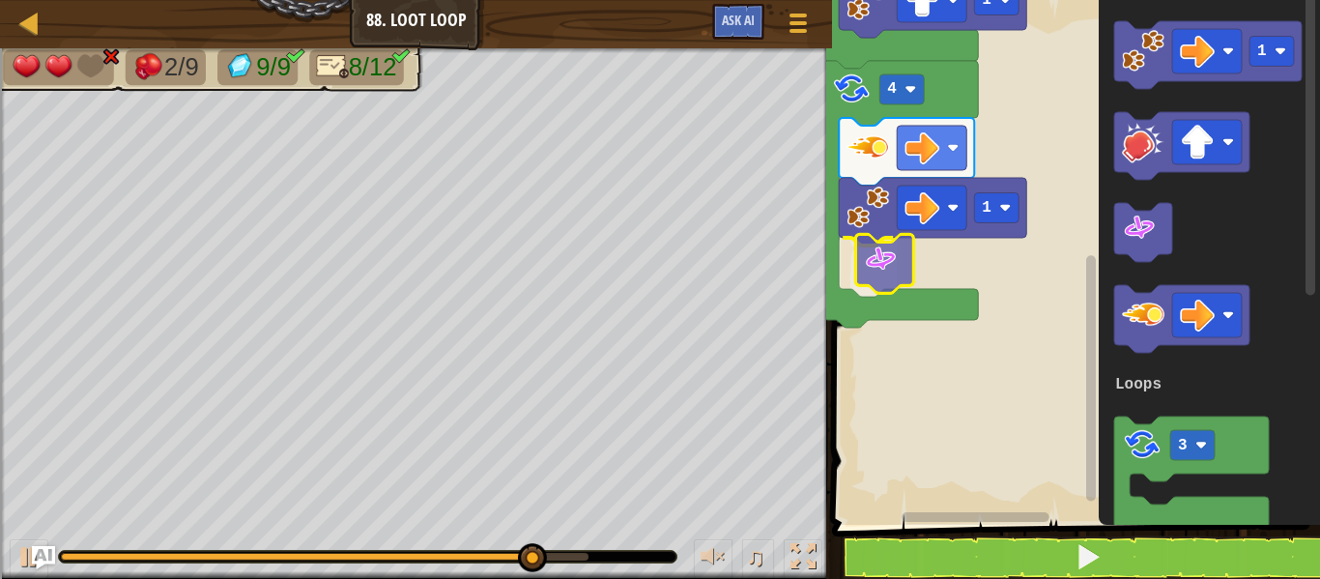
click at [891, 279] on div "Loops 1 1 2 1 1 4 3 Start 1 3 Loops" at bounding box center [1073, 257] width 494 height 534
